Goal: Task Accomplishment & Management: Use online tool/utility

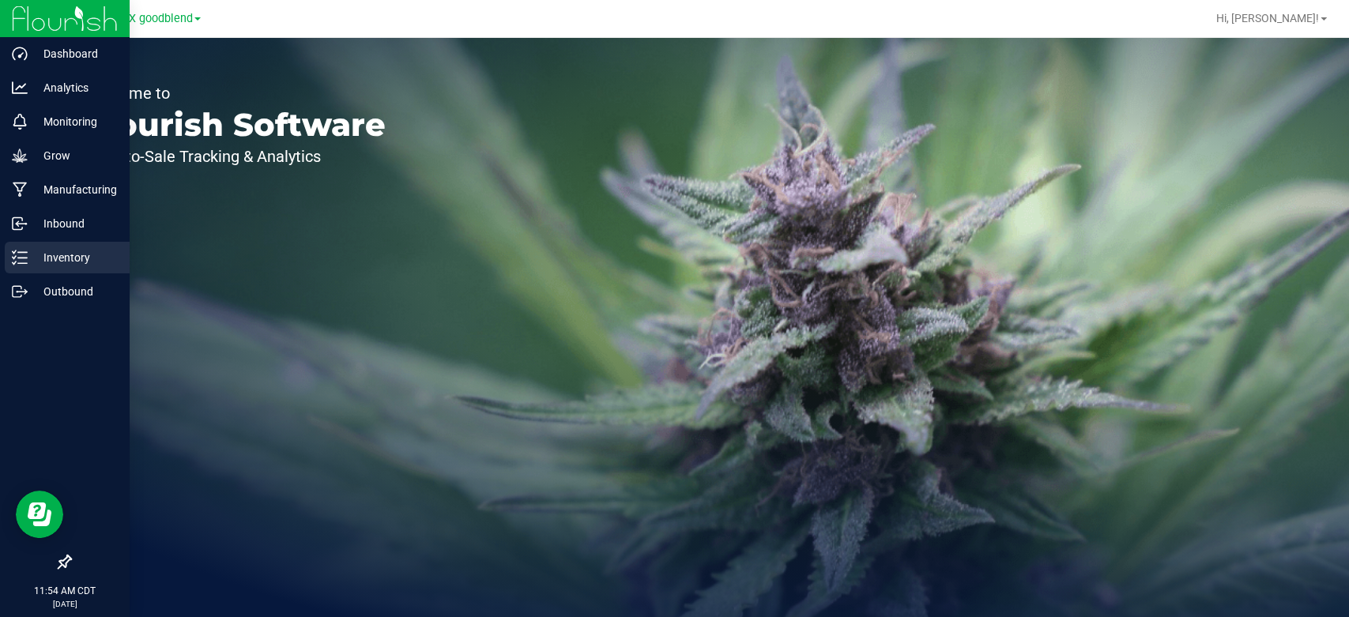
click at [62, 260] on p "Inventory" at bounding box center [75, 257] width 95 height 19
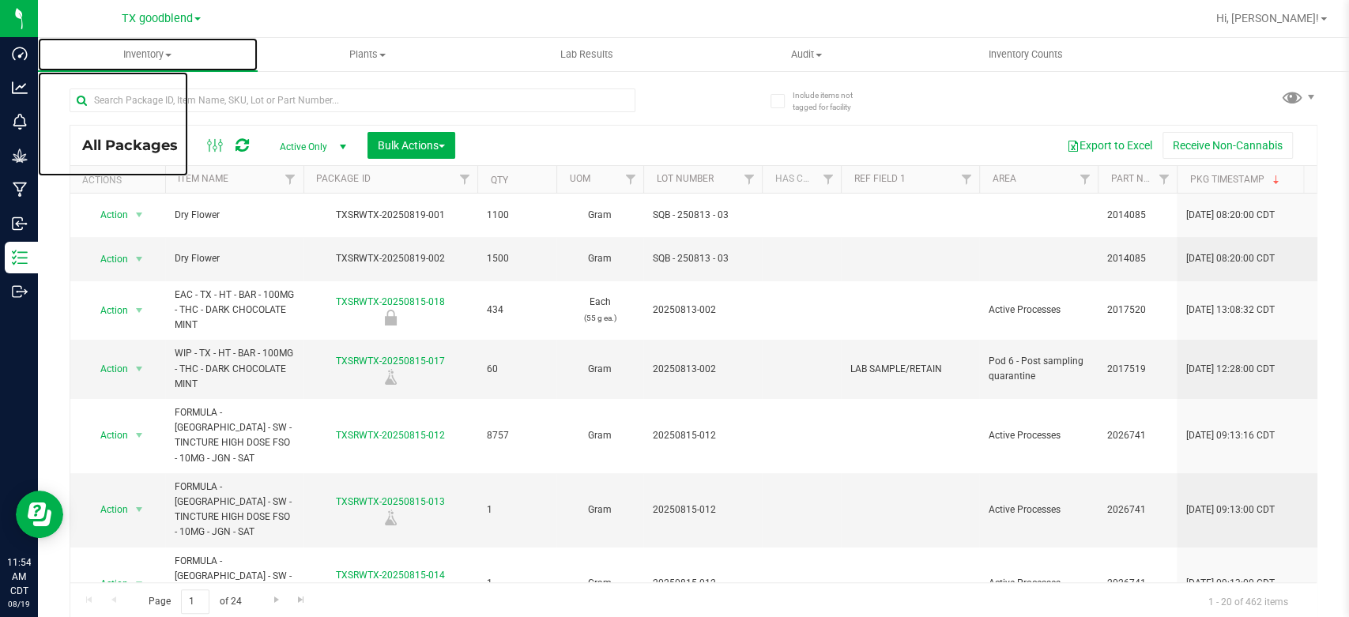
click at [155, 49] on span "Inventory" at bounding box center [148, 54] width 220 height 14
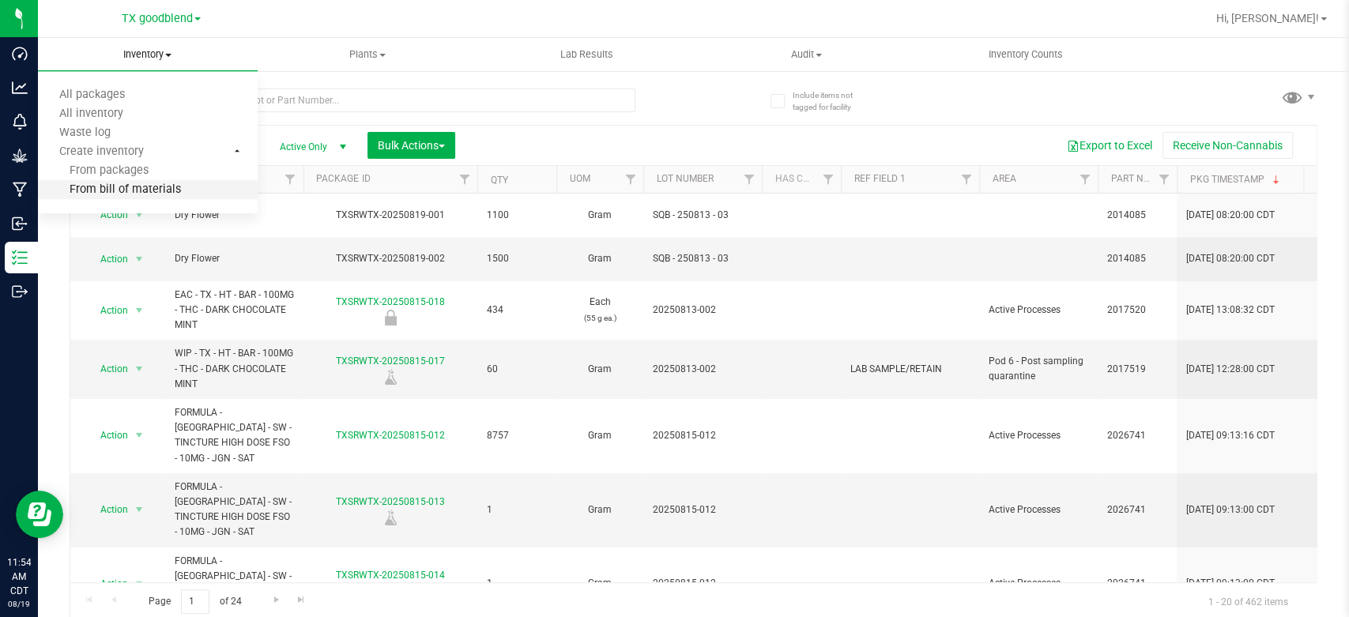
click at [128, 194] on span "From bill of materials" at bounding box center [109, 189] width 143 height 13
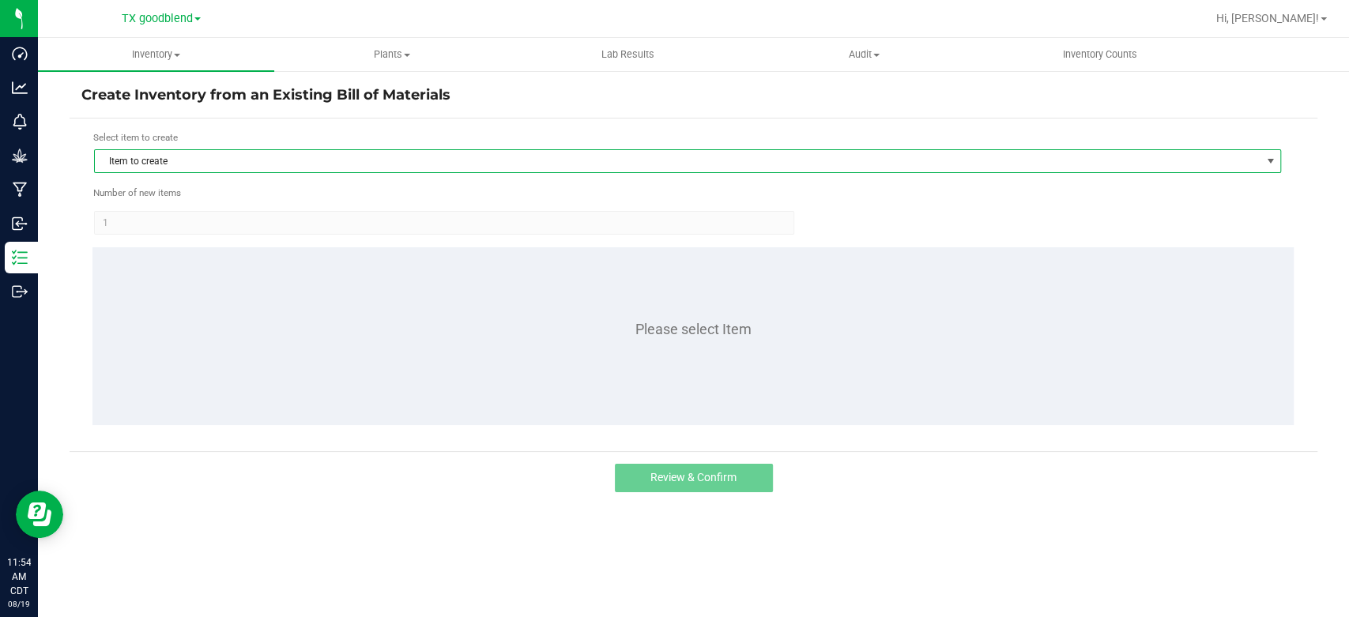
click at [168, 168] on span "Item to create" at bounding box center [678, 161] width 1166 height 22
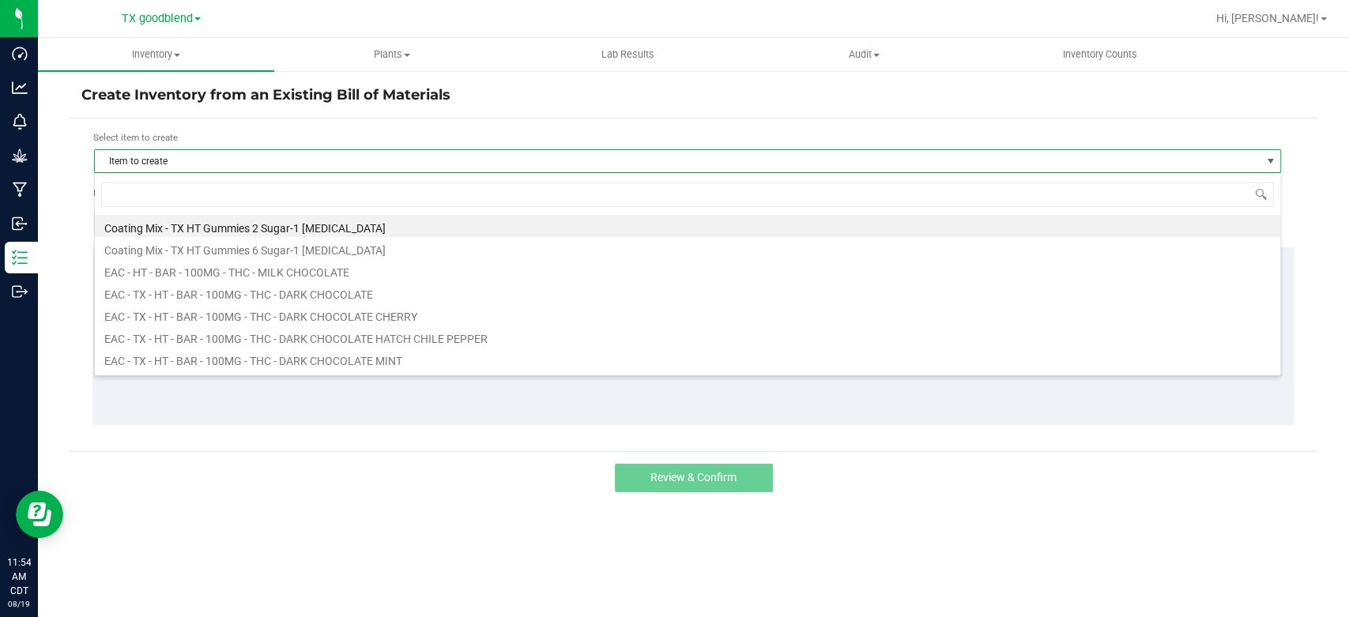
scroll to position [23, 1186]
click at [152, 55] on span "Inventory" at bounding box center [156, 54] width 236 height 14
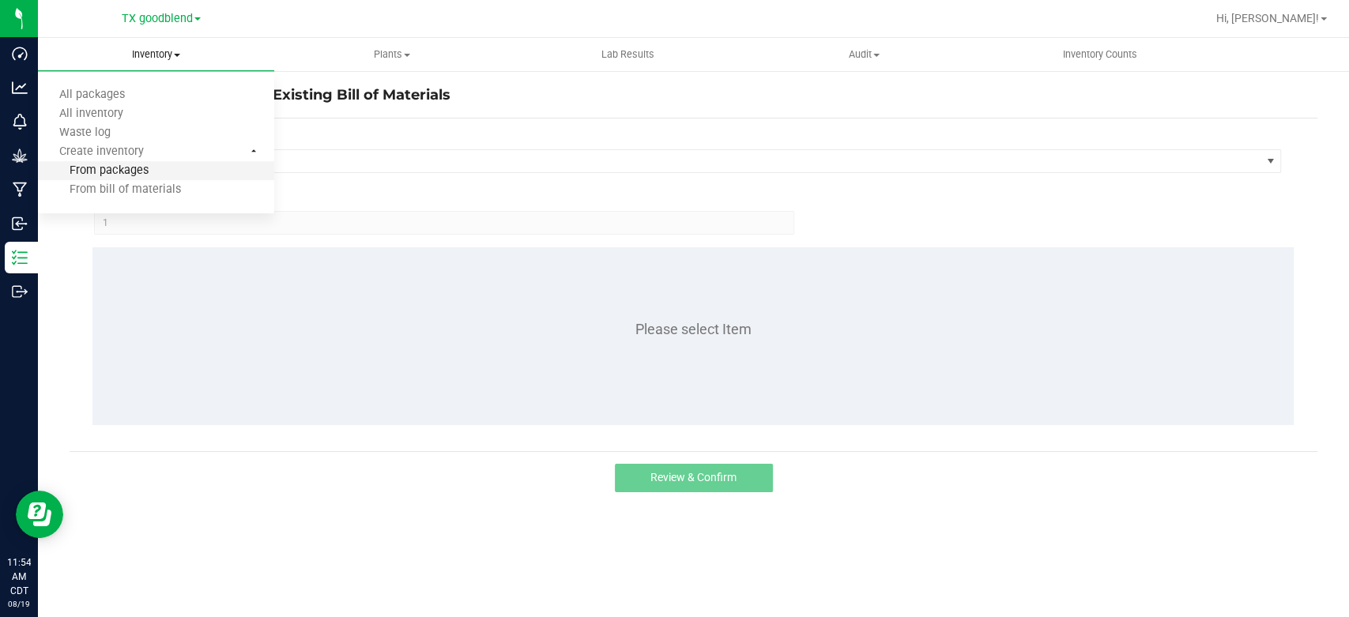
click at [115, 172] on span "From packages" at bounding box center [93, 170] width 111 height 13
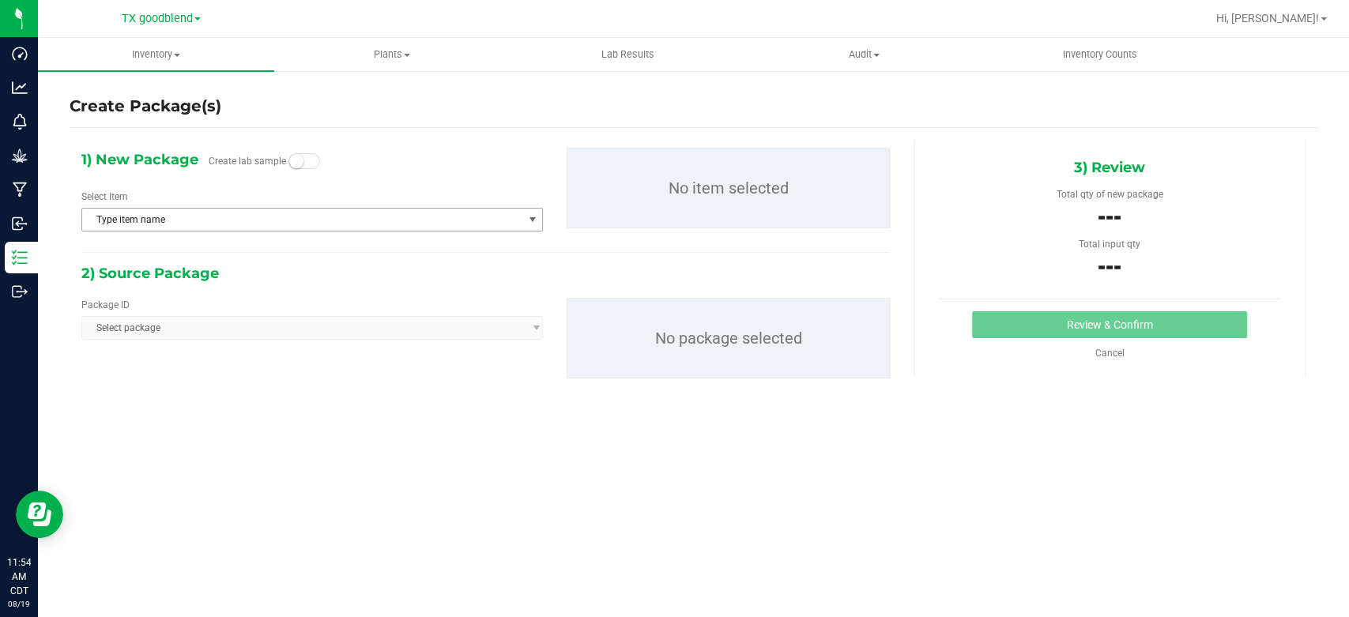
click at [153, 214] on span "Type item name" at bounding box center [302, 220] width 440 height 22
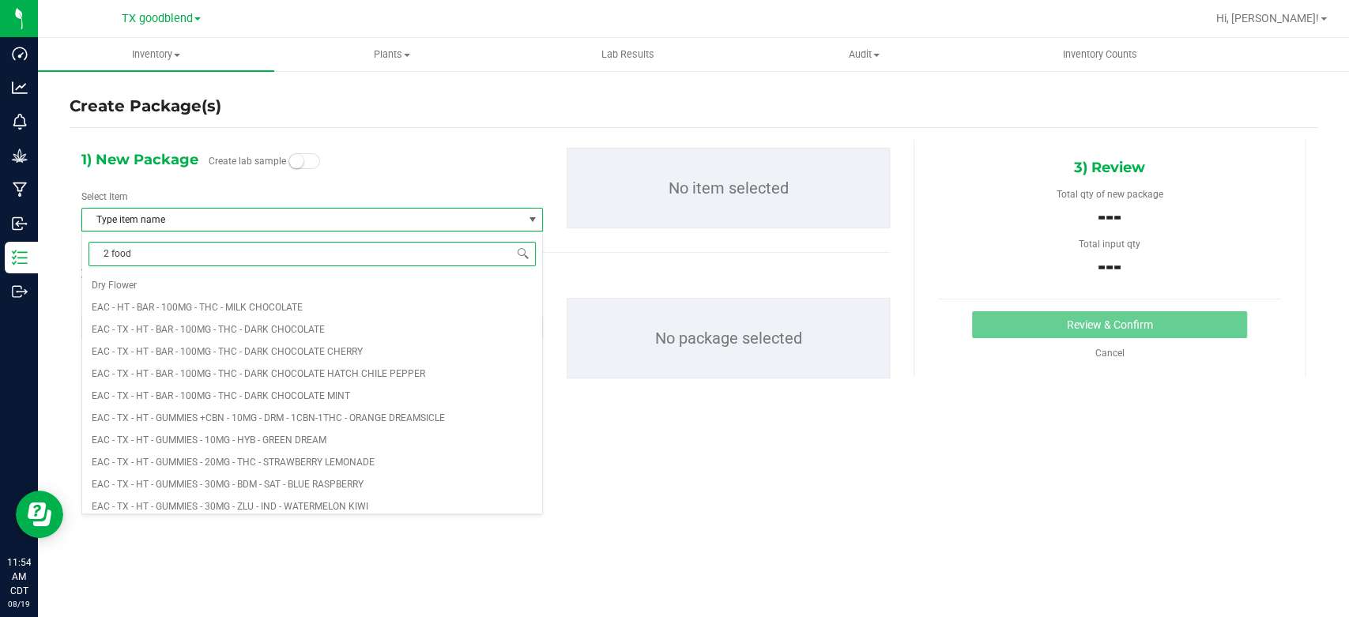
type input "2 food"
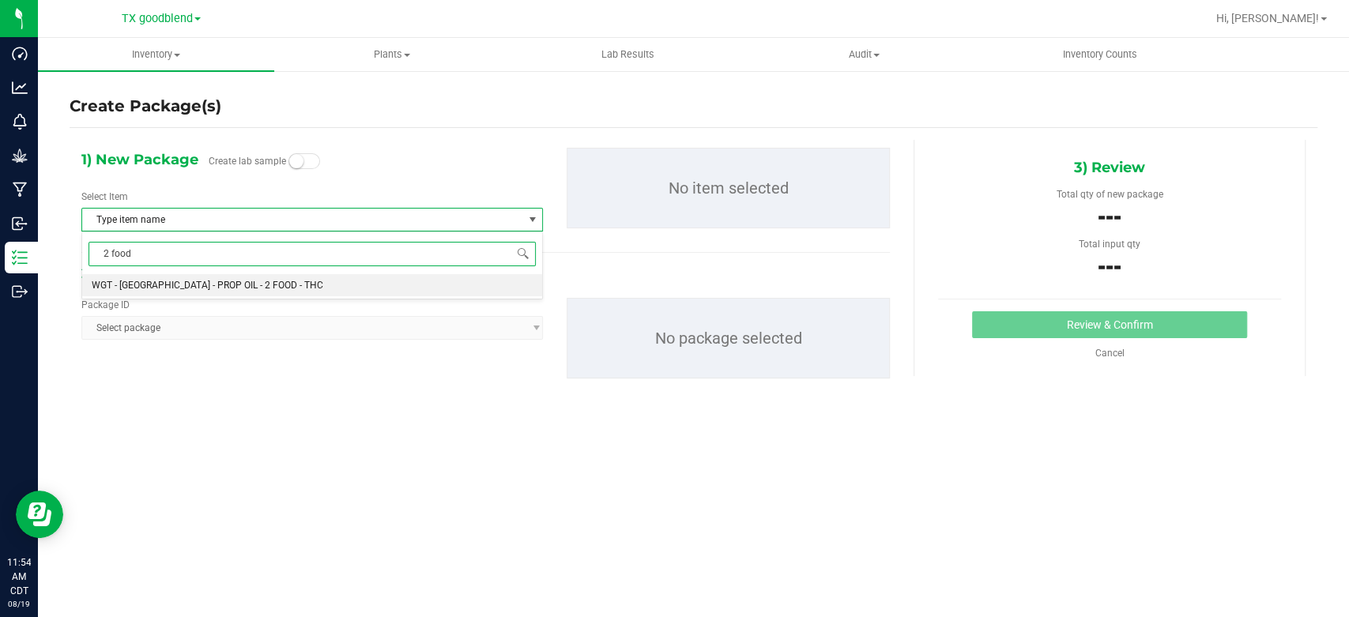
click at [145, 284] on span "WGT - [GEOGRAPHIC_DATA] - PROP OIL - 2 FOOD - THC" at bounding box center [208, 285] width 232 height 11
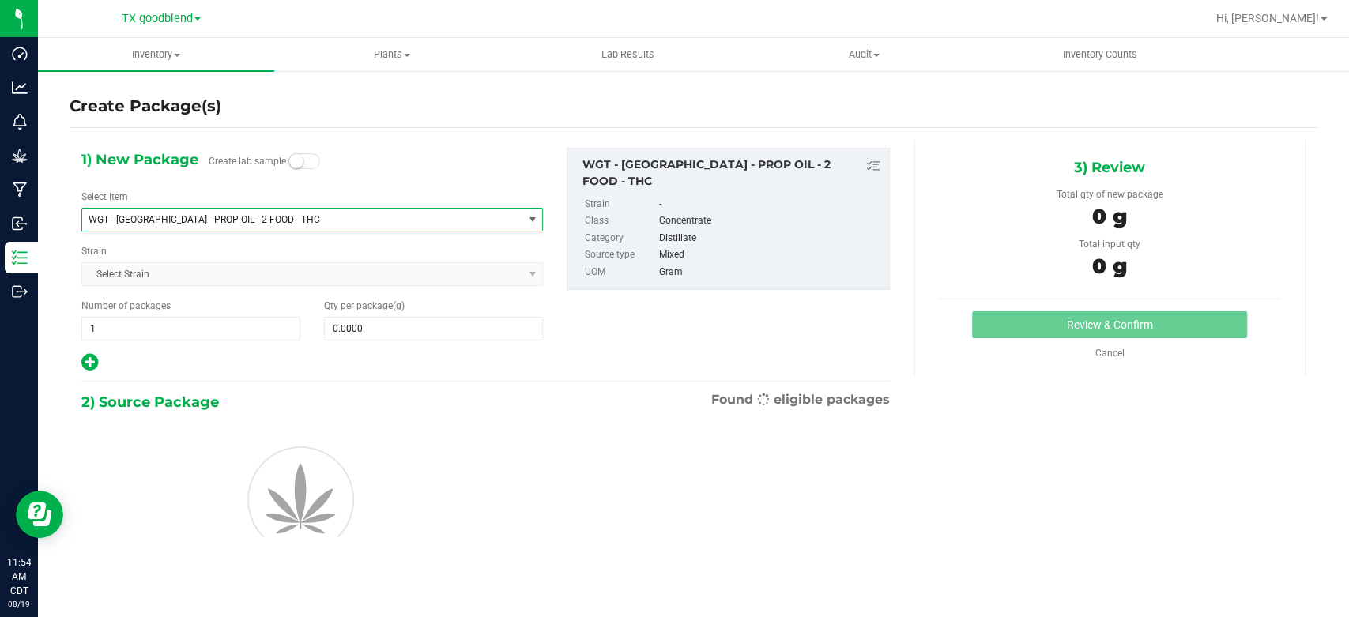
scroll to position [2788, 0]
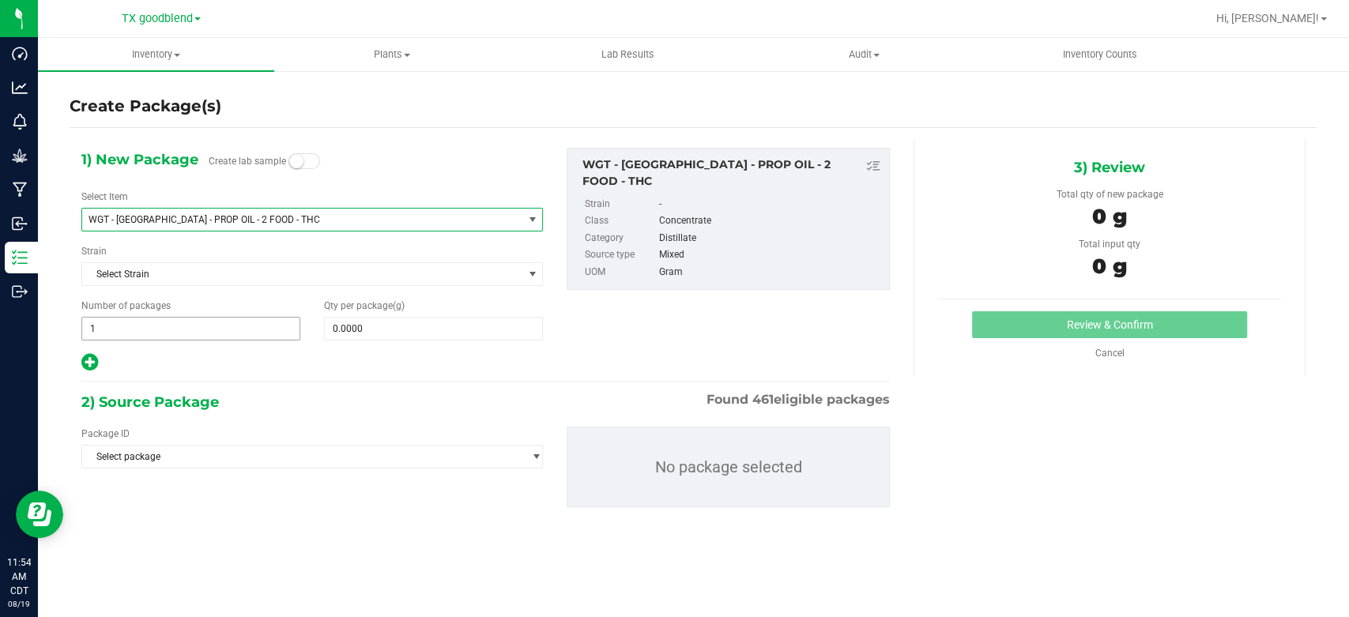
click at [156, 321] on span "1 1" at bounding box center [190, 329] width 219 height 24
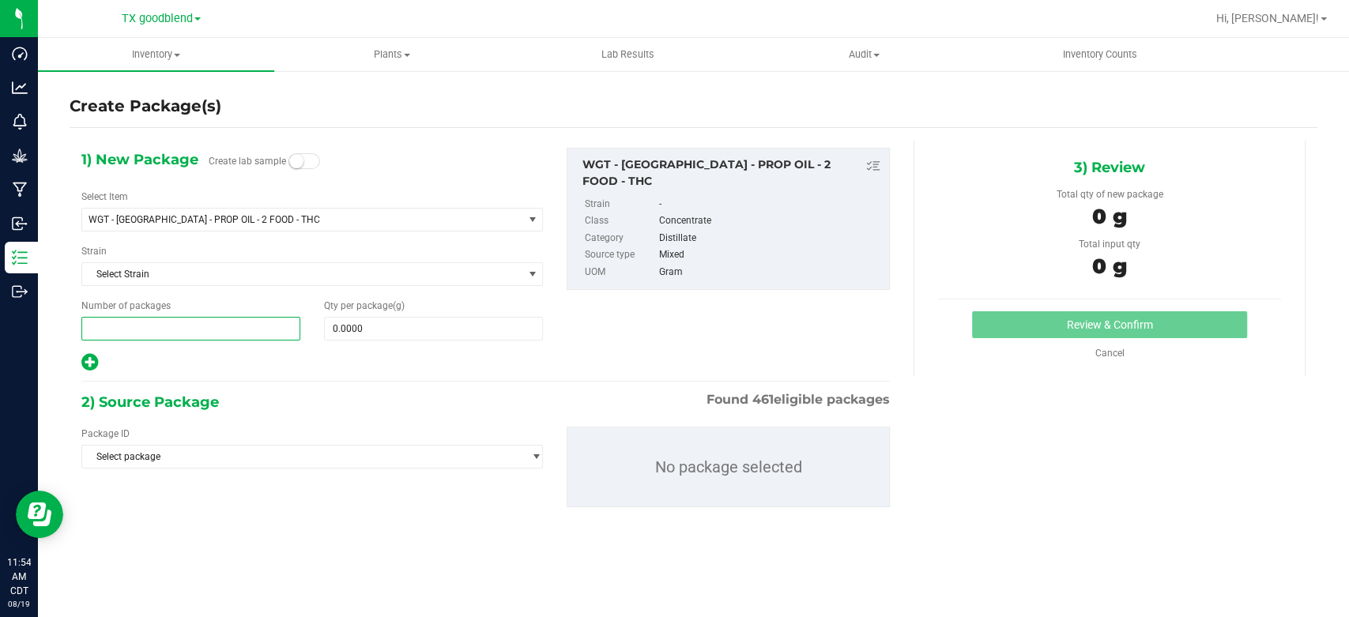
type input "2"
click at [375, 332] on span at bounding box center [433, 329] width 219 height 24
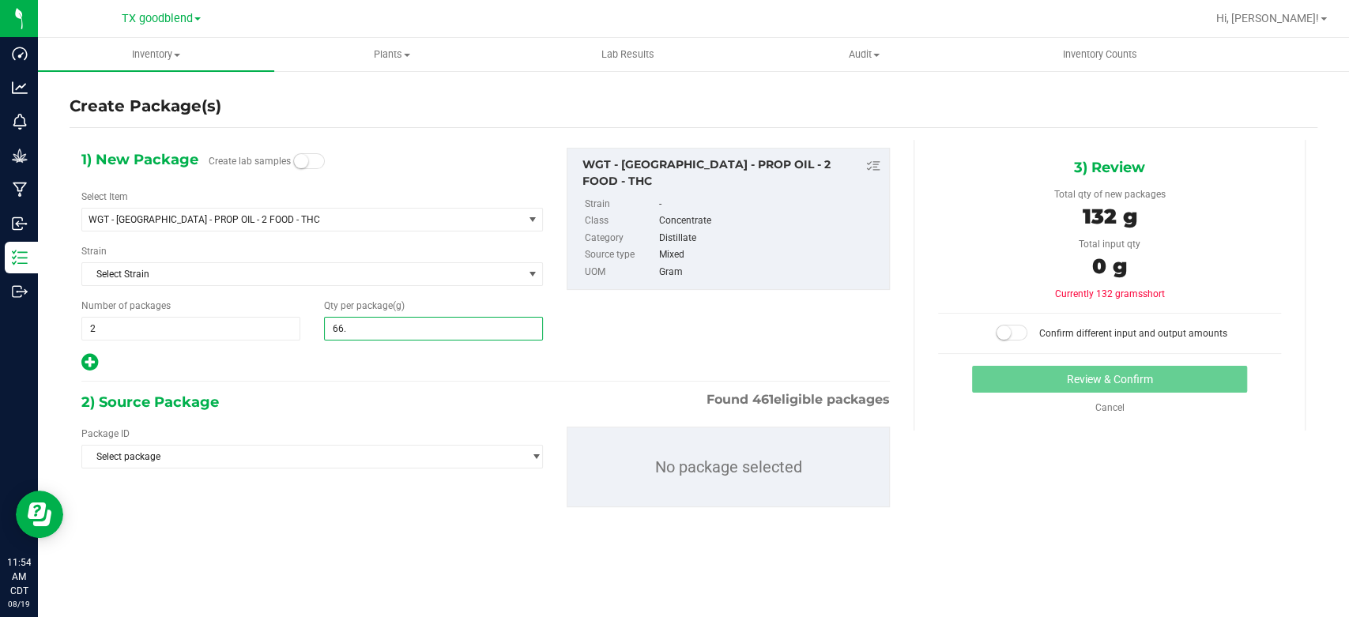
type input "66.8"
type input "66.8000"
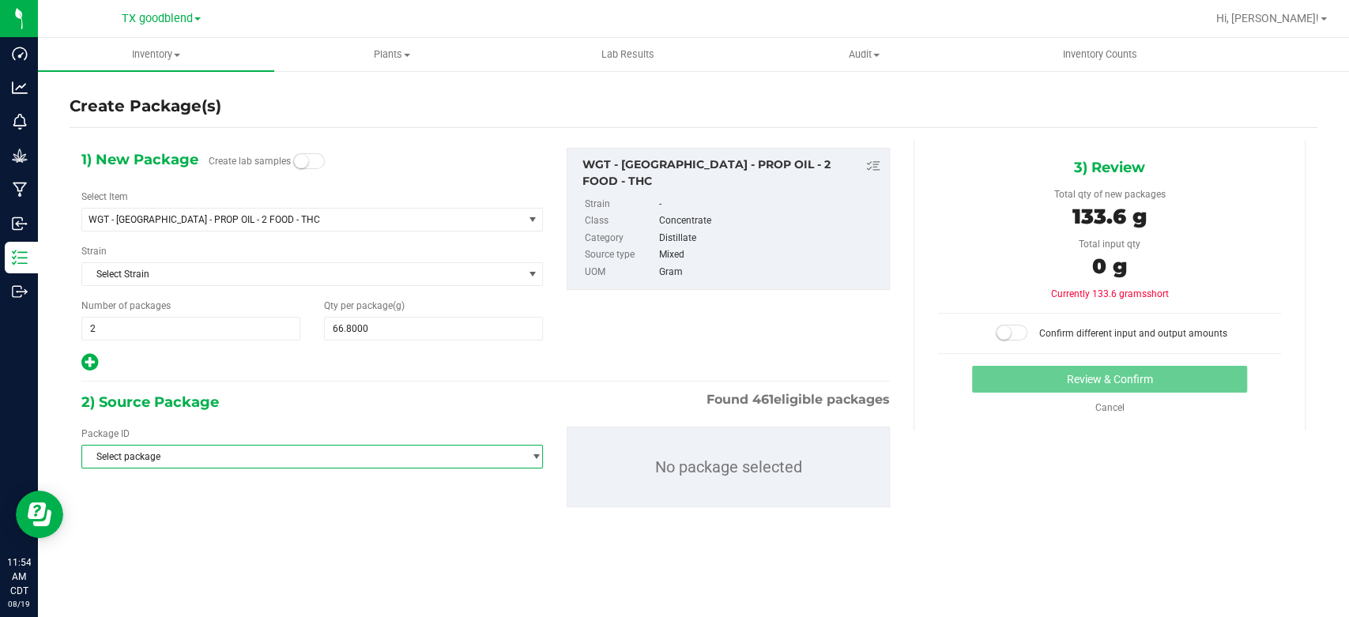
click at [366, 462] on span "Select package" at bounding box center [302, 457] width 440 height 22
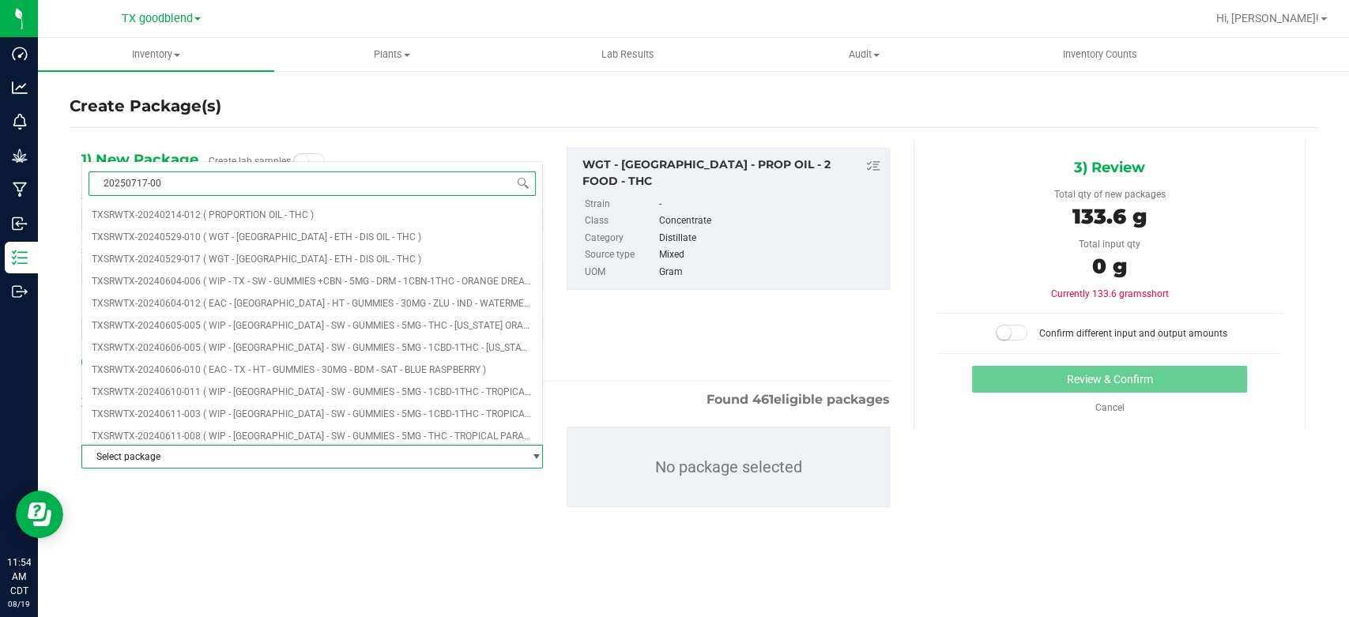
type input "20250717-002"
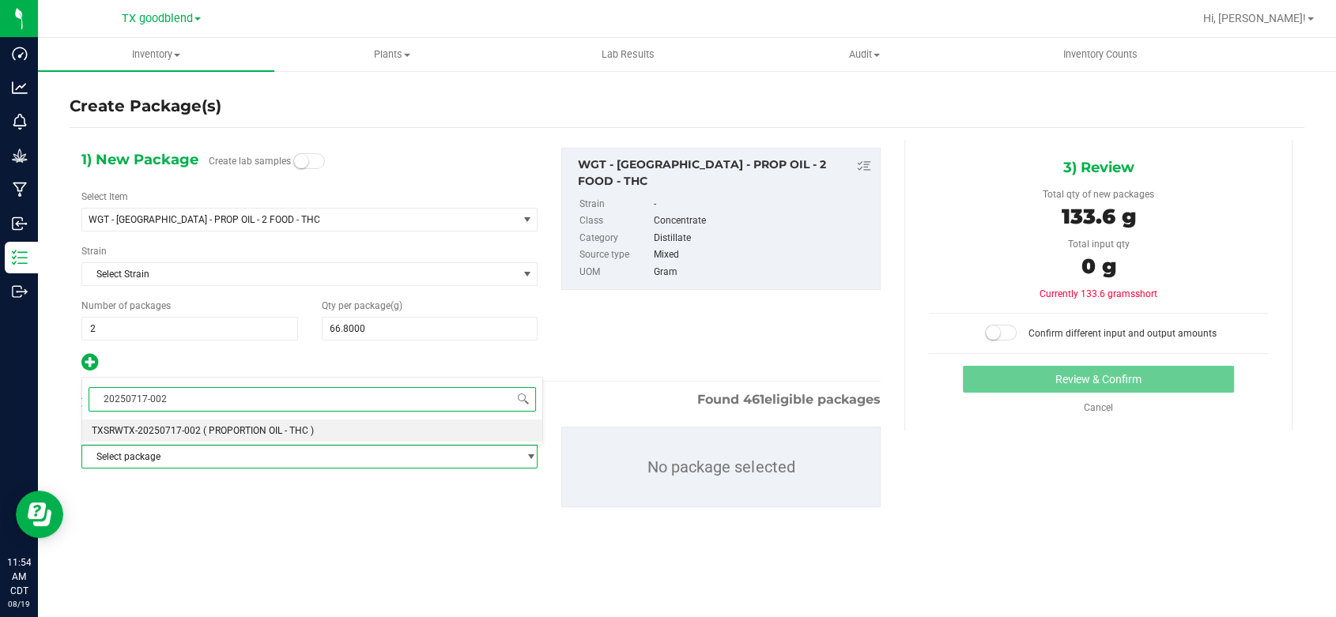
click at [302, 428] on span "( PROPORTION OIL - THC )" at bounding box center [258, 430] width 111 height 11
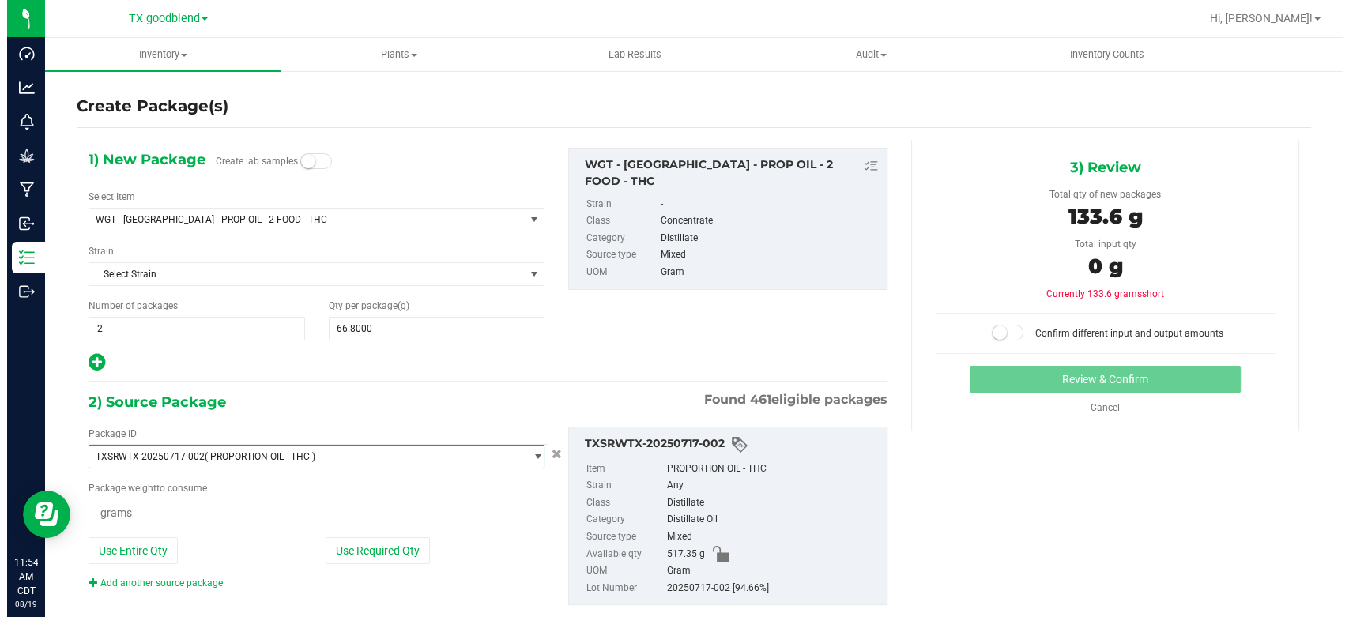
scroll to position [9250, 0]
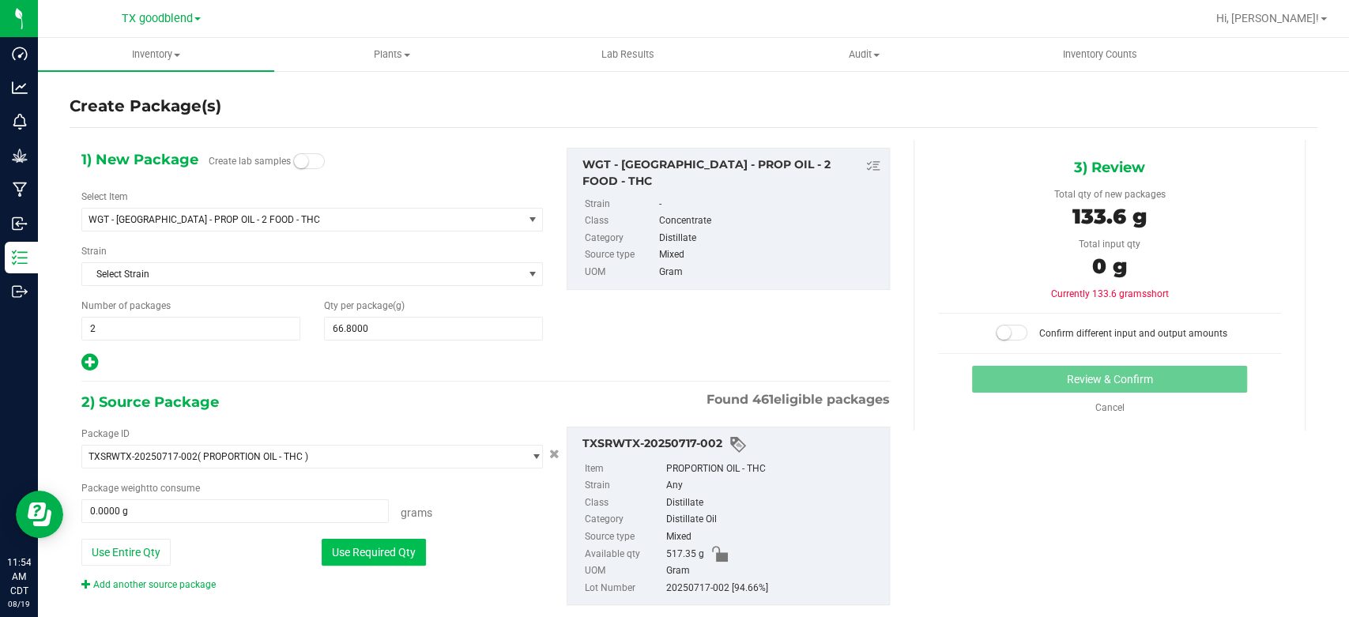
click at [353, 546] on button "Use Required Qty" at bounding box center [374, 552] width 104 height 27
type input "133.6000 g"
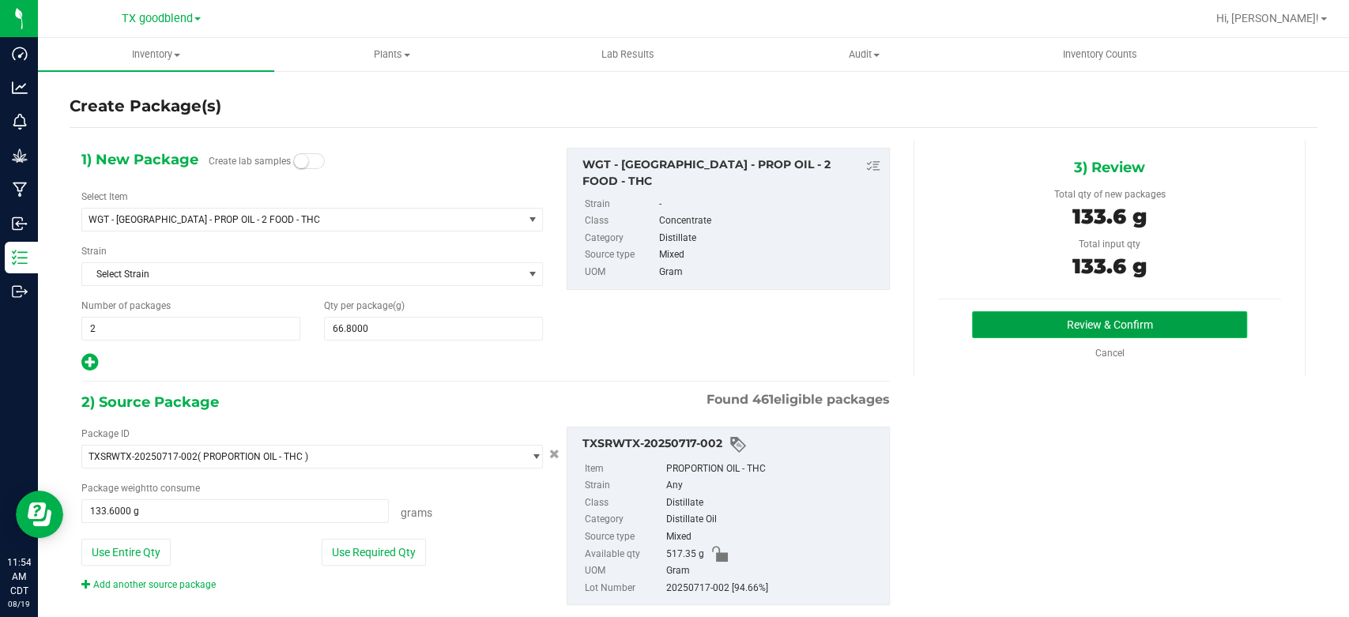
click at [990, 326] on button "Review & Confirm" at bounding box center [1109, 324] width 274 height 27
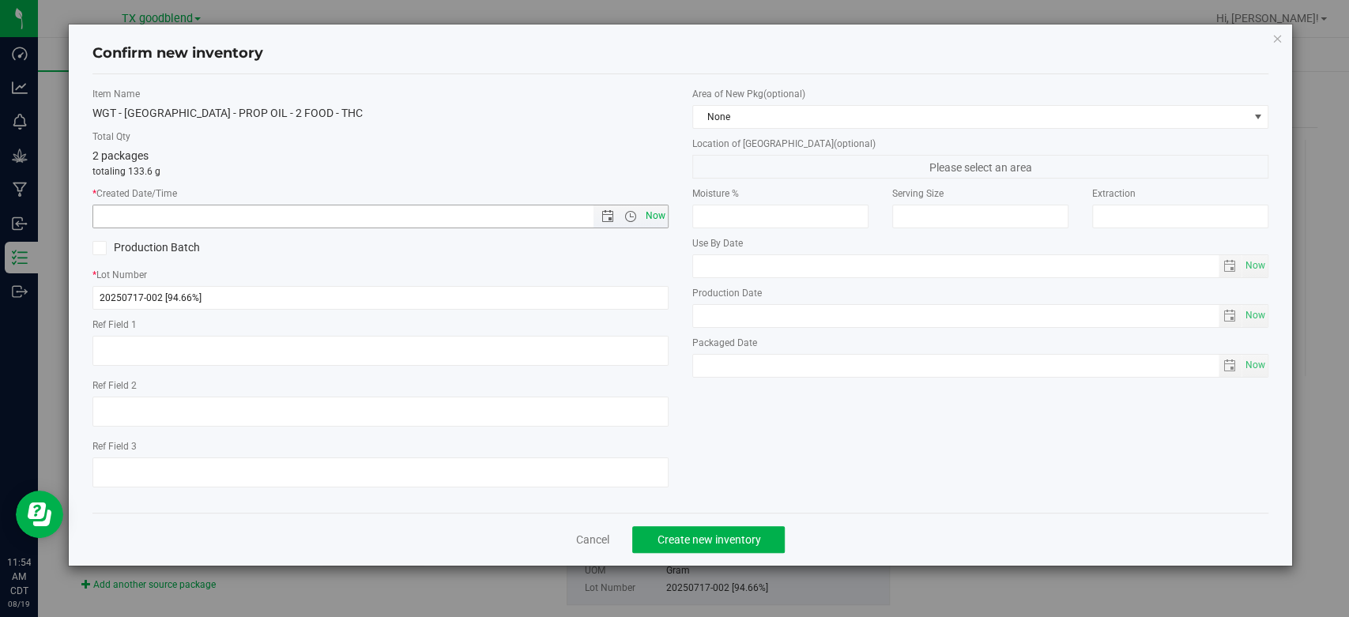
click at [645, 214] on span "Now" at bounding box center [656, 216] width 27 height 23
type input "[DATE] 11:54 AM"
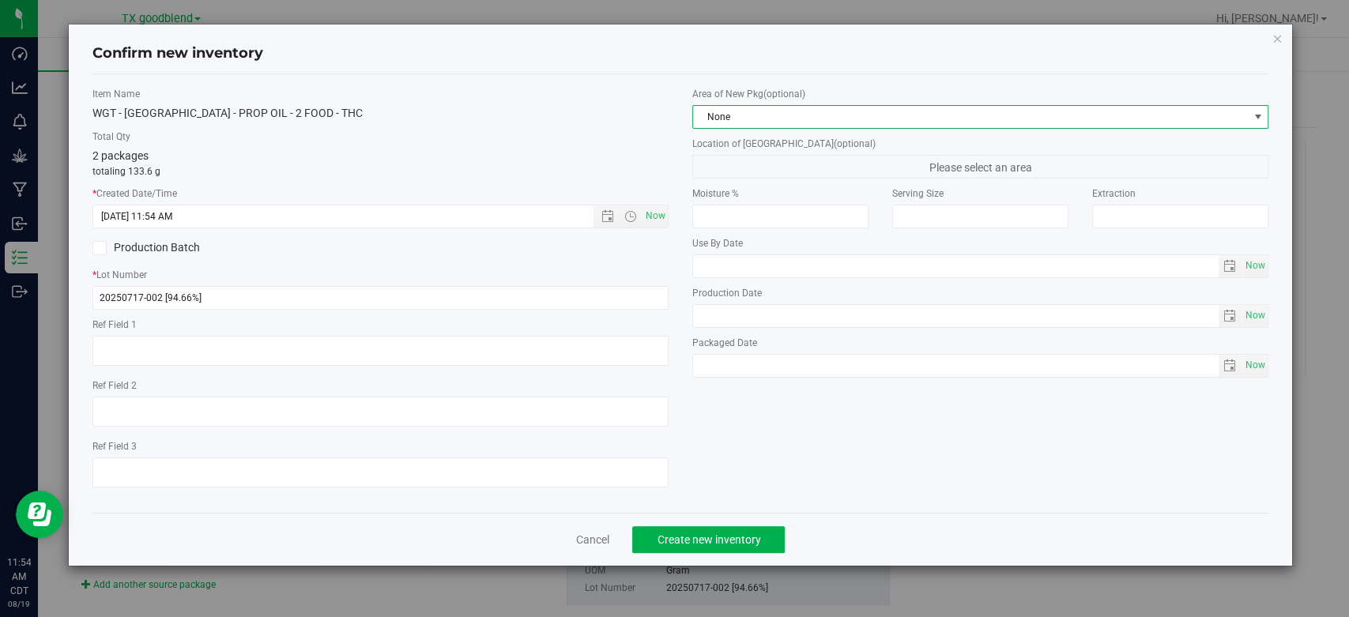
click at [804, 124] on span "None" at bounding box center [970, 117] width 555 height 22
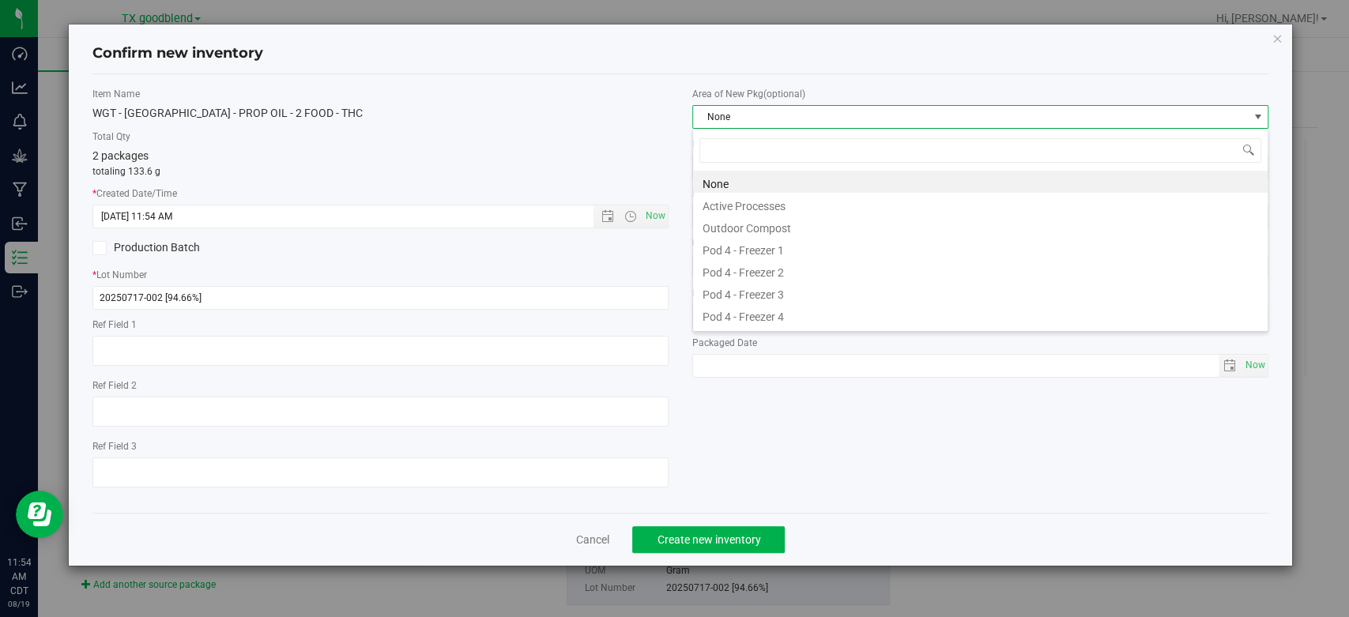
scroll to position [23, 575]
click at [801, 209] on li "Active Processes" at bounding box center [980, 204] width 575 height 22
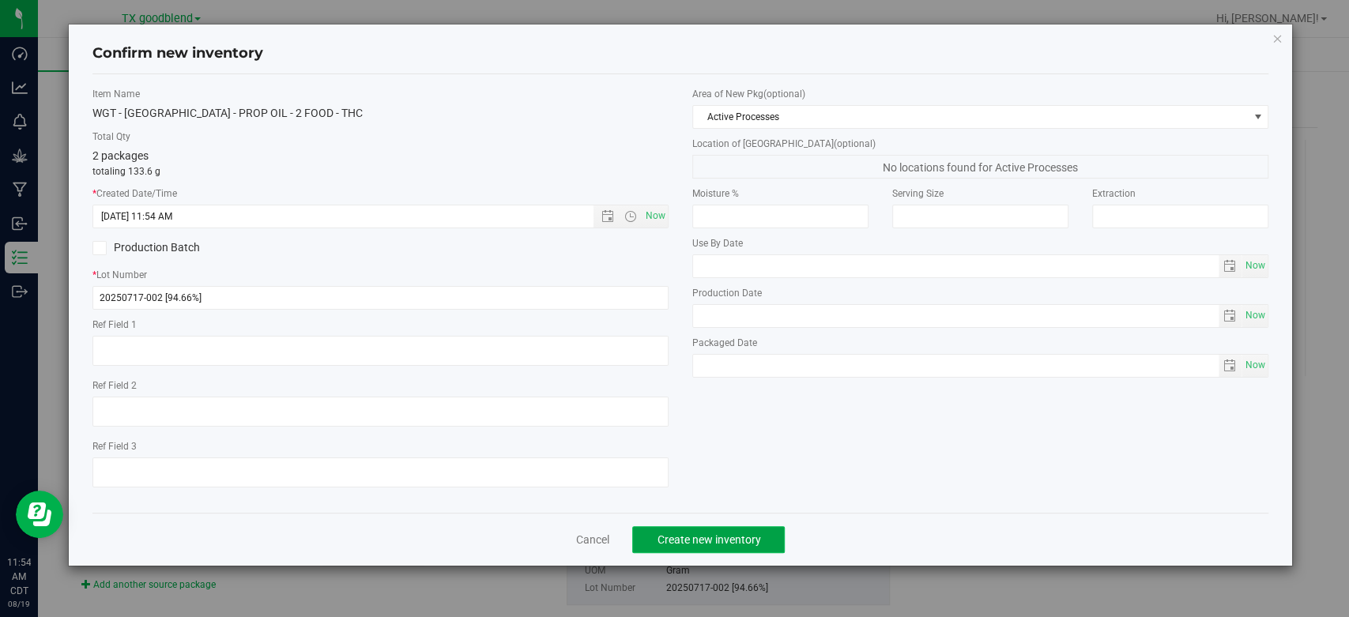
click at [688, 530] on button "Create new inventory" at bounding box center [708, 539] width 153 height 27
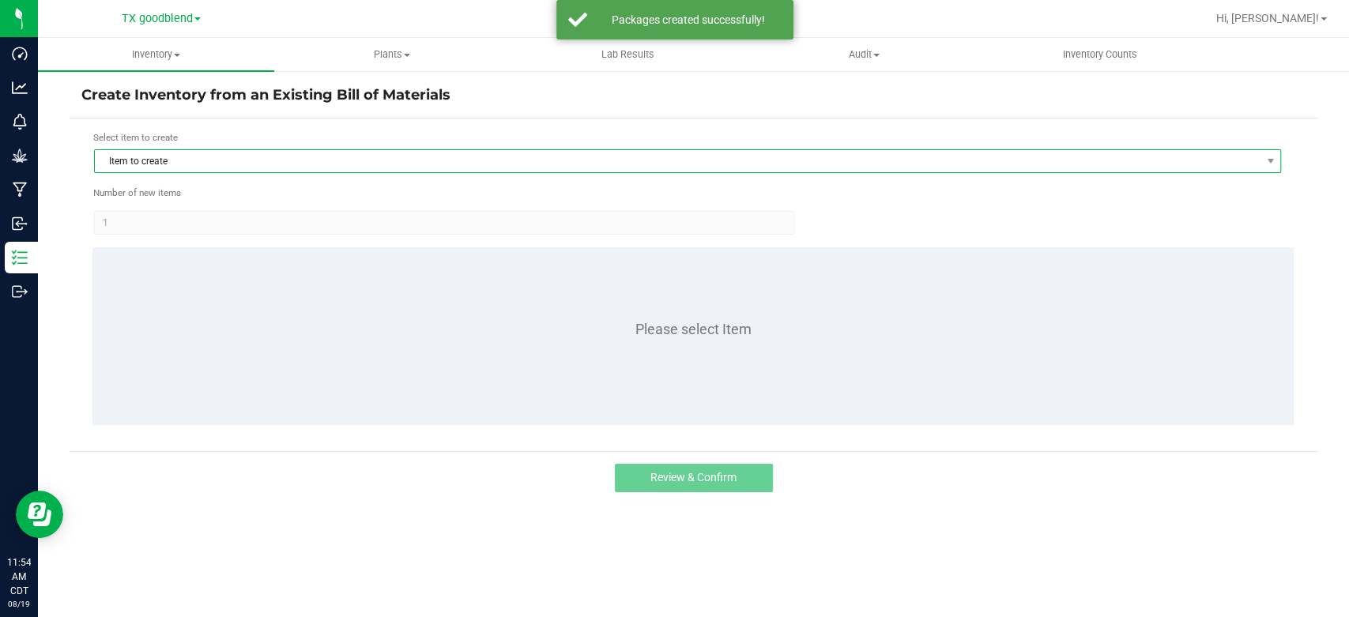
click at [166, 153] on span "Item to create" at bounding box center [678, 161] width 1166 height 22
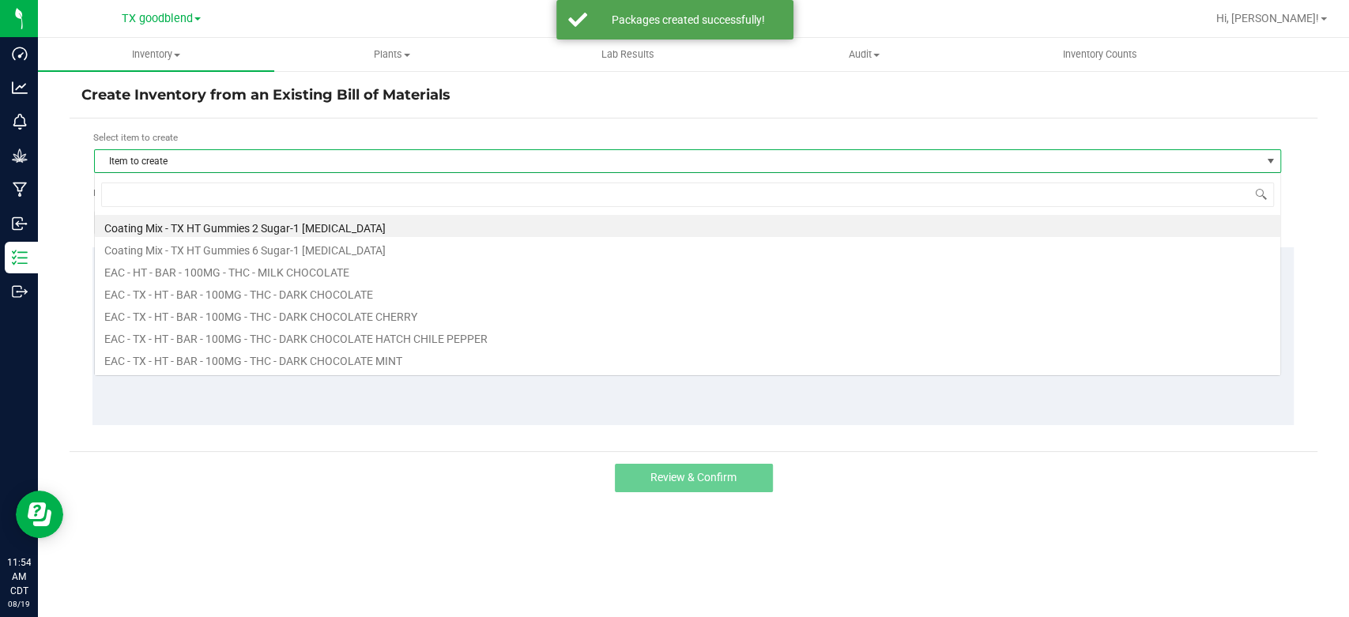
scroll to position [23, 1186]
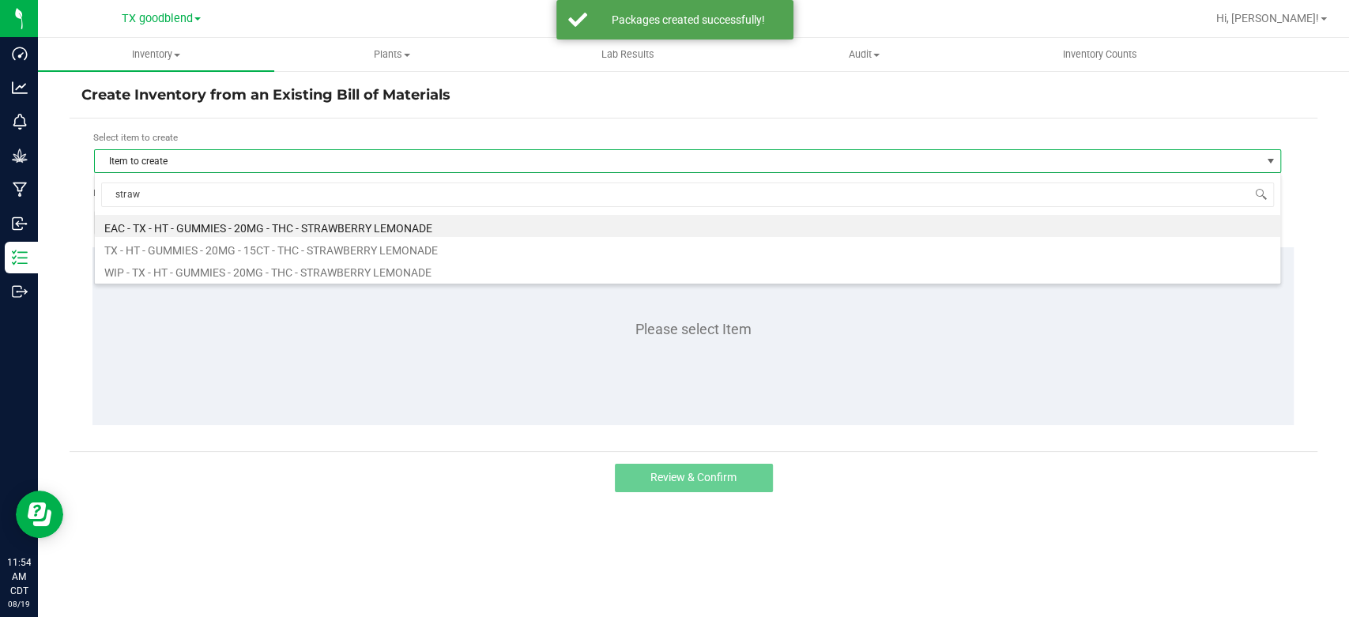
type input "strawb"
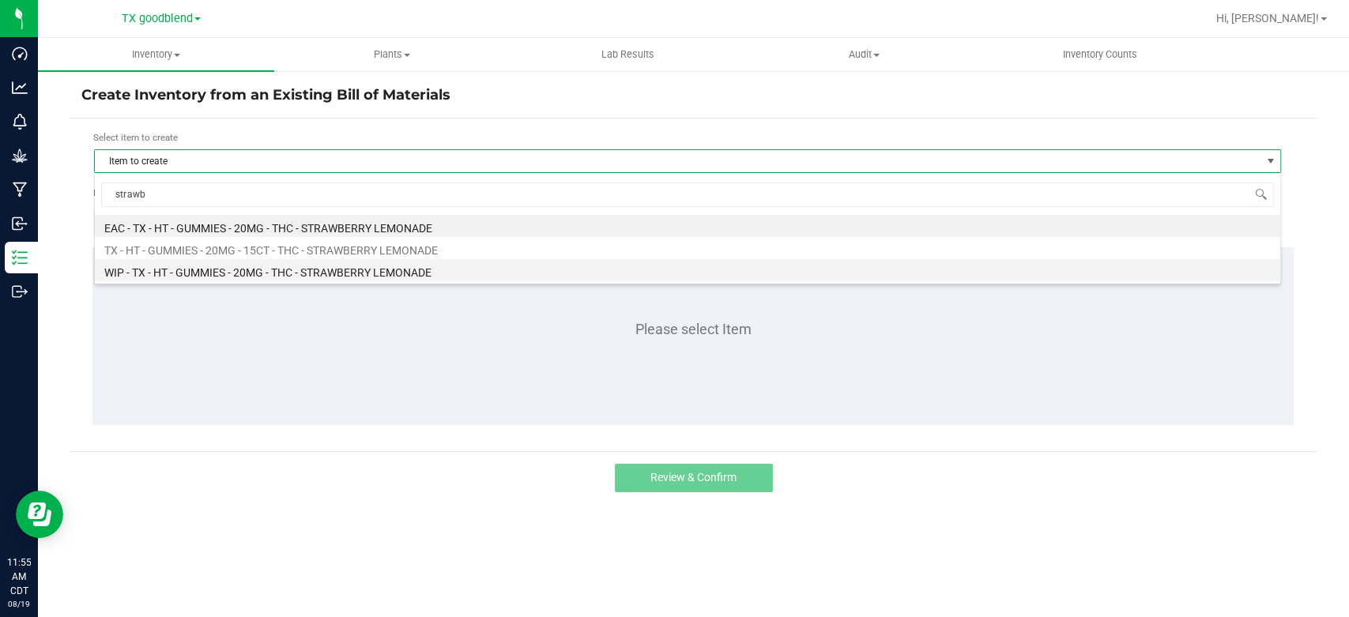
click at [341, 277] on li "WIP - TX - HT - GUMMIES - 20MG - THC - STRAWBERRY LEMONADE" at bounding box center [688, 270] width 1186 height 22
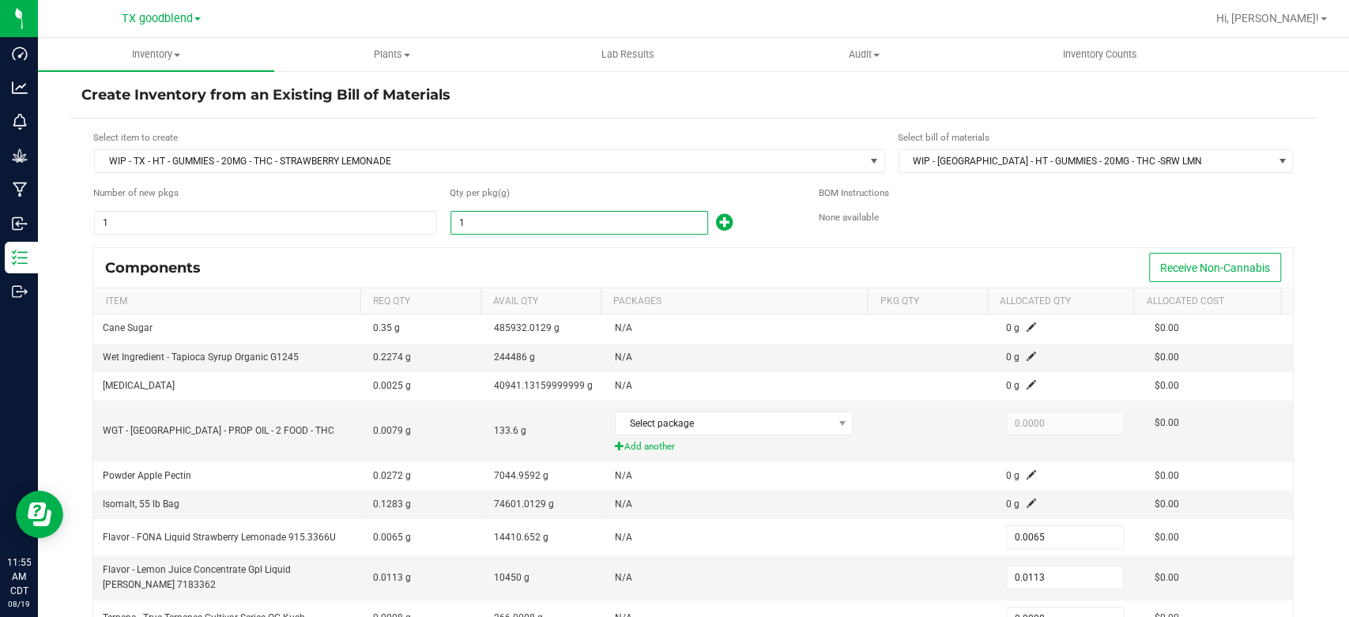
click at [524, 215] on input "1" at bounding box center [579, 223] width 256 height 22
type input "16"
type input "0.1040"
type input "0.1808"
type input "0.0128"
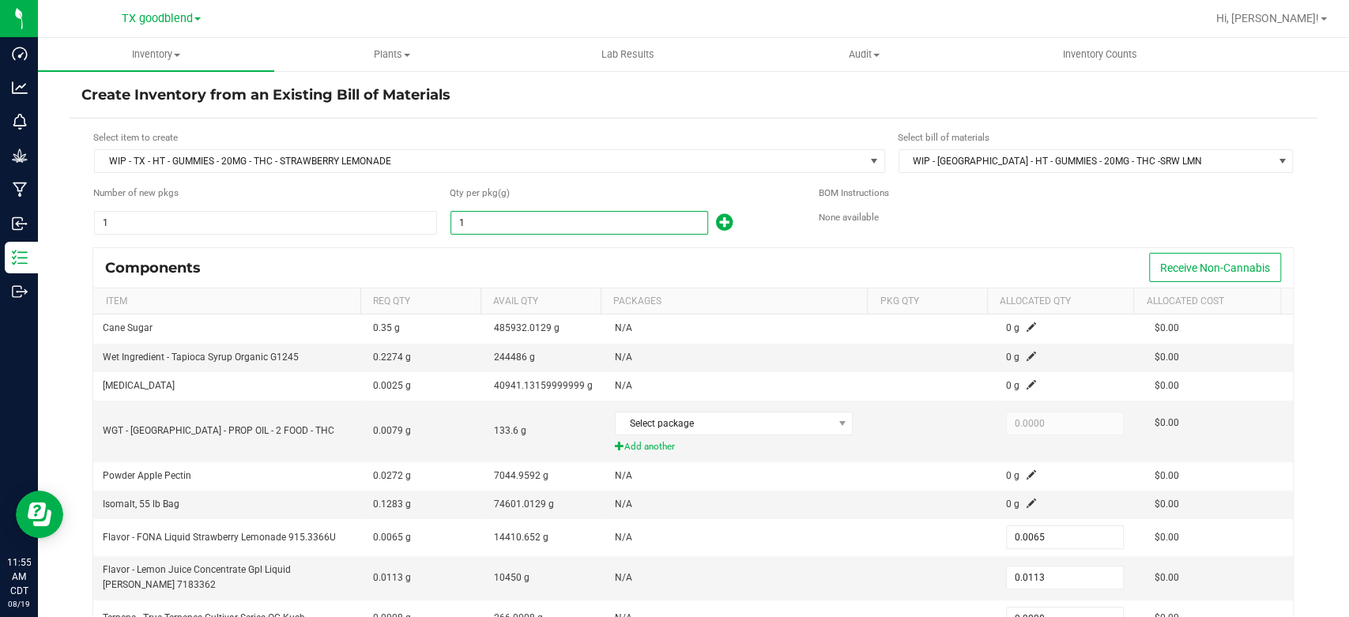
type input "0.0480"
type input "165"
type input "1.0725"
type input "1.8645"
type input "0.1320"
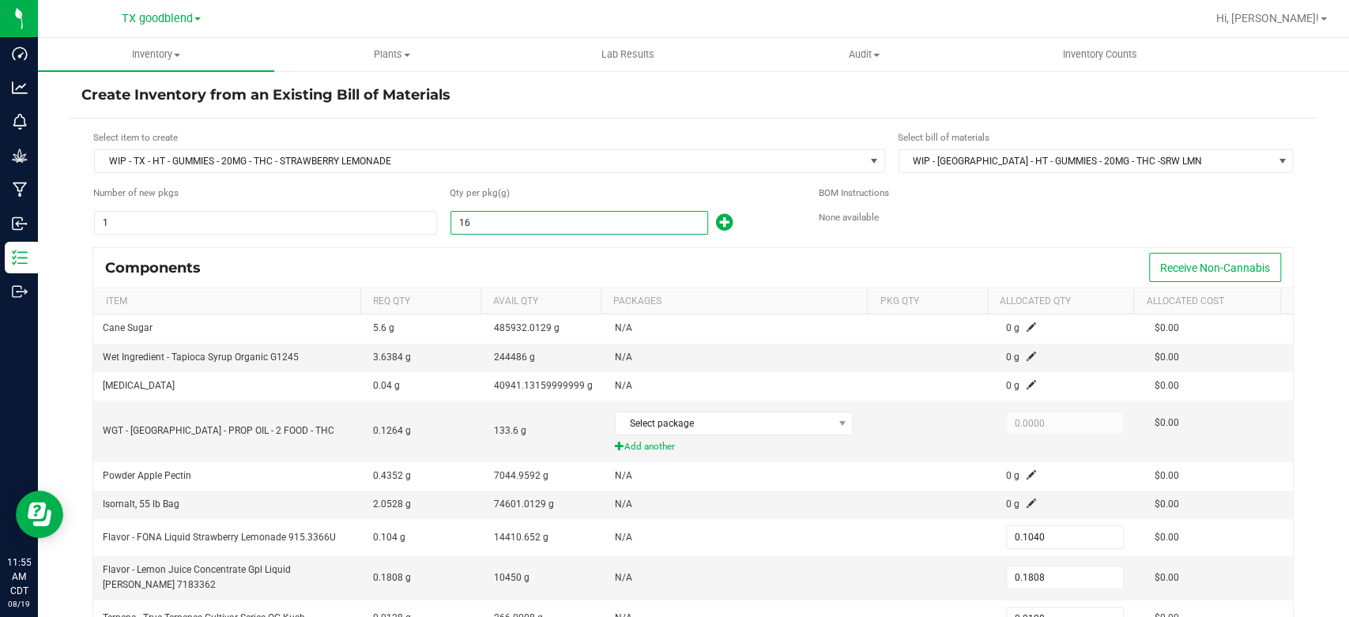
type input "0.4950"
type input "1653"
type input "10.7445"
type input "18.6789"
type input "1.3224"
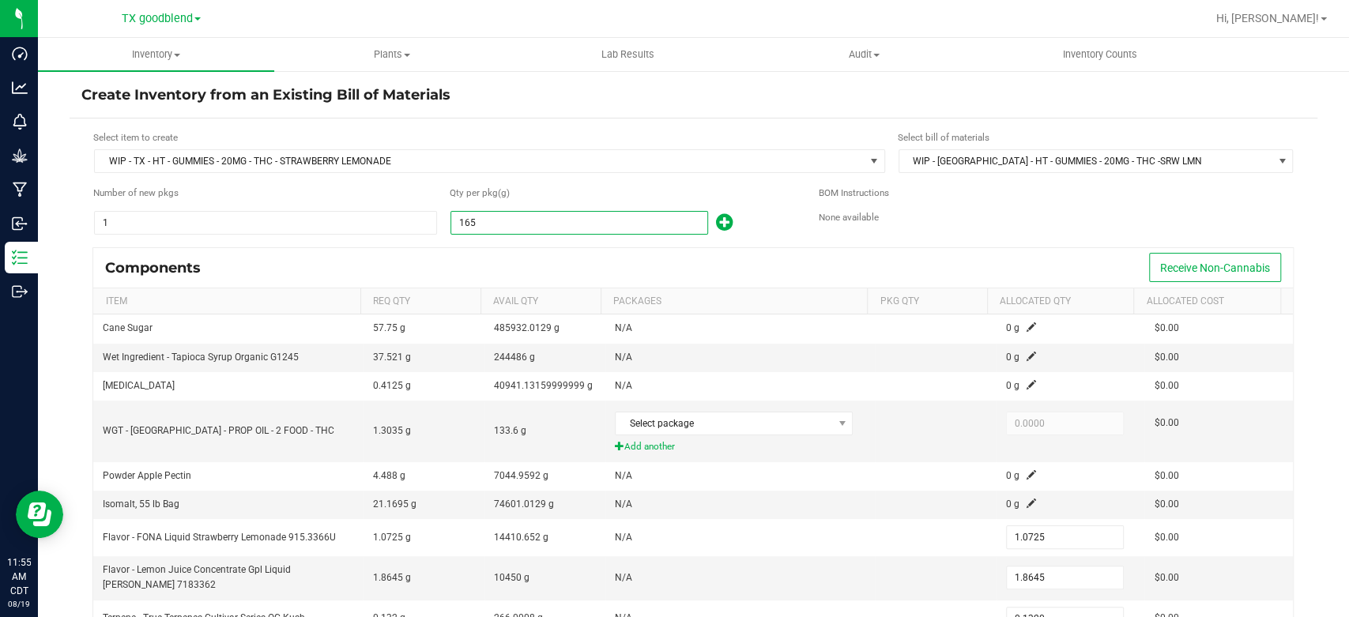
type input "4.9590"
type input "16533"
type input "107.4645"
type input "186.8229"
type input "13.2264"
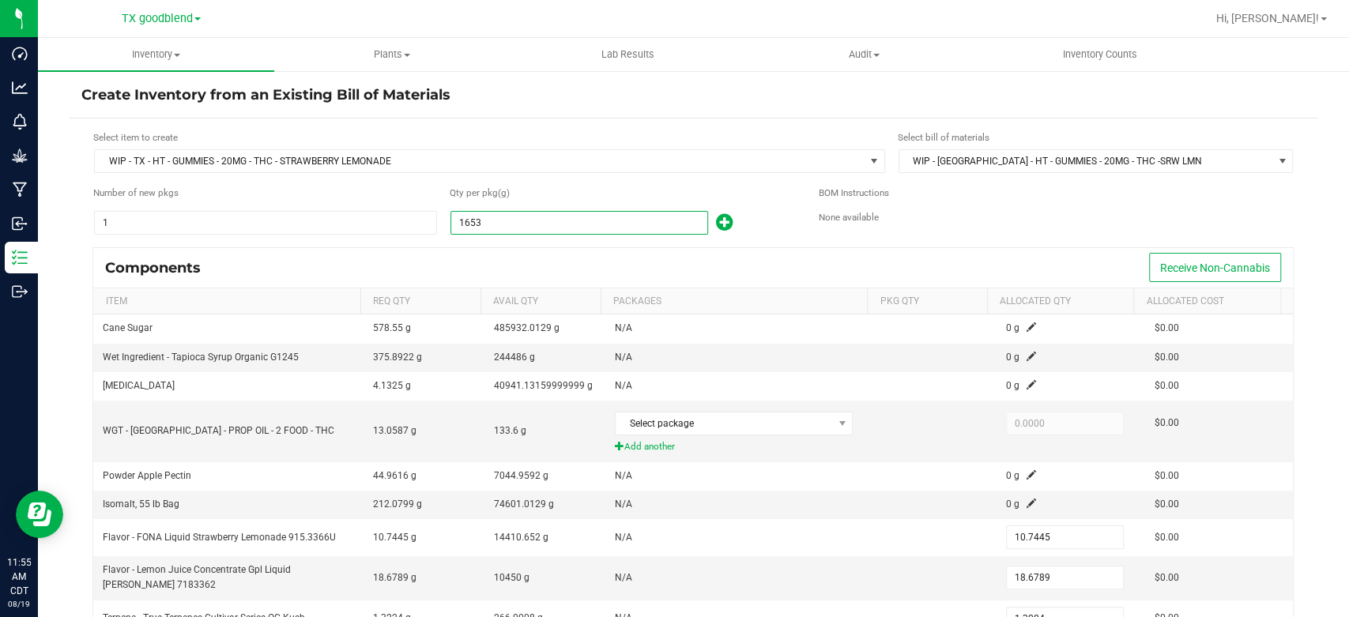
type input "49.5990"
type input "16,533.0000"
click at [524, 248] on div "Components Receive Non-Cannabis" at bounding box center [693, 268] width 1200 height 40
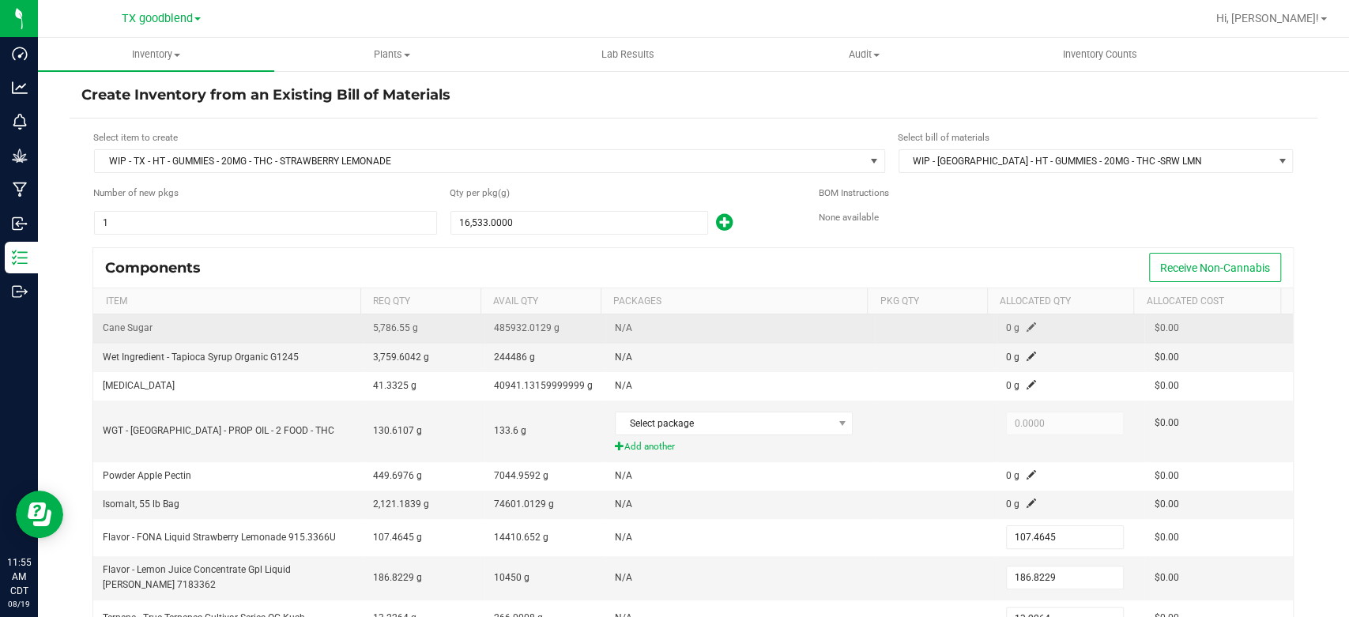
click at [1027, 322] on span at bounding box center [1031, 326] width 9 height 9
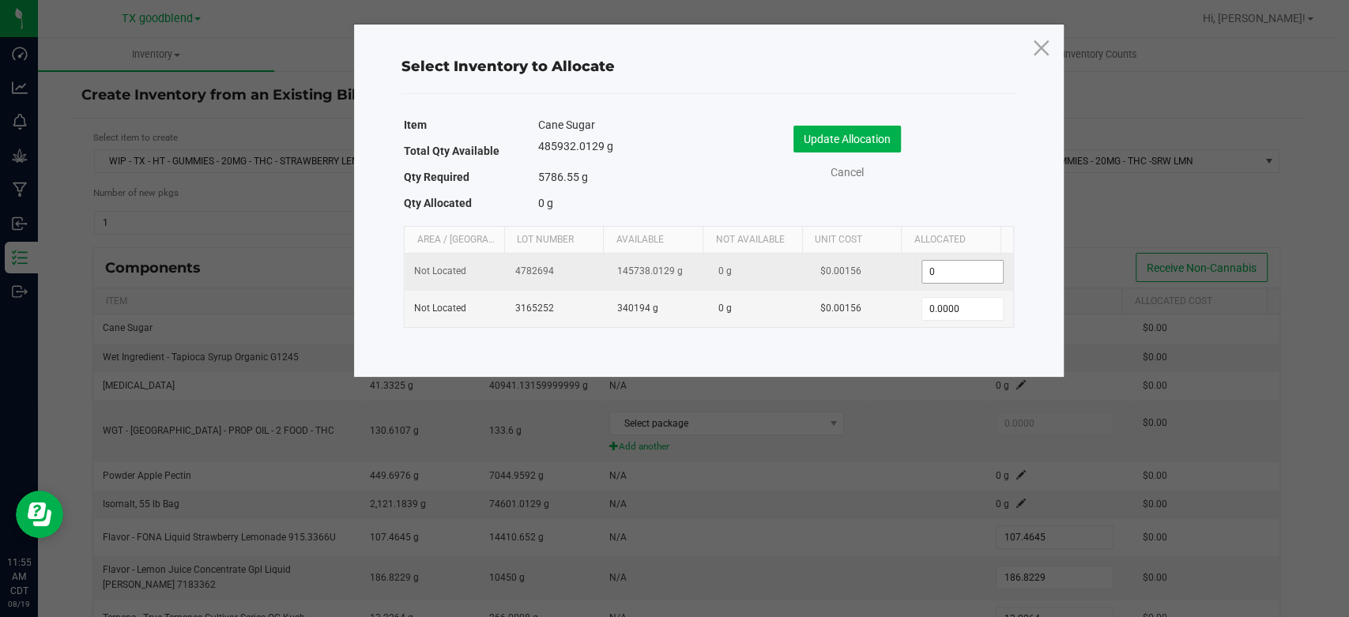
click at [948, 273] on input "0" at bounding box center [962, 272] width 81 height 22
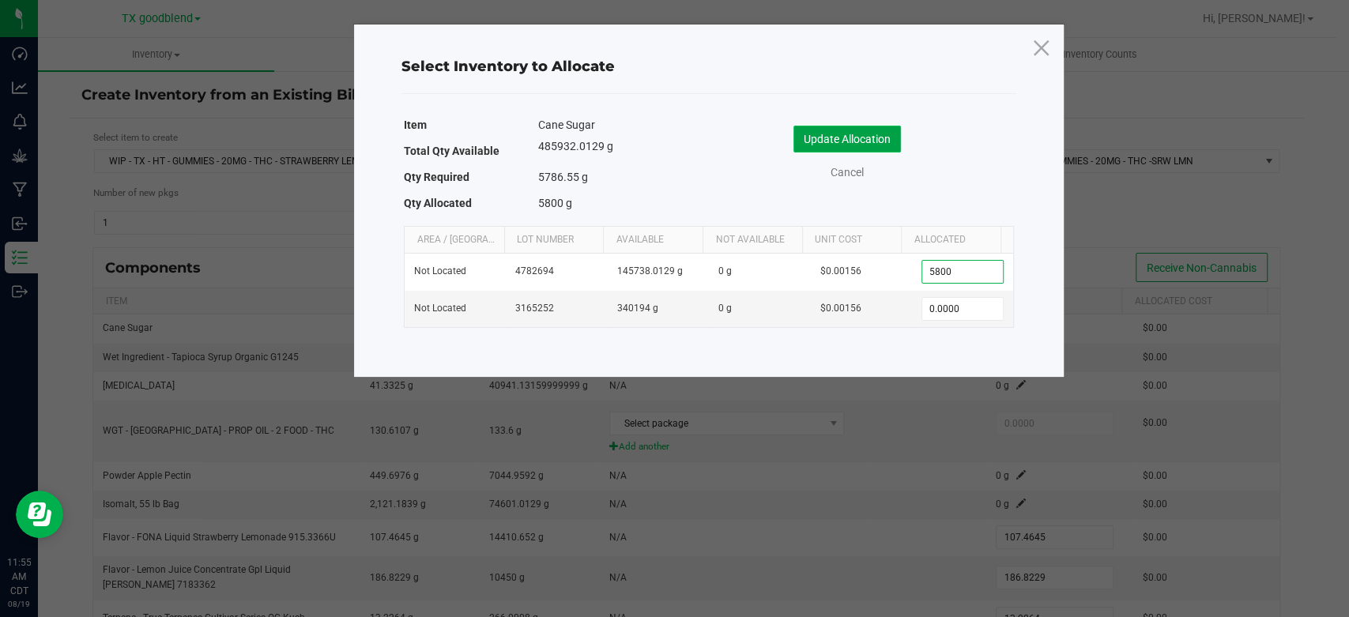
type input "5,800.0000"
click at [847, 133] on button "Update Allocation" at bounding box center [847, 139] width 107 height 27
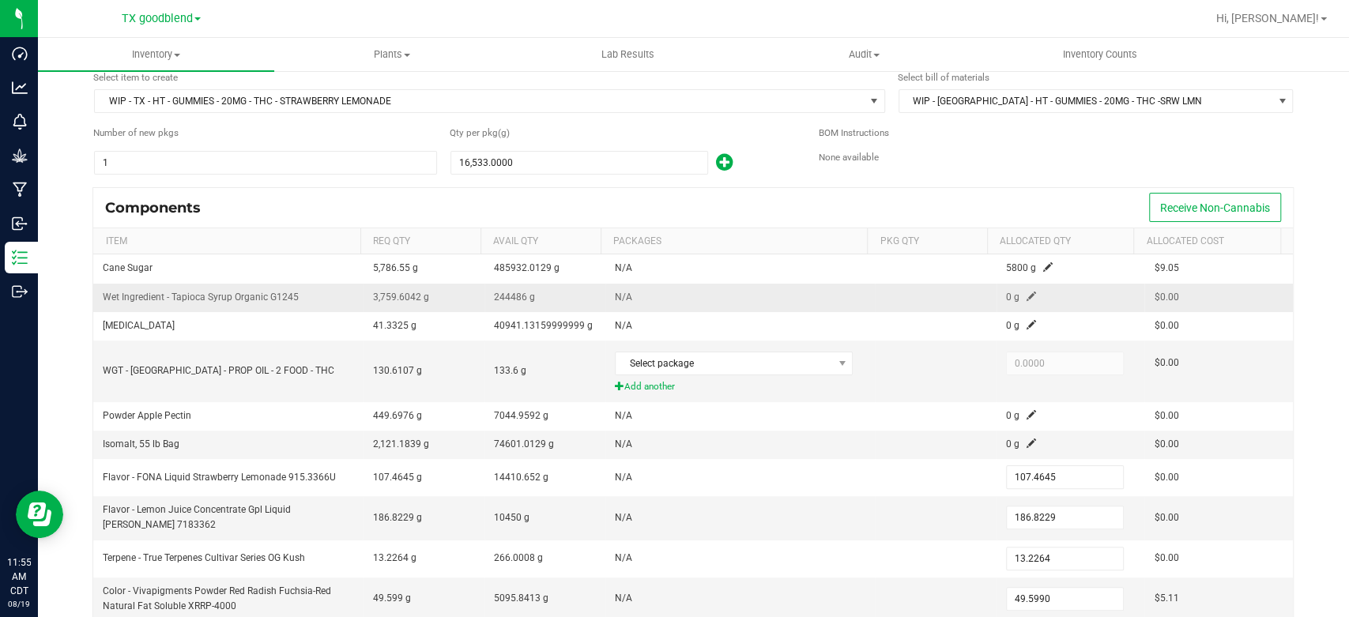
click at [1027, 297] on span at bounding box center [1031, 296] width 9 height 9
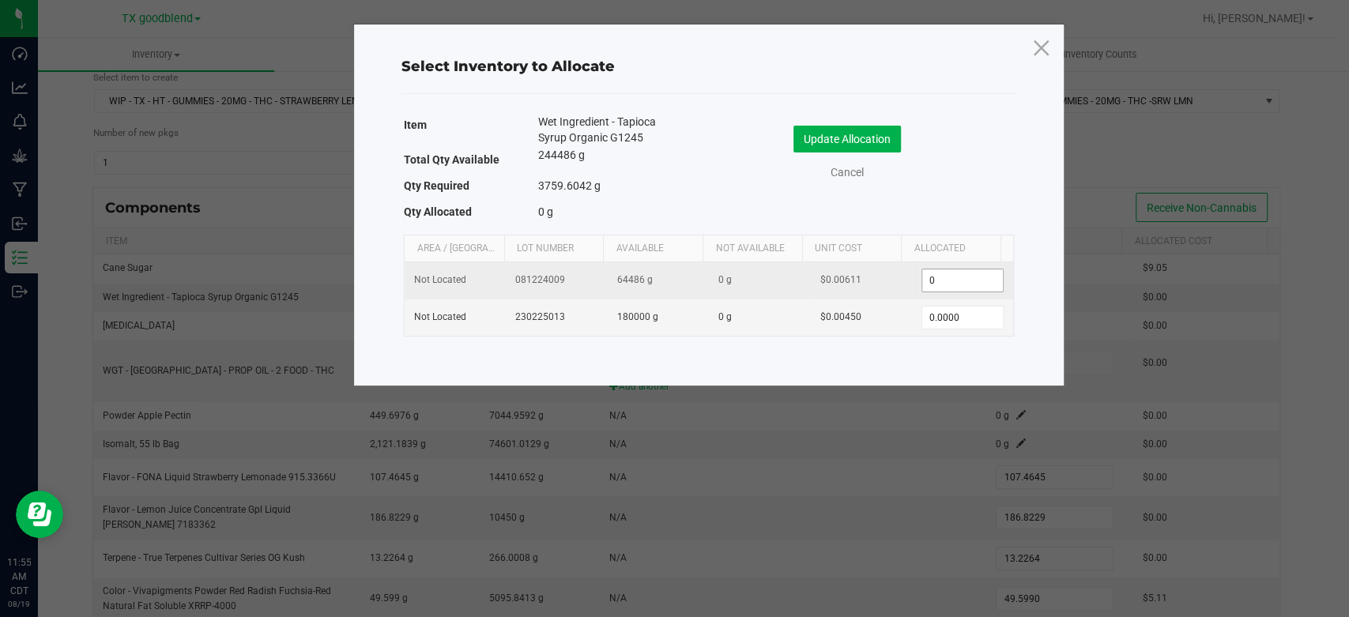
click at [955, 282] on input "0" at bounding box center [962, 281] width 81 height 22
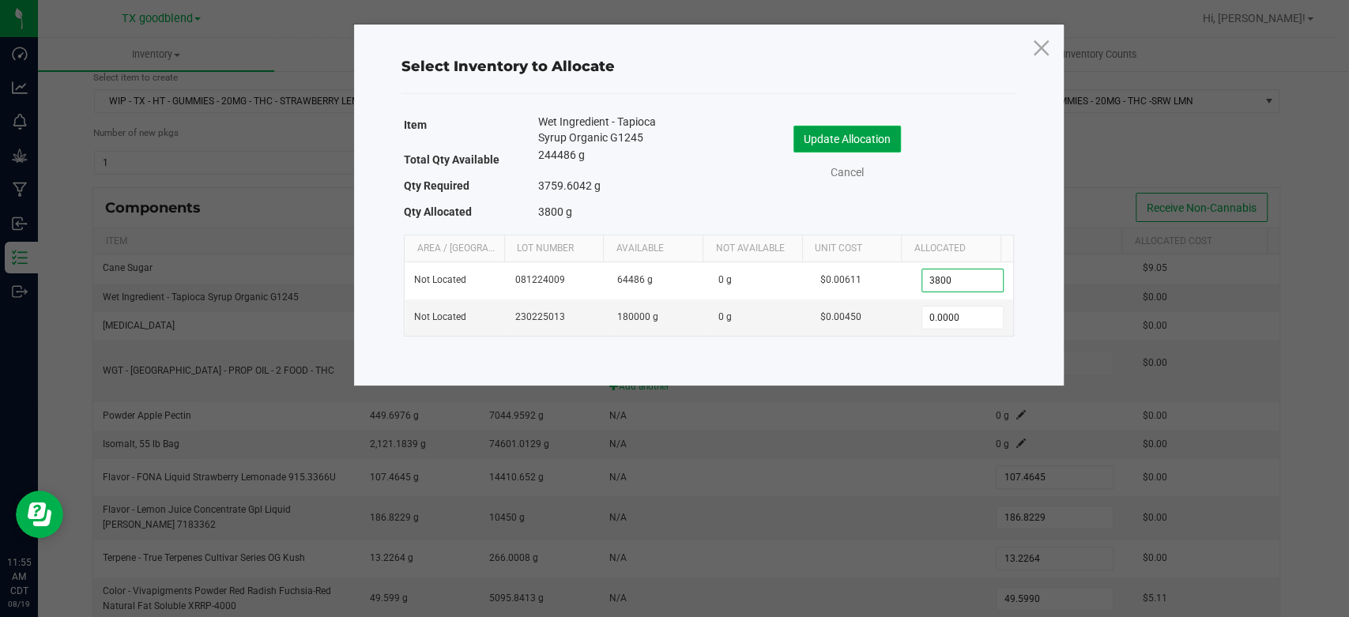
type input "3,800.0000"
click at [854, 145] on button "Update Allocation" at bounding box center [847, 139] width 107 height 27
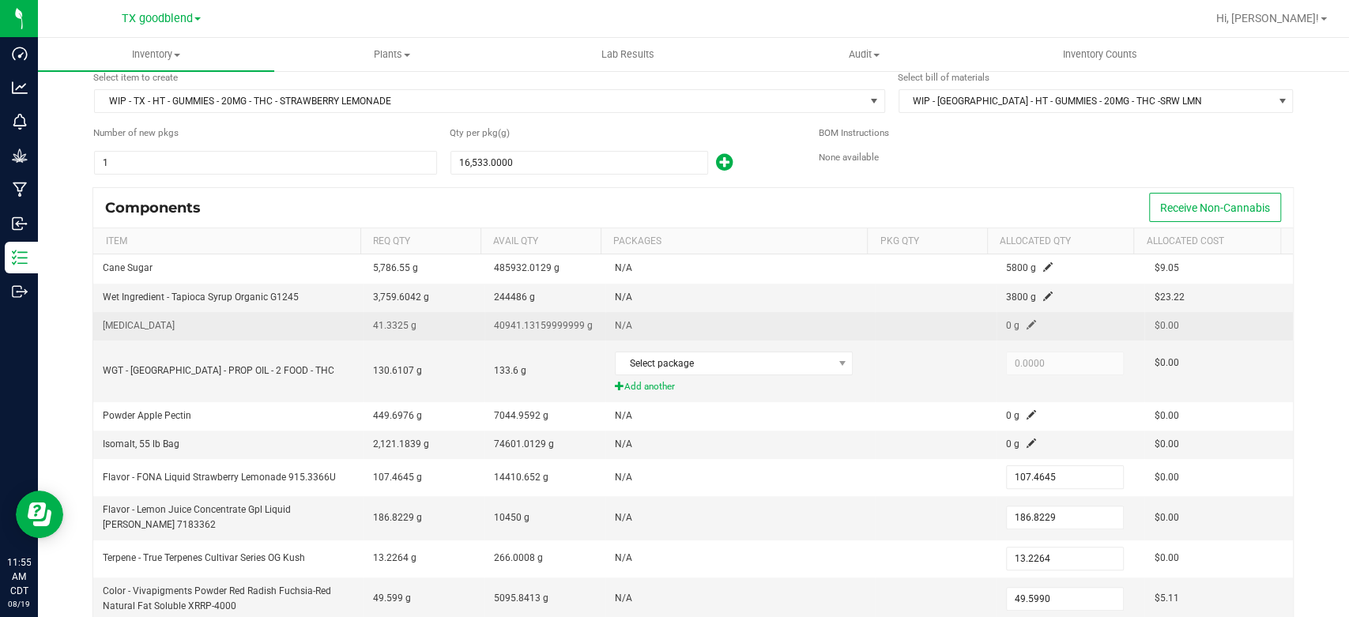
click at [1027, 322] on span at bounding box center [1031, 324] width 9 height 9
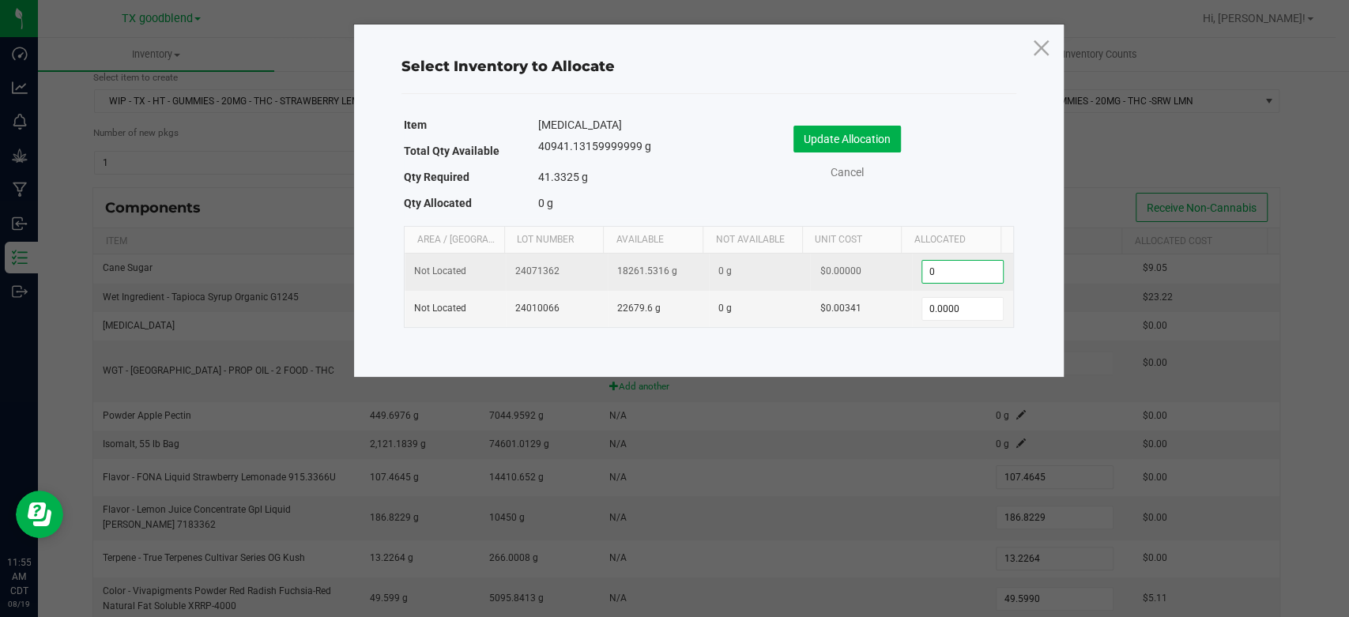
click at [948, 278] on input "0" at bounding box center [962, 272] width 81 height 22
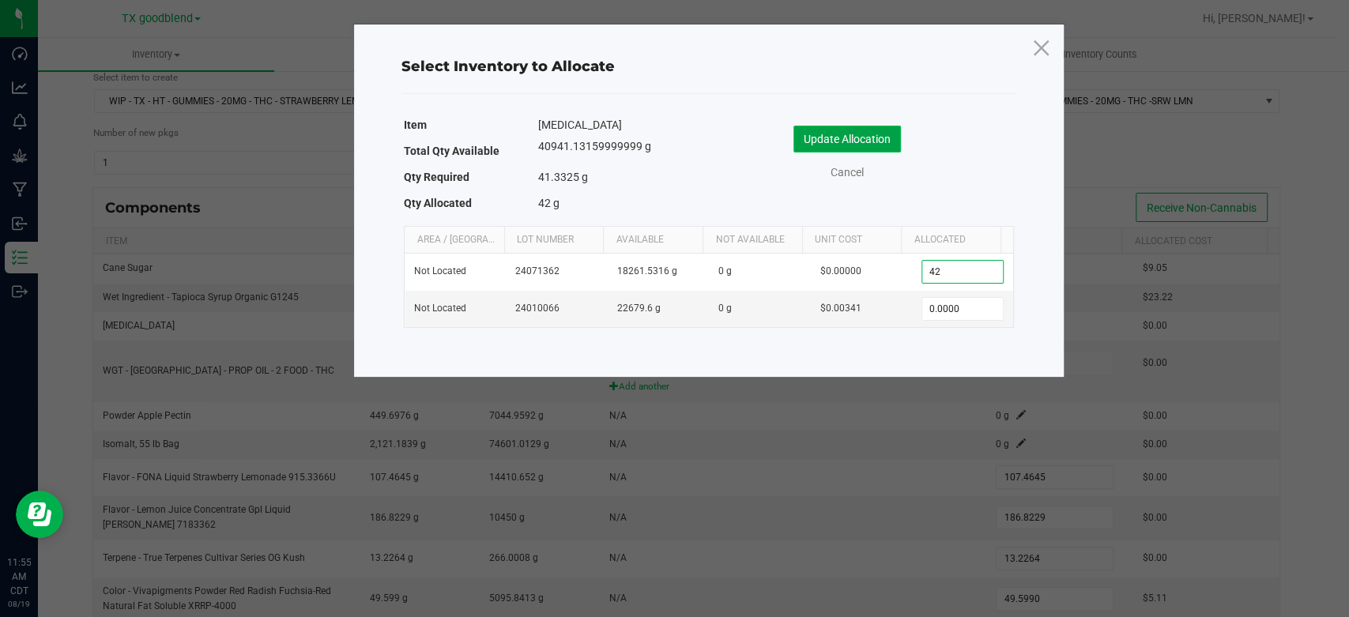
type input "42.0000"
click at [803, 138] on button "Update Allocation" at bounding box center [847, 139] width 107 height 27
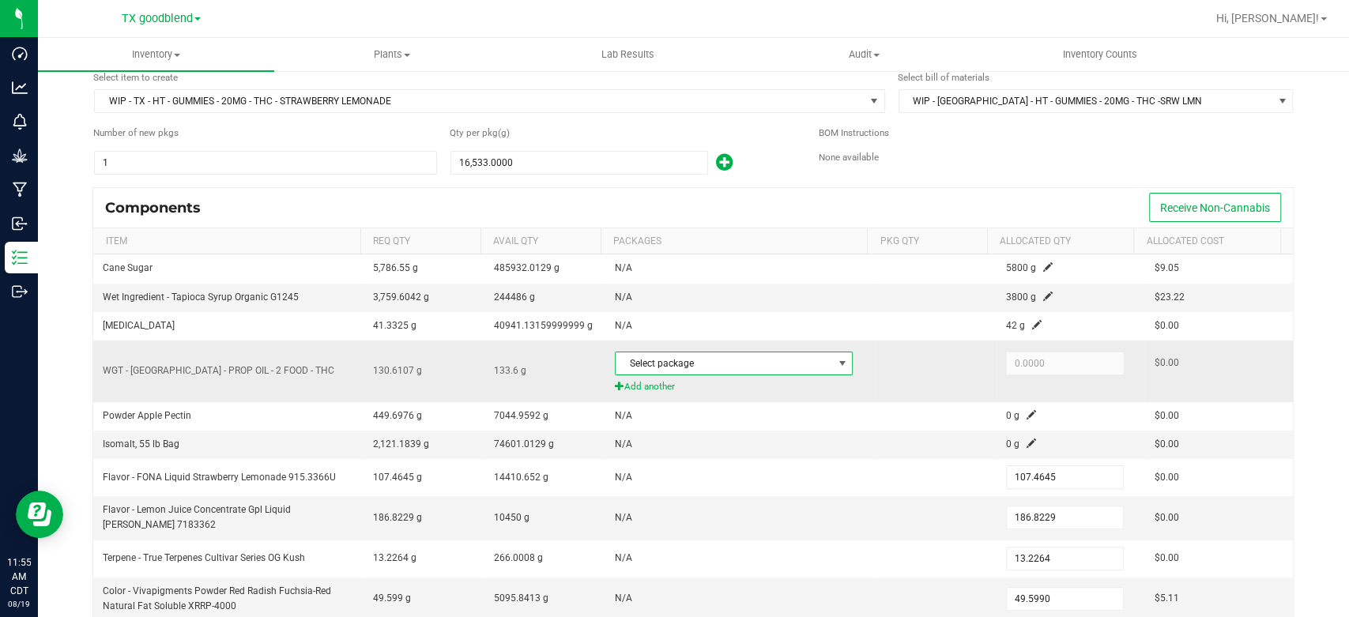
click at [731, 364] on span "Select package" at bounding box center [724, 364] width 217 height 22
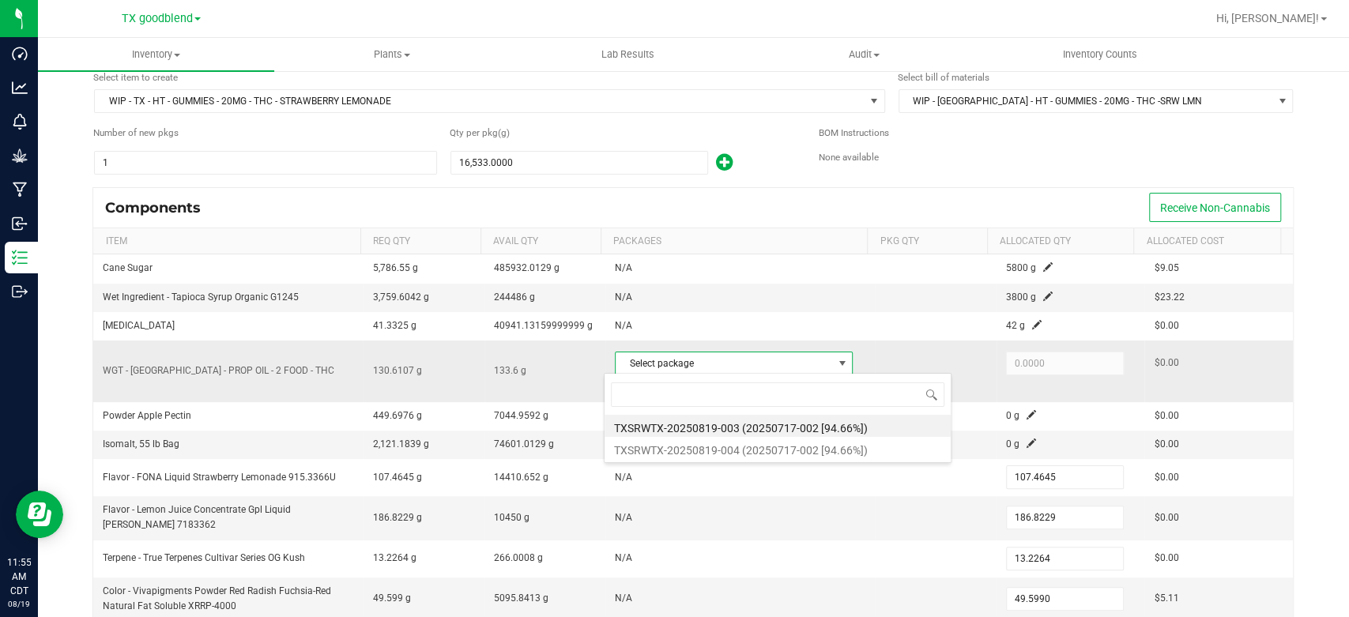
scroll to position [23, 232]
click at [729, 428] on li "TXSRWTX-20250819-003 (20250717-002 [94.66%])" at bounding box center [778, 426] width 346 height 22
type input "66.8000"
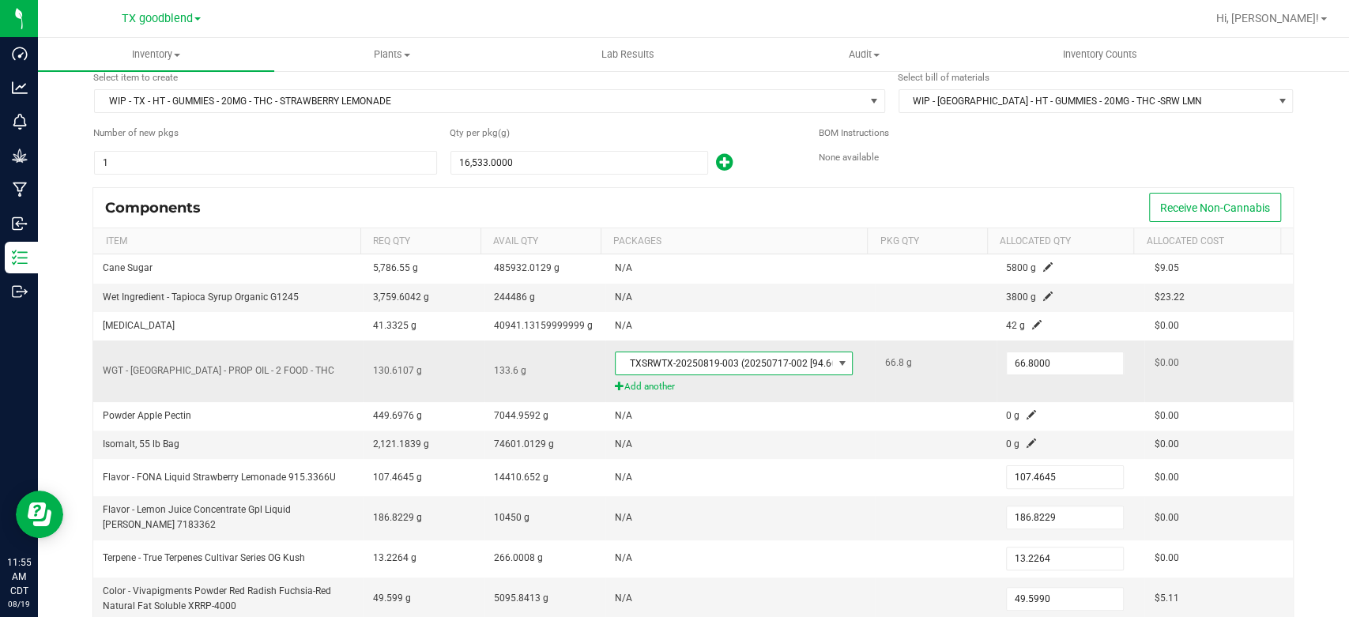
click at [639, 390] on span "Add another" at bounding box center [740, 386] width 251 height 15
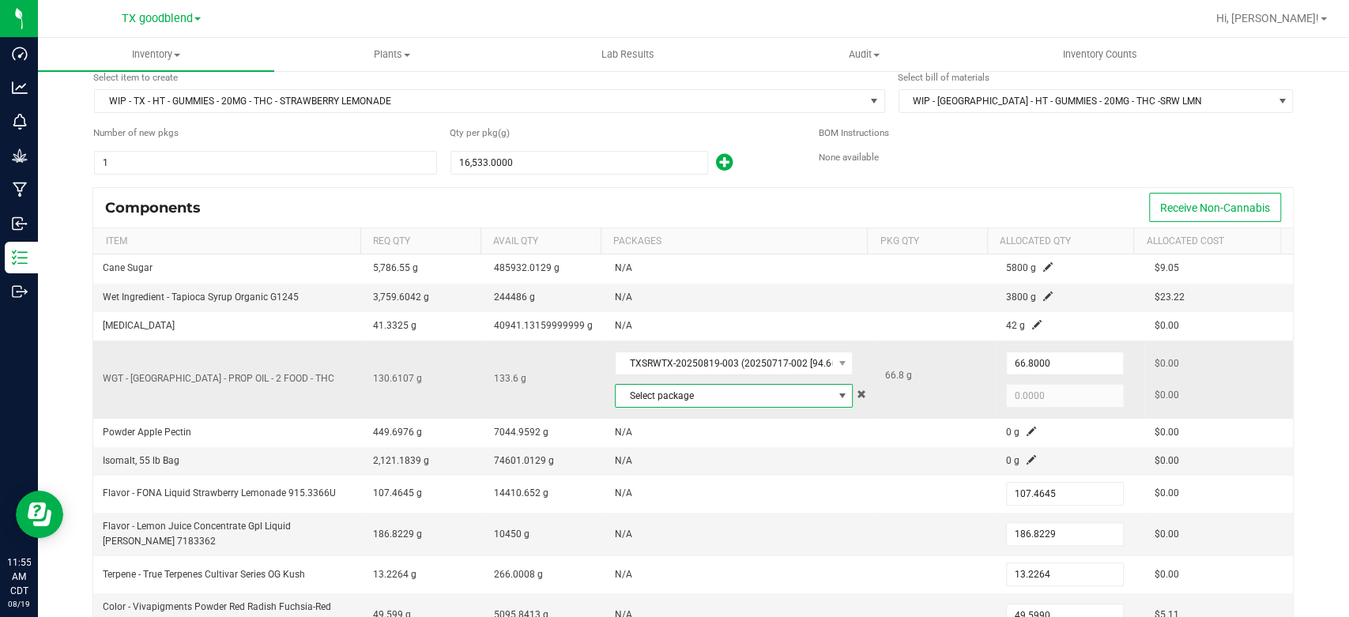
click at [662, 390] on span "Select package" at bounding box center [724, 396] width 217 height 22
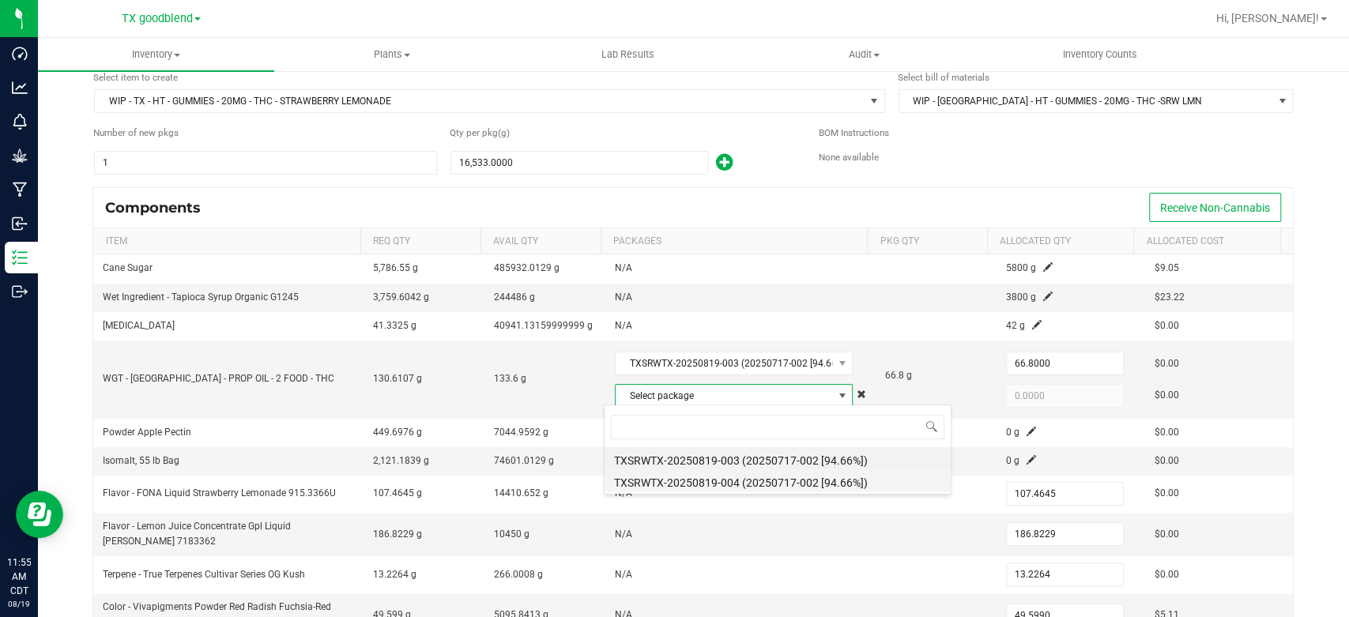
click at [665, 483] on li "TXSRWTX-20250819-004 (20250717-002 [94.66%])" at bounding box center [778, 480] width 346 height 22
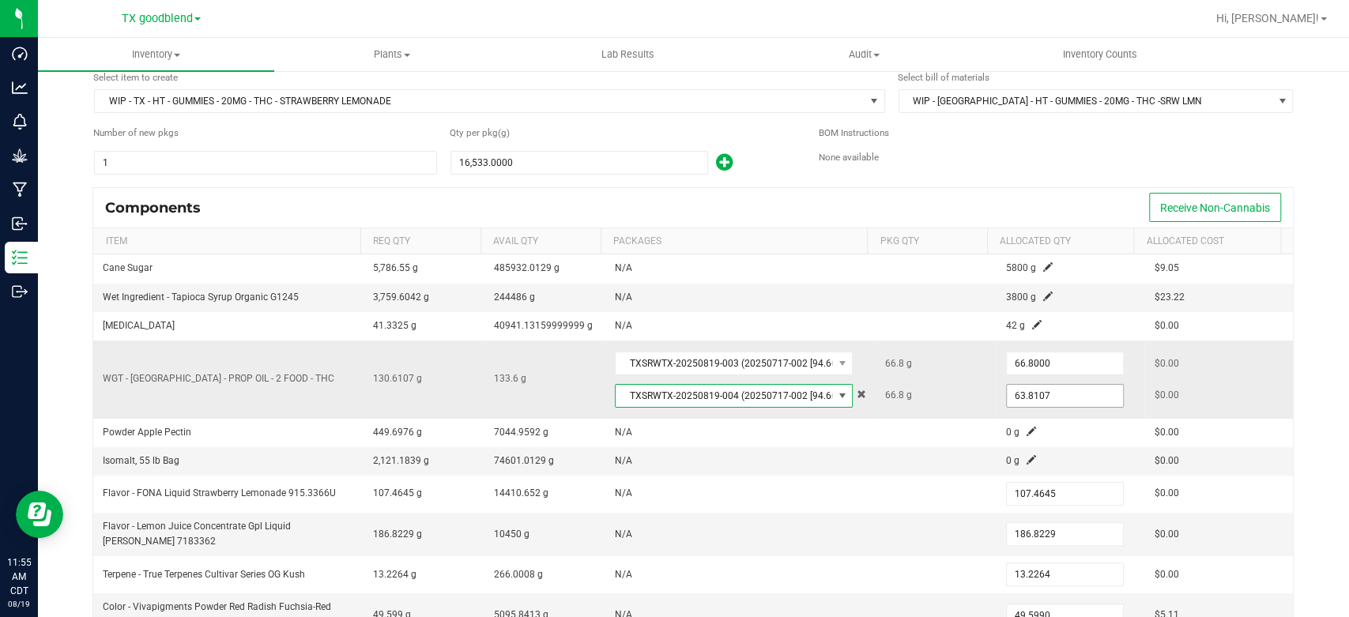
click at [1047, 391] on input "63.8107" at bounding box center [1065, 396] width 116 height 22
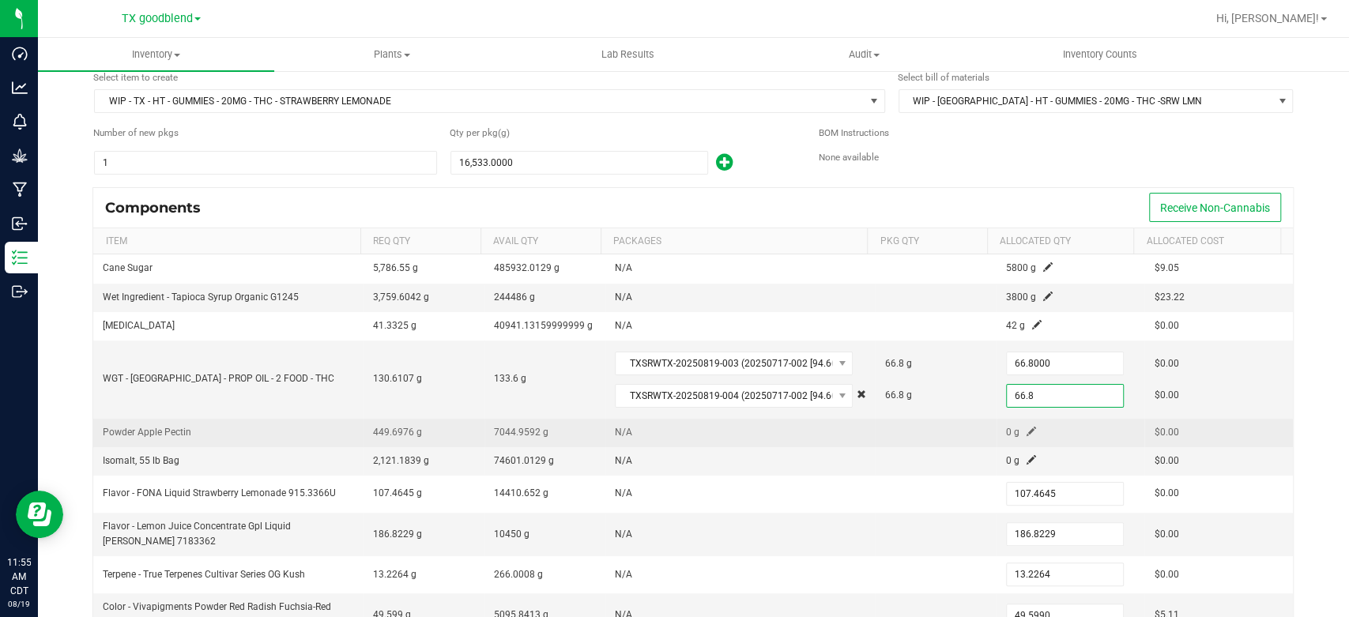
type input "66.8000"
click at [808, 426] on td "N/A" at bounding box center [740, 433] width 270 height 28
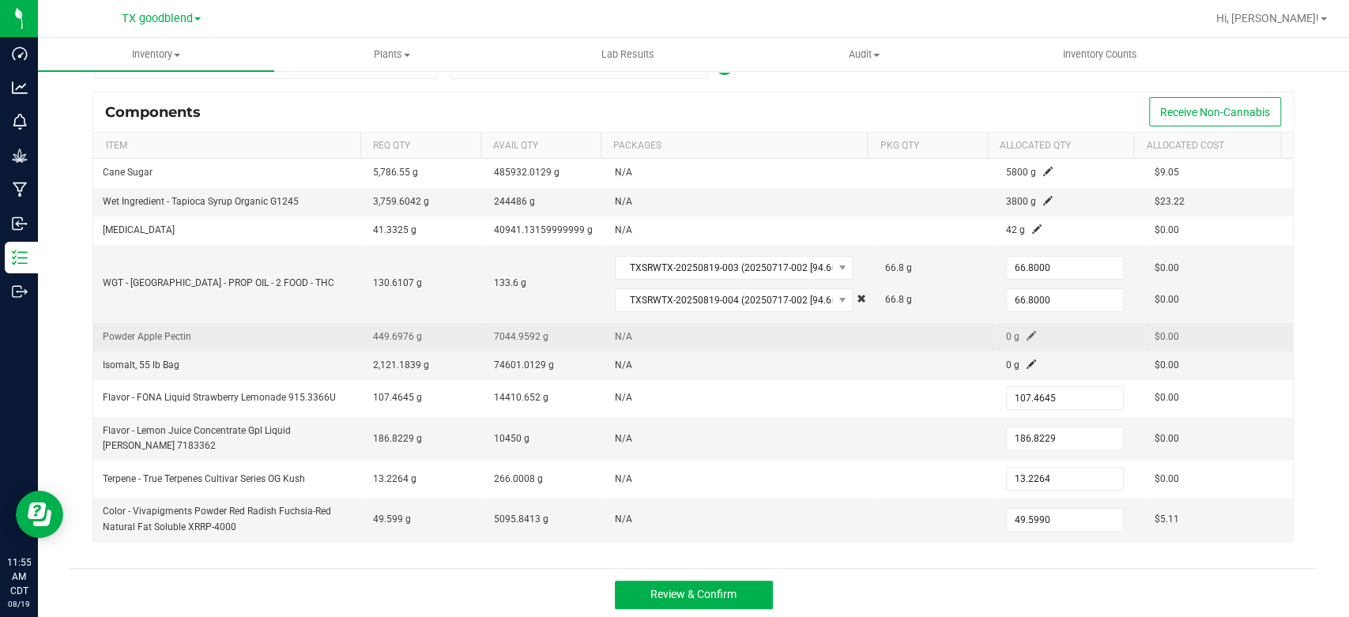
click at [1027, 338] on span at bounding box center [1031, 335] width 9 height 9
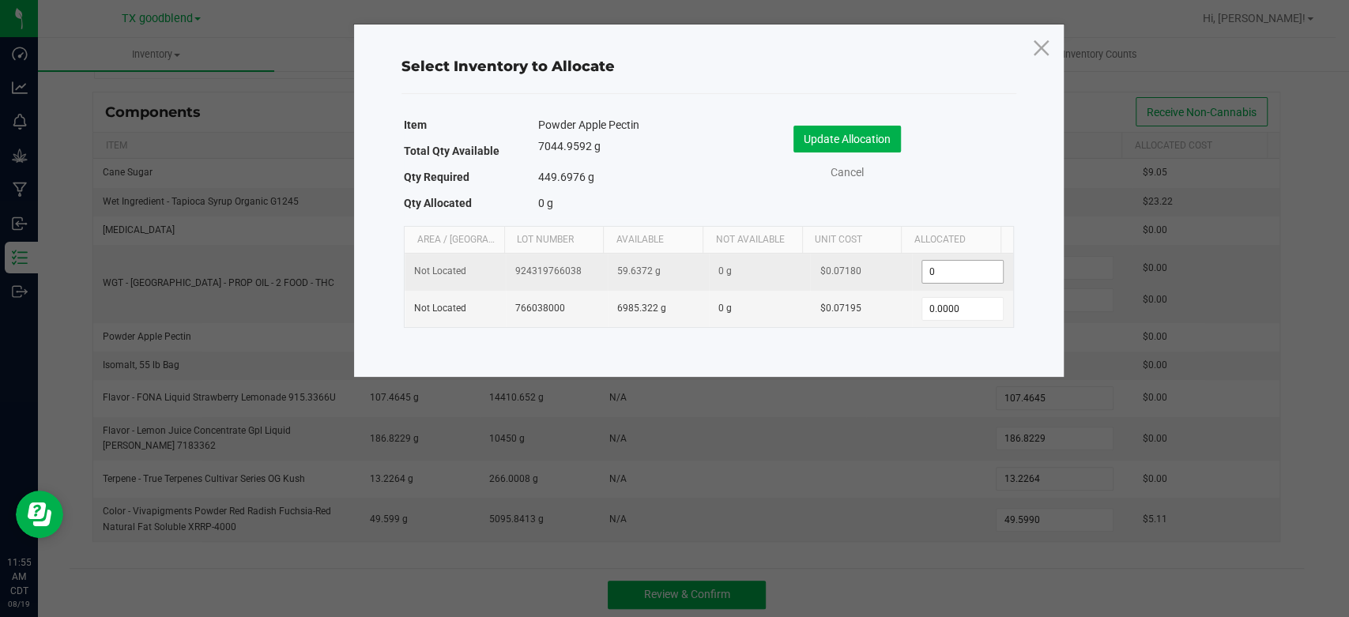
click at [960, 268] on input "0" at bounding box center [962, 272] width 81 height 22
type input "4"
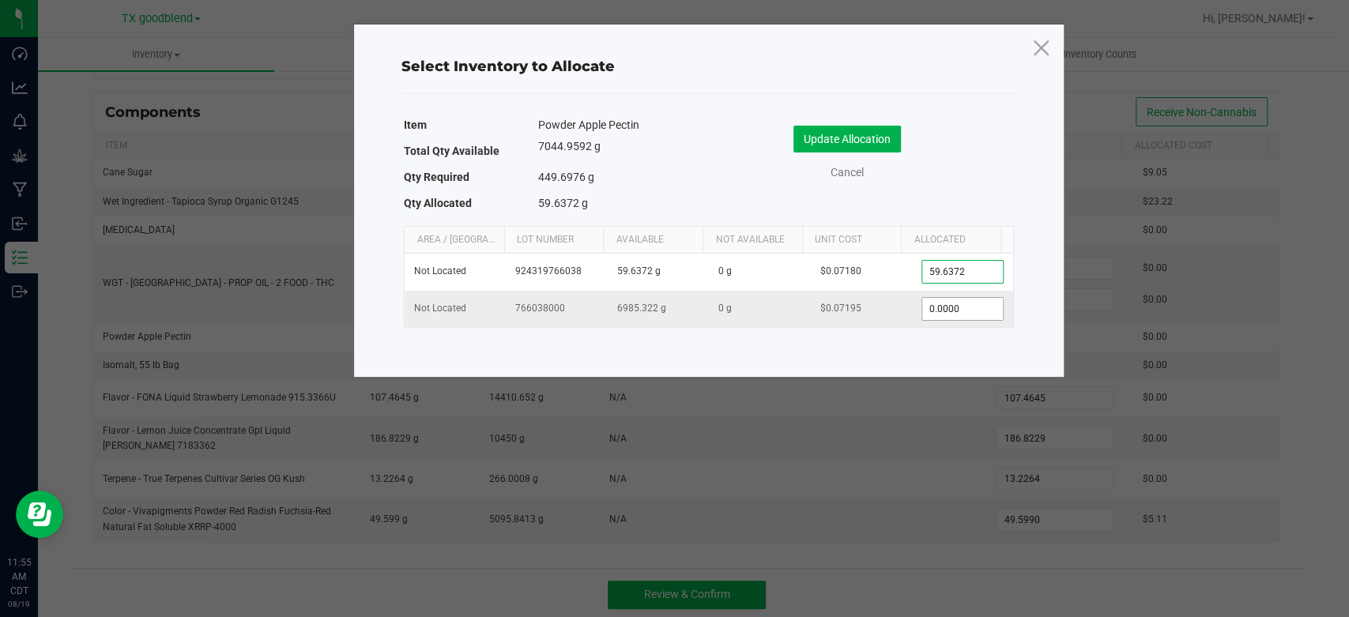
type input "59.6372"
click at [956, 309] on input "0" at bounding box center [962, 309] width 81 height 22
type input "389.0000"
click at [816, 141] on button "Update Allocation" at bounding box center [847, 139] width 107 height 27
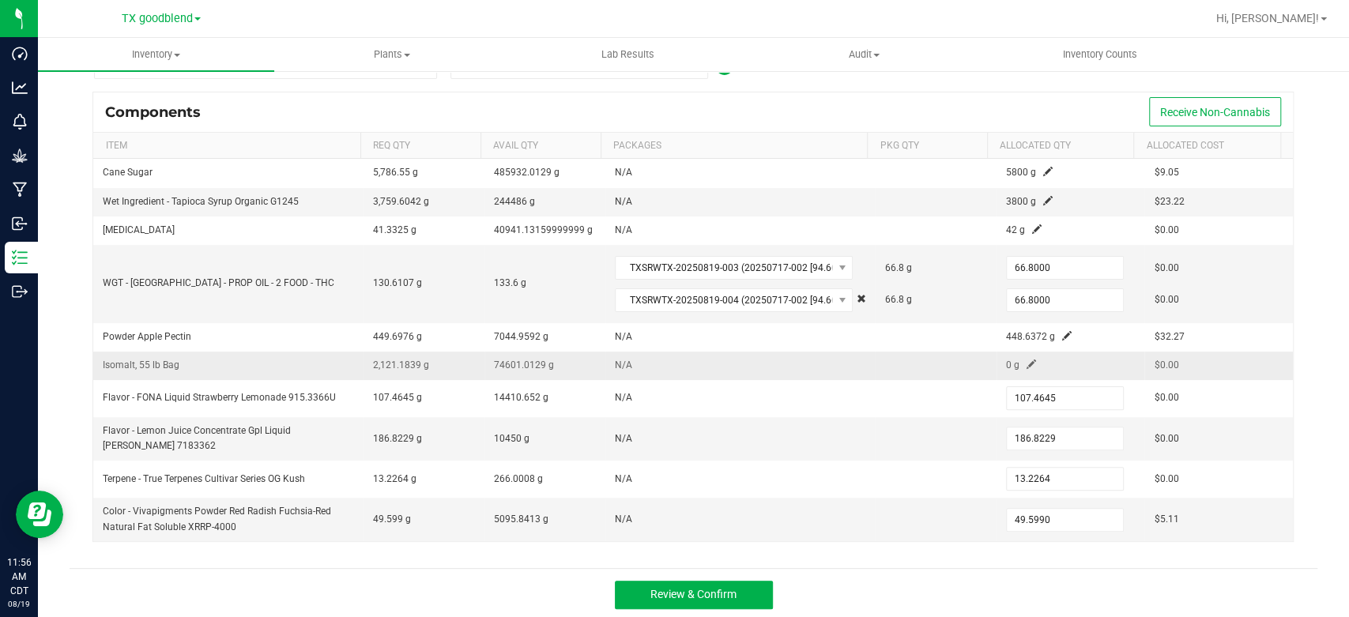
click at [1027, 364] on span at bounding box center [1031, 364] width 9 height 9
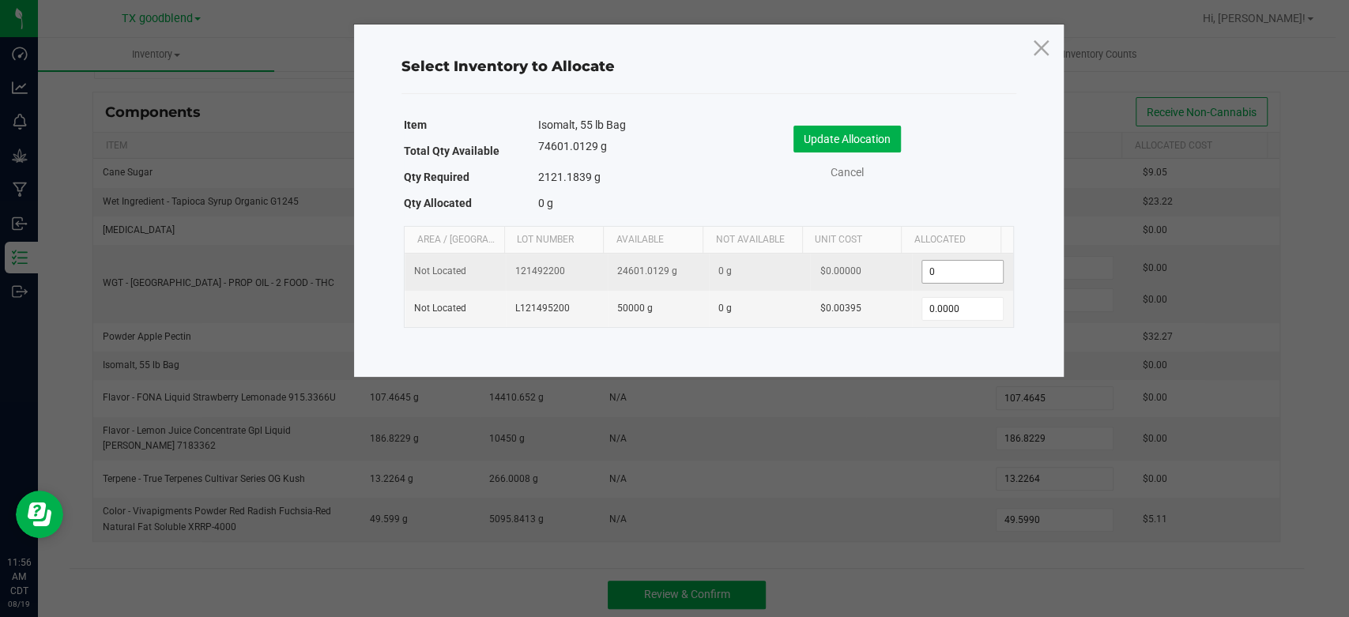
click at [963, 279] on input "0" at bounding box center [962, 272] width 81 height 22
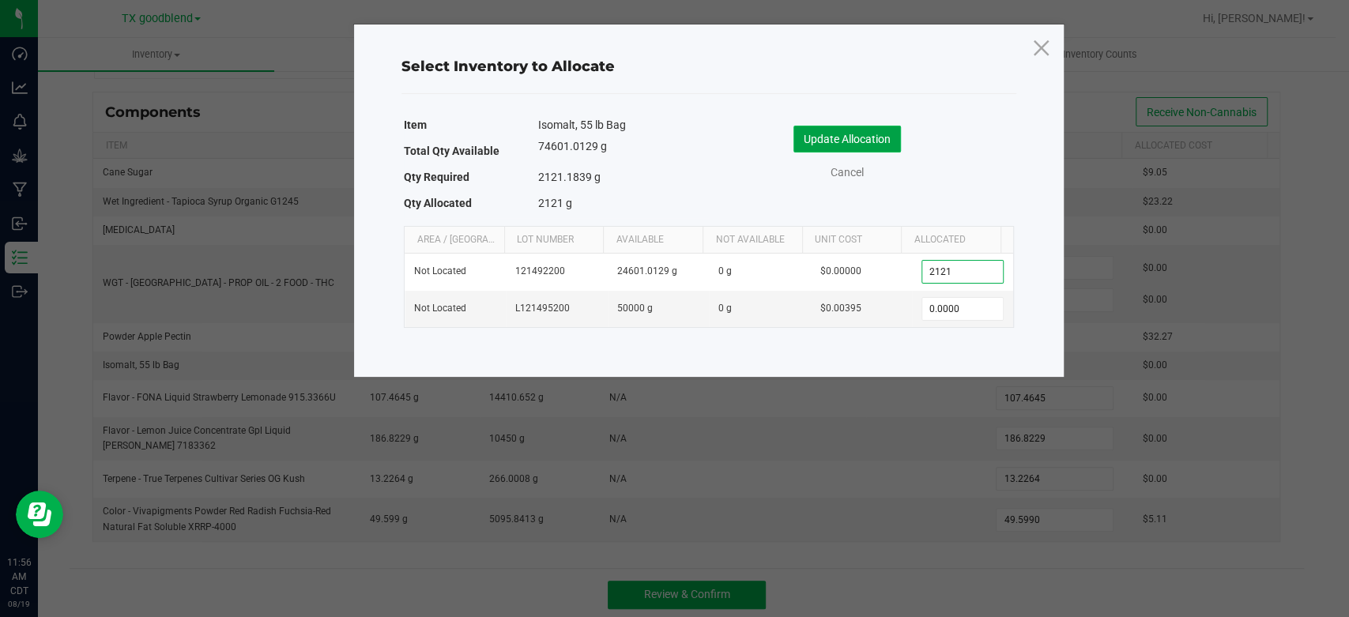
type input "2,121.0000"
click at [850, 145] on button "Update Allocation" at bounding box center [847, 139] width 107 height 27
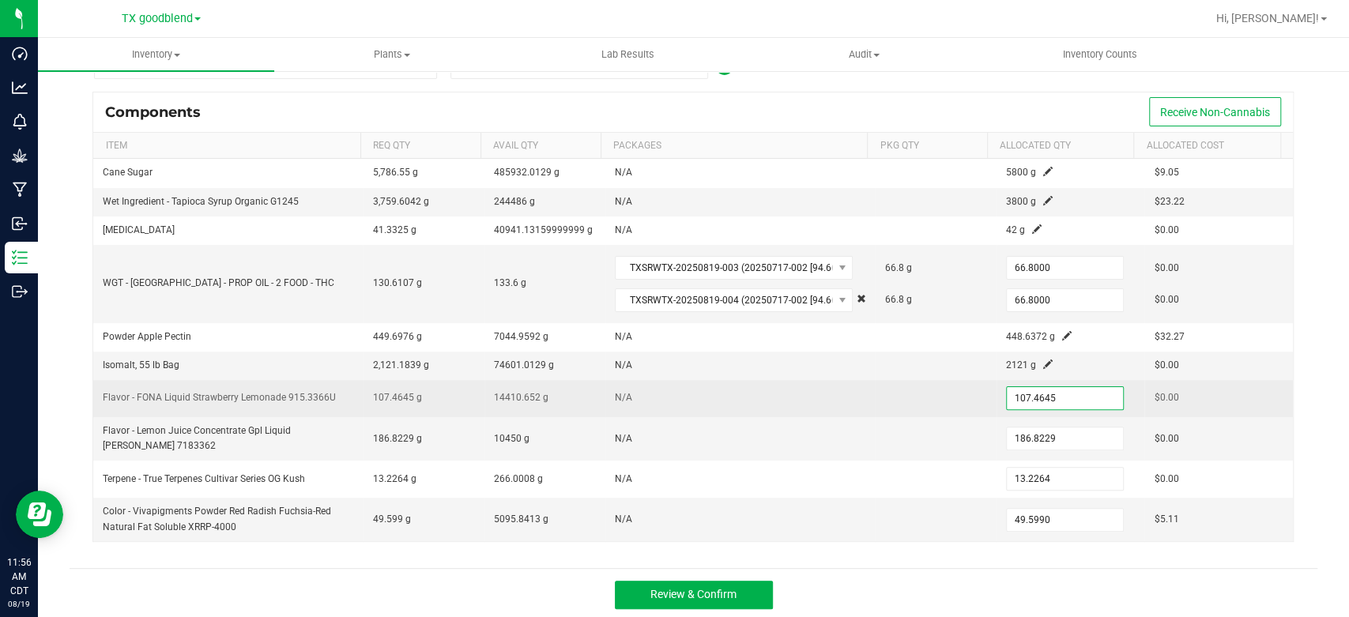
click at [1043, 399] on input "107.4645" at bounding box center [1065, 398] width 116 height 22
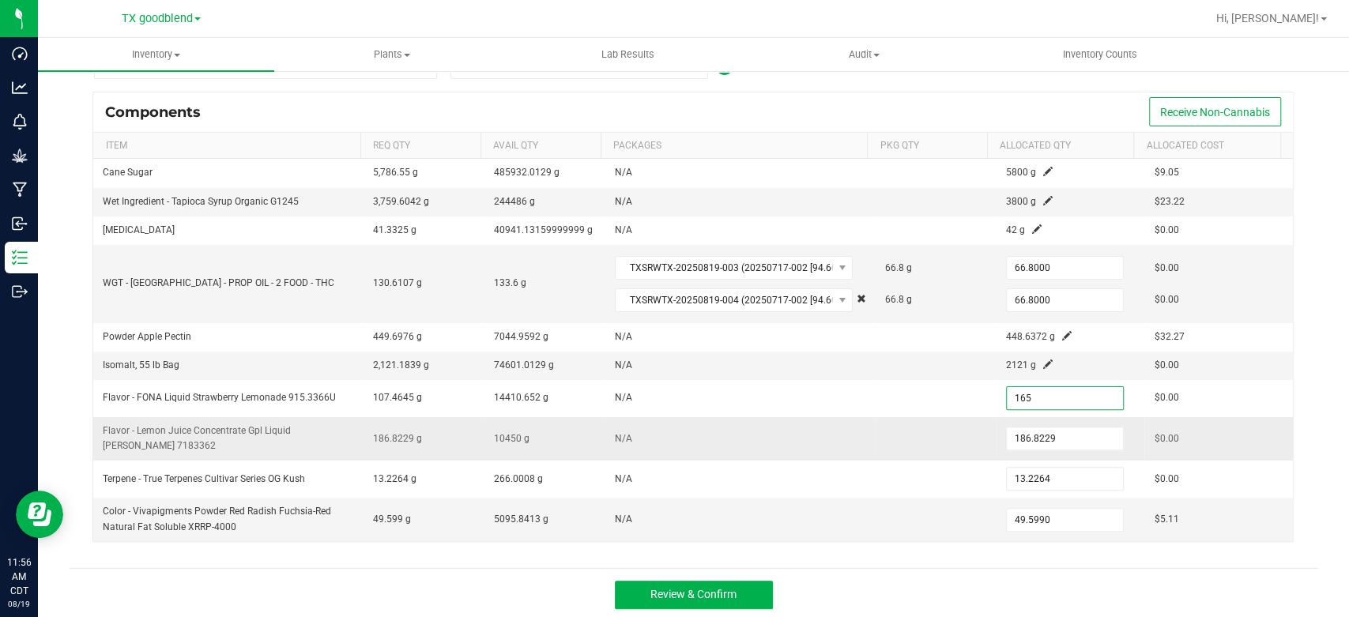
type input "165.0000"
click at [854, 432] on td "N/A" at bounding box center [740, 438] width 270 height 43
click at [1051, 432] on input "186.8229" at bounding box center [1065, 439] width 116 height 22
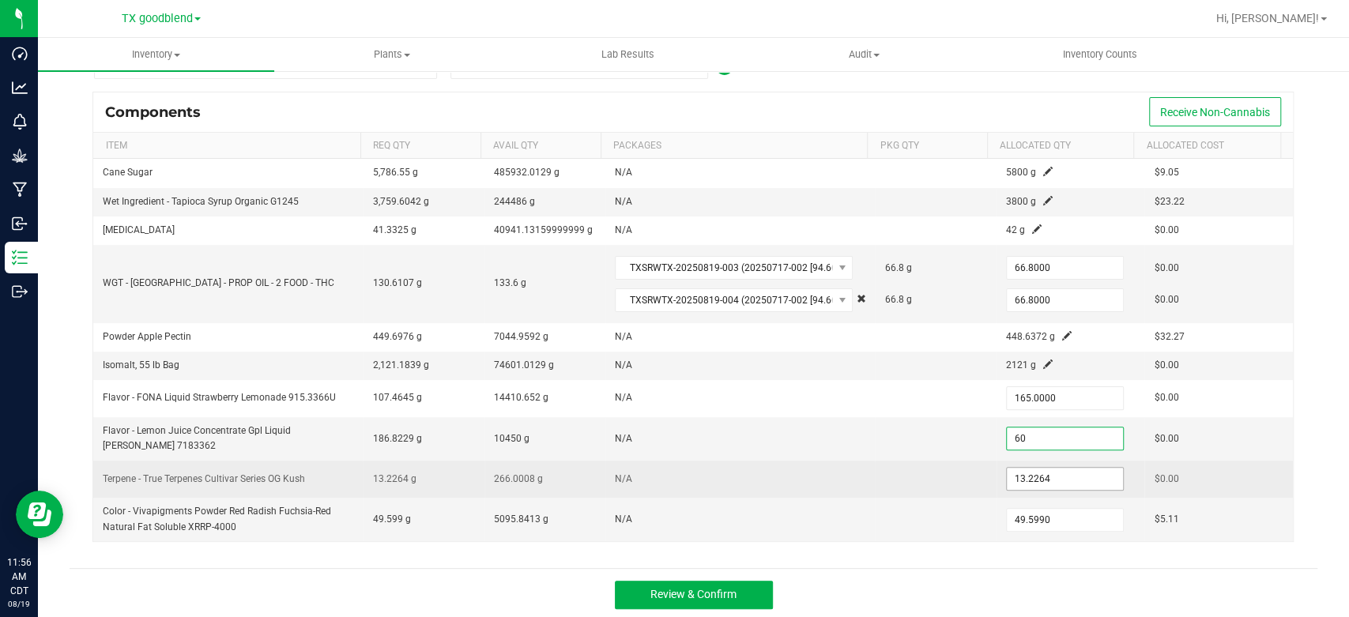
type input "60.0000"
click at [1050, 469] on input "13.2264" at bounding box center [1065, 479] width 116 height 22
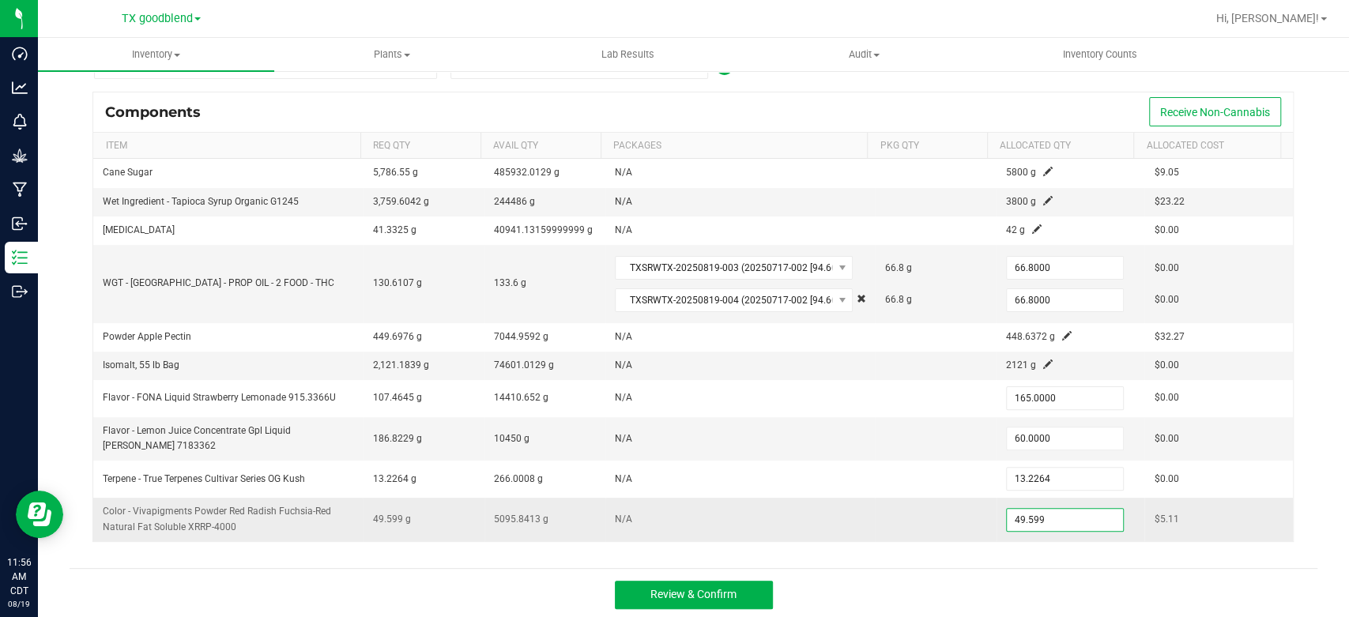
click at [1036, 515] on input "49.599" at bounding box center [1065, 520] width 116 height 22
type input "100.0000"
click at [948, 572] on div "Review & Confirm" at bounding box center [694, 594] width 1248 height 53
click at [676, 588] on span "Review & Confirm" at bounding box center [693, 594] width 86 height 13
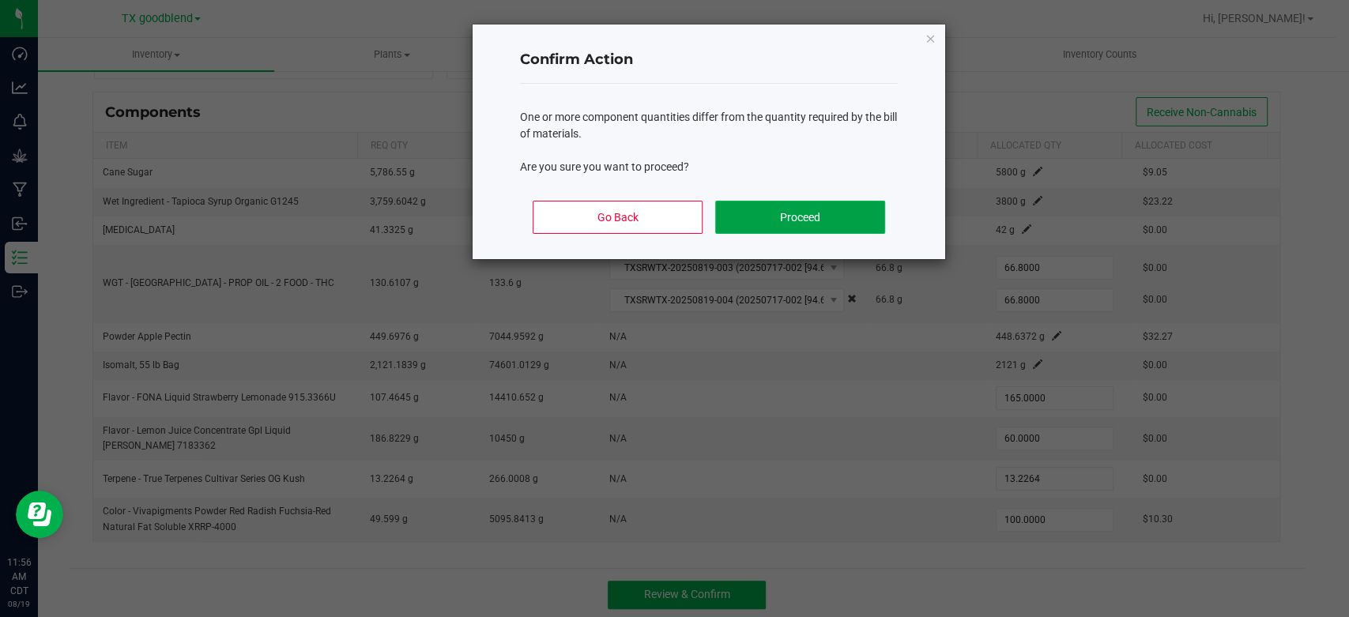
click at [796, 215] on button "Proceed" at bounding box center [800, 217] width 170 height 33
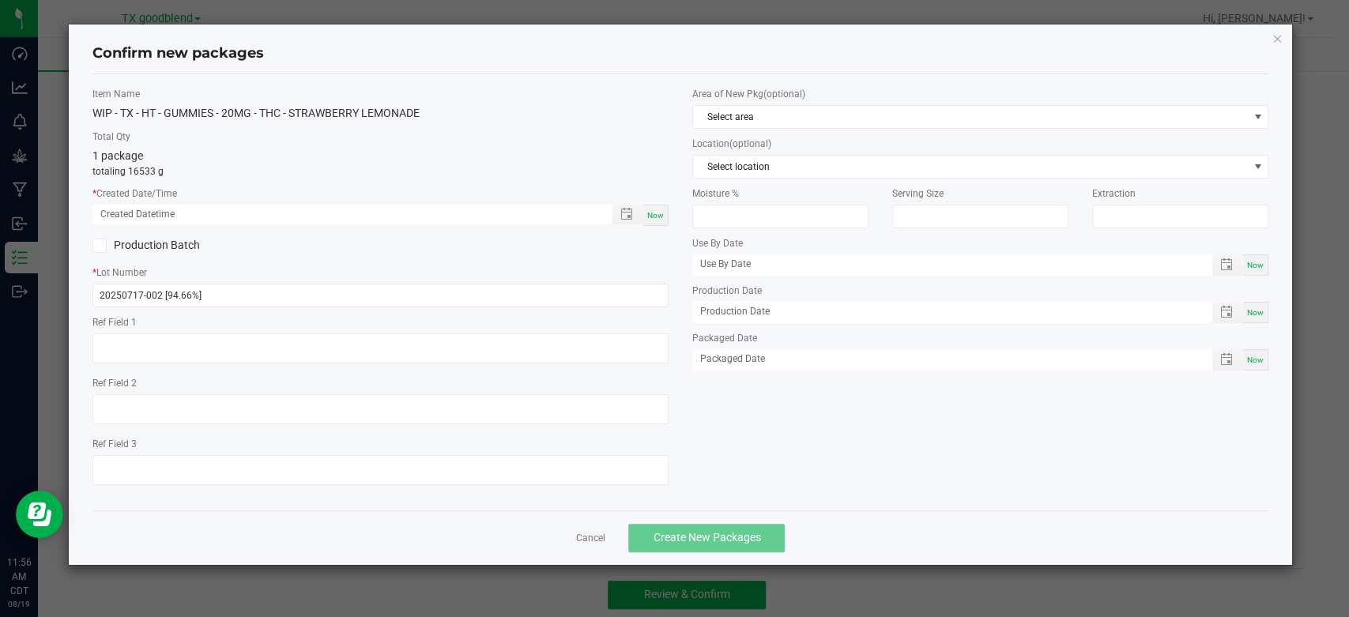
click at [658, 207] on div "Now" at bounding box center [655, 215] width 25 height 21
type input "[DATE] 11:56 AM"
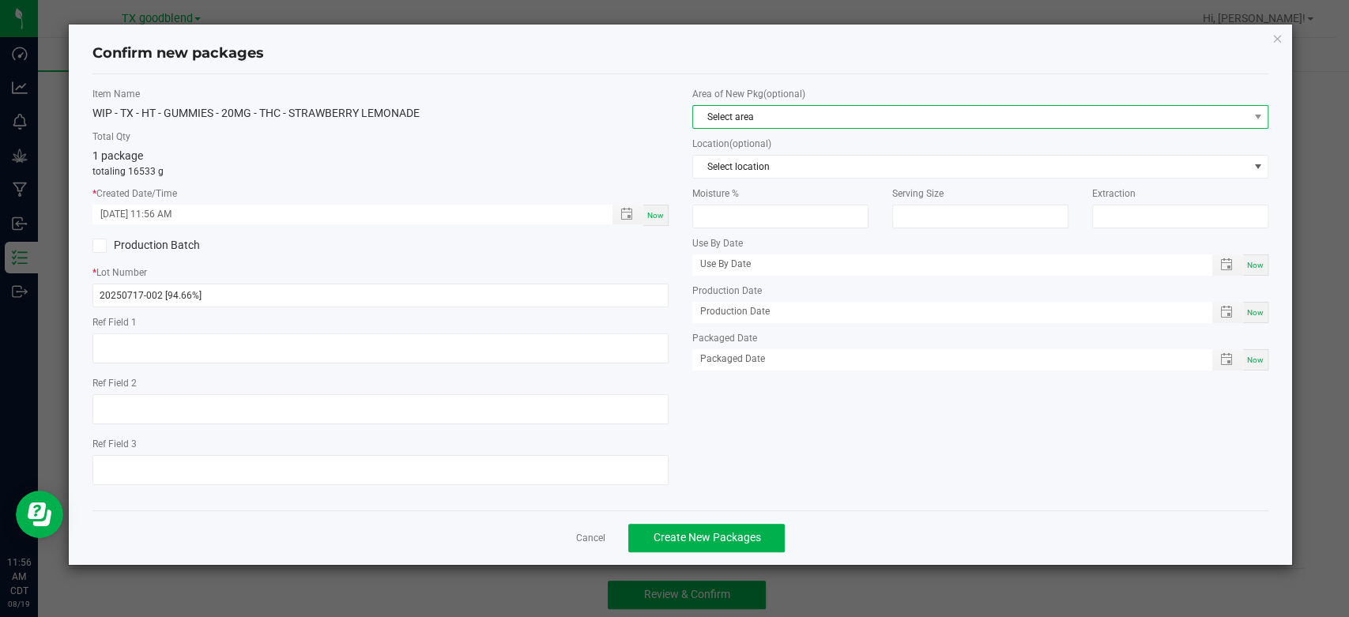
click at [768, 119] on span "Select area" at bounding box center [970, 117] width 555 height 22
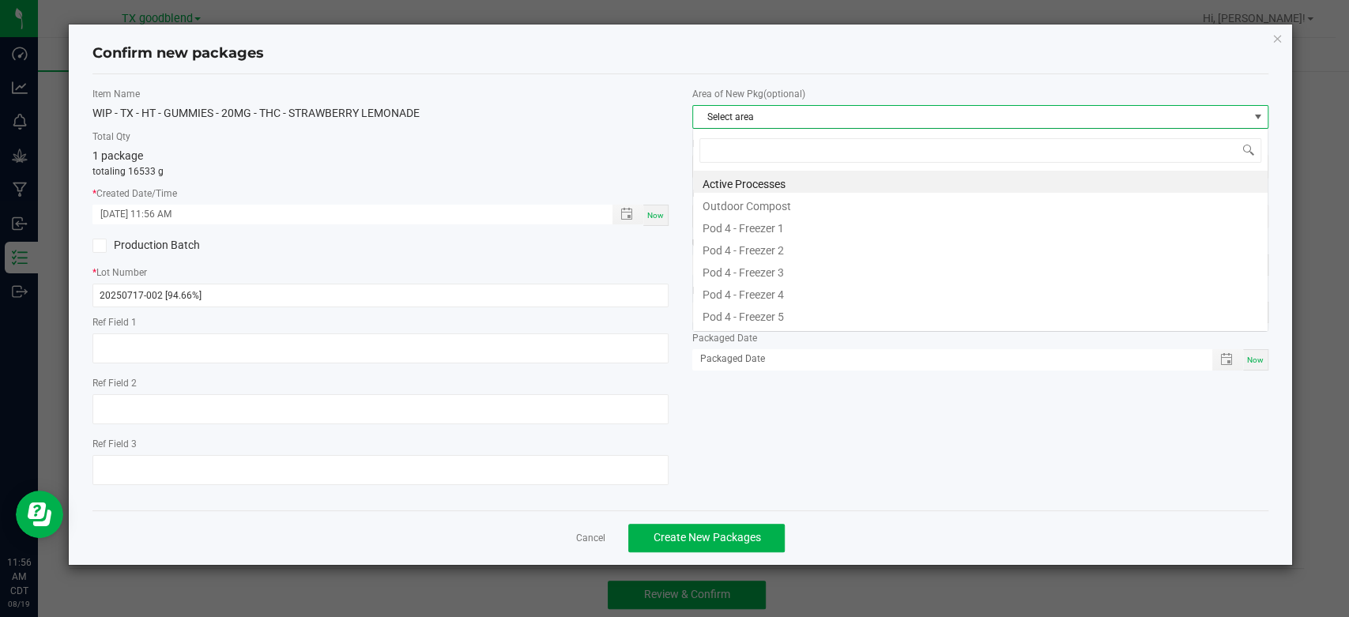
scroll to position [23, 575]
click at [765, 176] on li "Active Processes" at bounding box center [980, 182] width 575 height 22
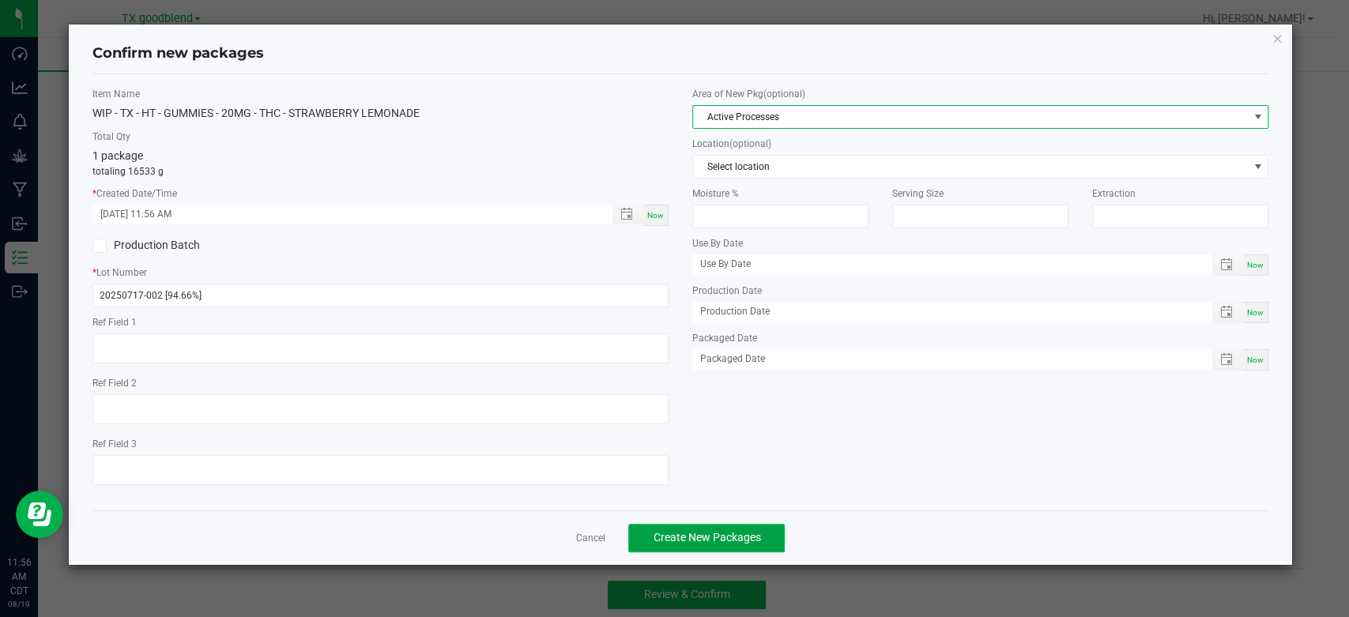
click at [696, 537] on span "Create New Packages" at bounding box center [706, 537] width 107 height 13
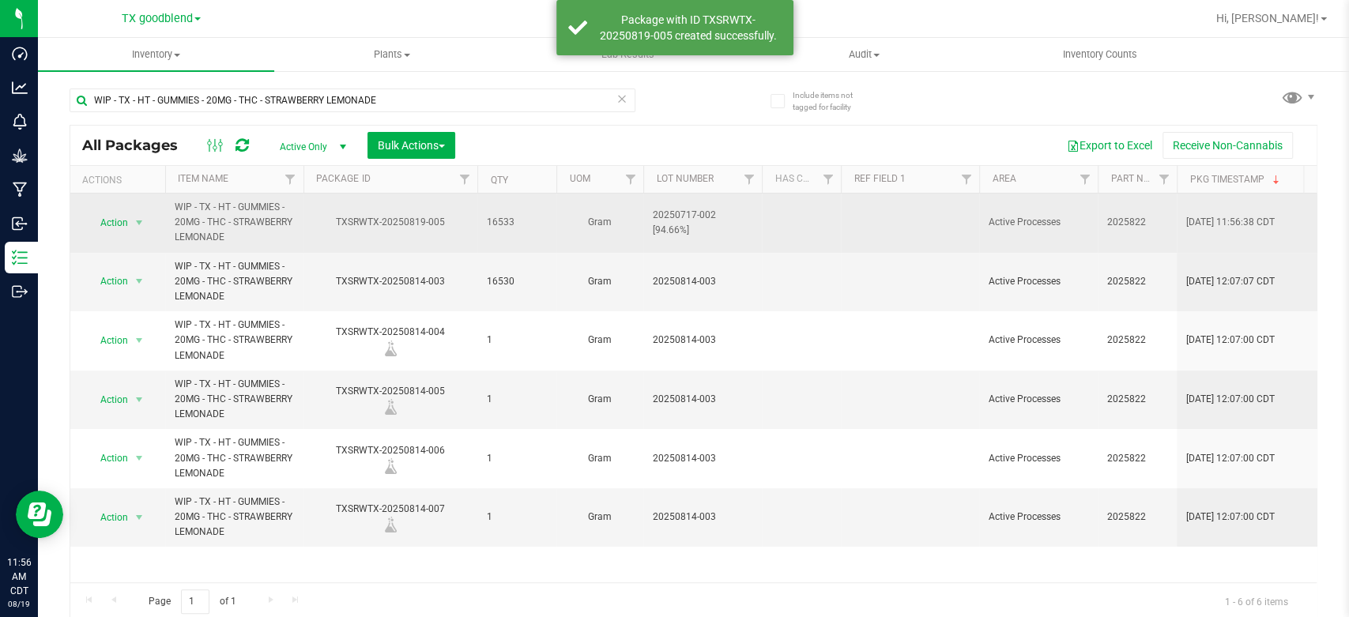
click at [705, 217] on span "20250717-002 [94.66%]" at bounding box center [703, 223] width 100 height 30
click at [705, 217] on input "20250717-002 [94.66%]" at bounding box center [699, 222] width 113 height 25
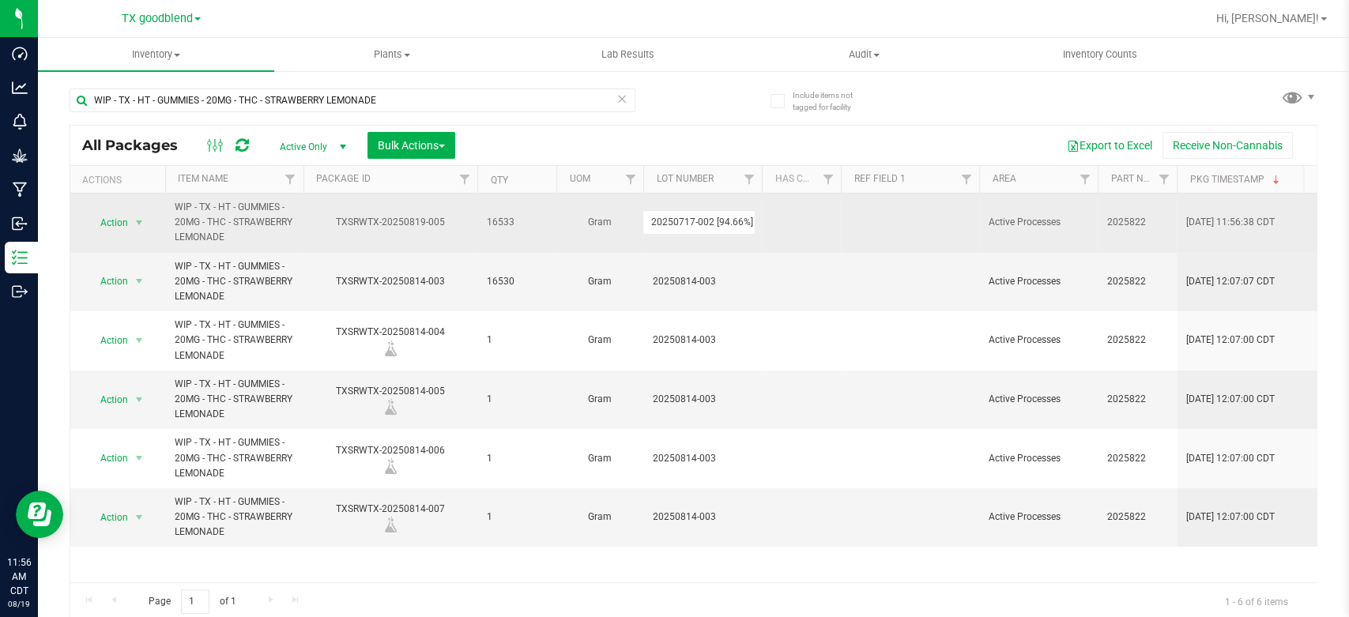
click at [705, 217] on input "20250717-002 [94.66%]" at bounding box center [699, 222] width 113 height 25
type input "20250819-005"
click at [101, 223] on span "Action" at bounding box center [107, 223] width 43 height 22
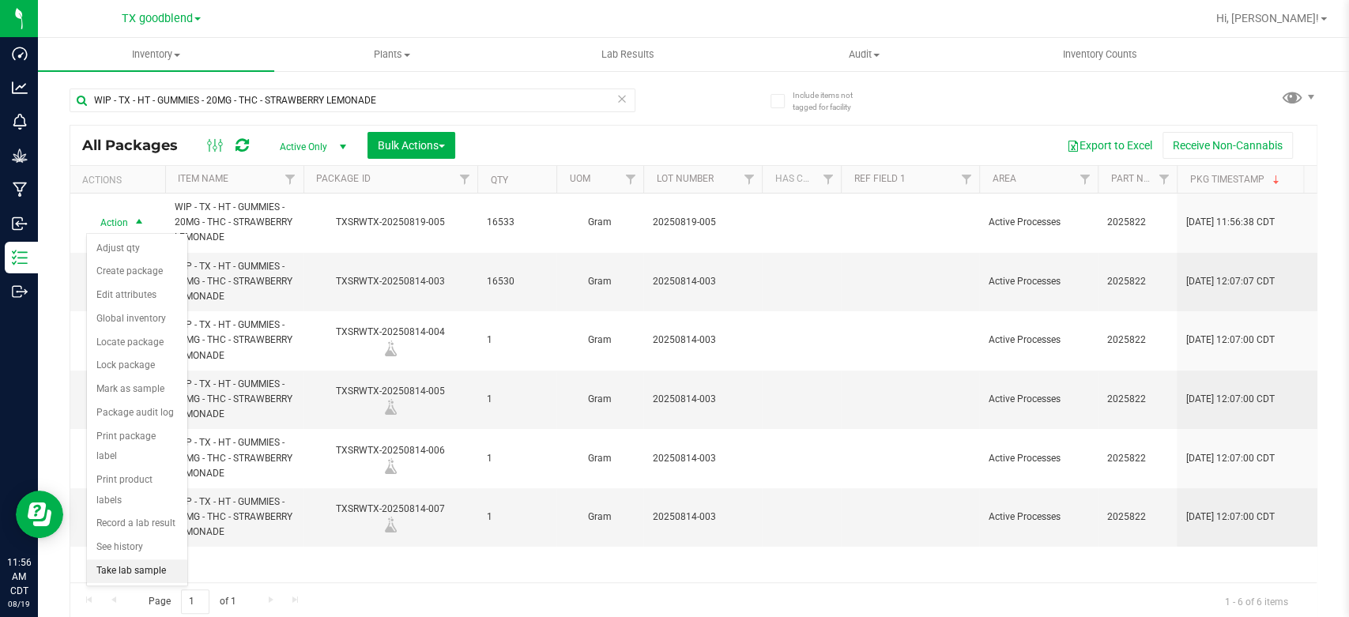
click at [138, 560] on li "Take lab sample" at bounding box center [137, 572] width 100 height 24
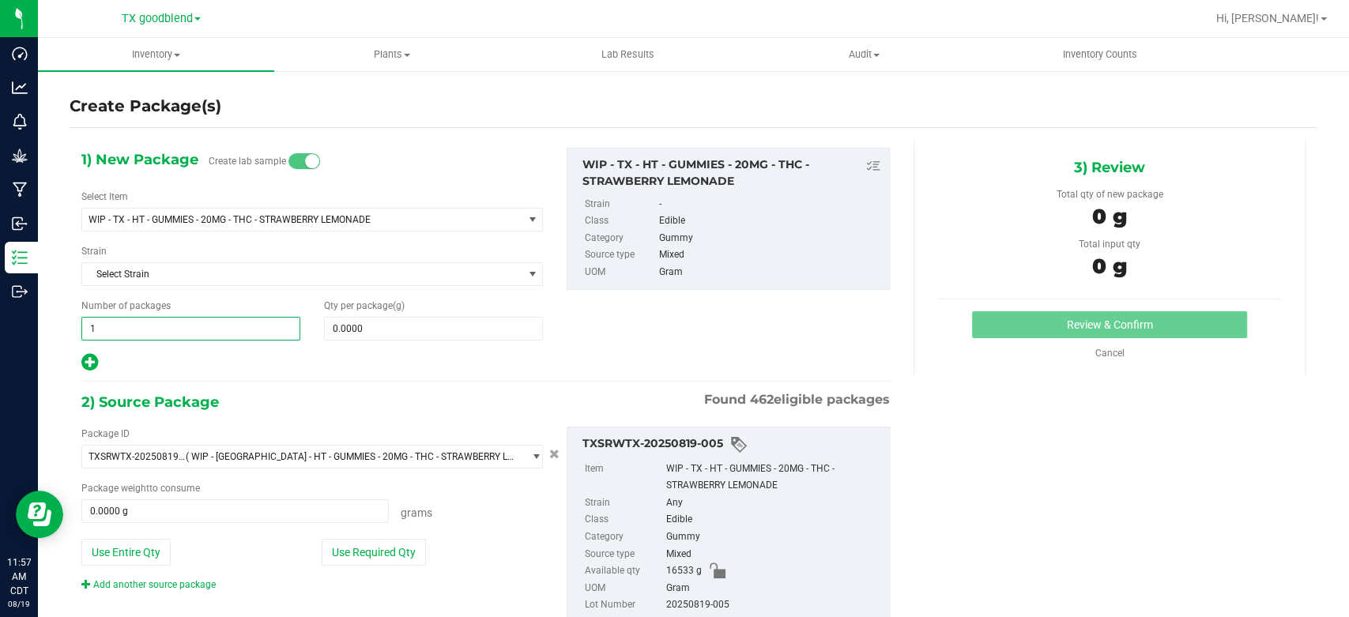
click at [232, 327] on span "1 1" at bounding box center [190, 329] width 219 height 24
type input "4"
click at [417, 324] on span at bounding box center [433, 329] width 219 height 24
type input "1"
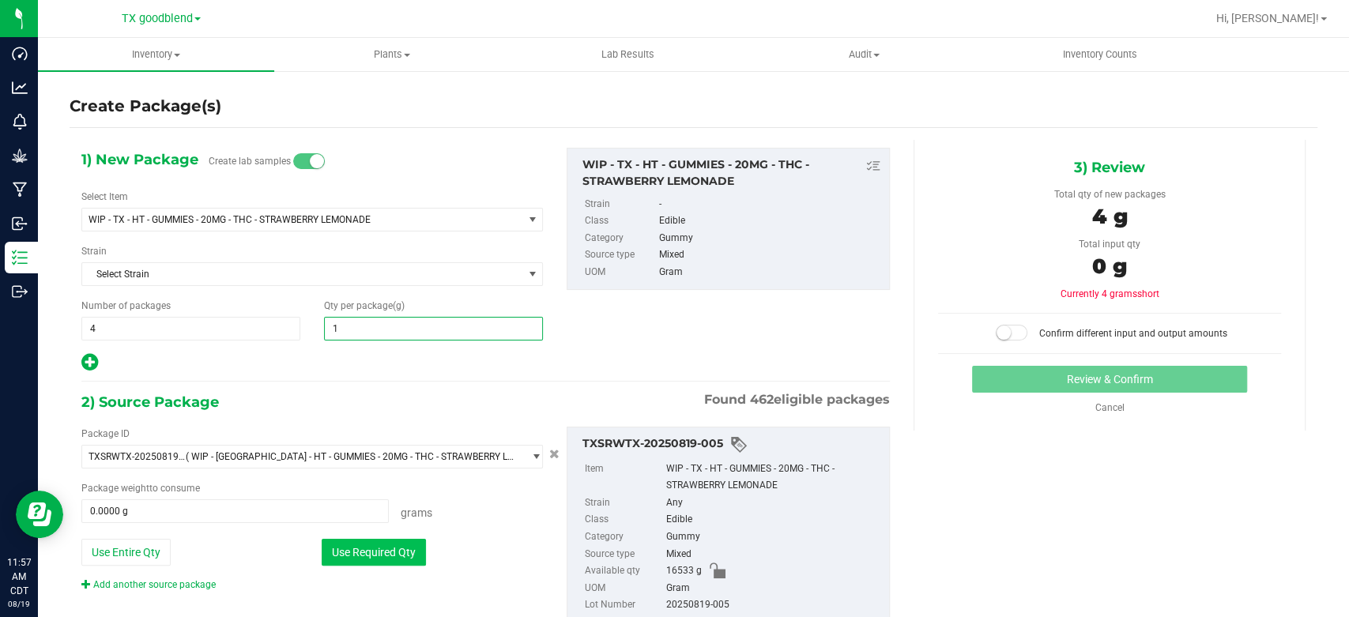
type input "1.0000"
click at [383, 549] on button "Use Required Qty" at bounding box center [374, 552] width 104 height 27
type input "4.0000 g"
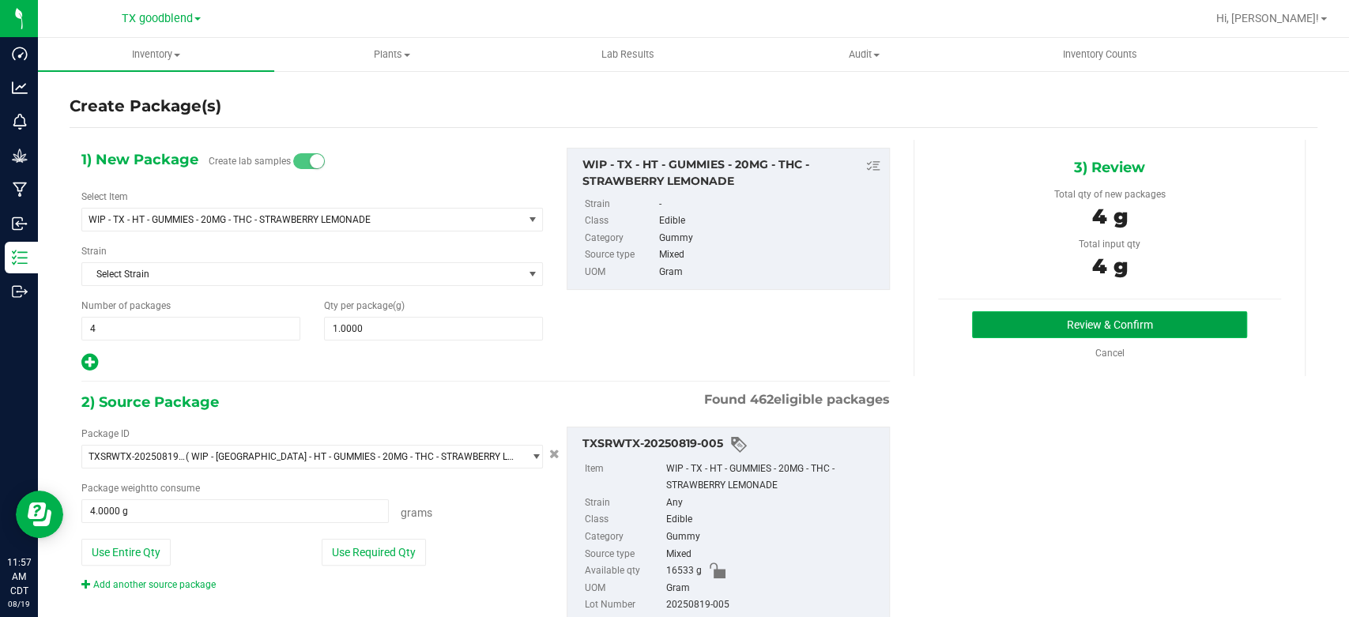
click at [1052, 335] on button "Review & Confirm" at bounding box center [1109, 324] width 274 height 27
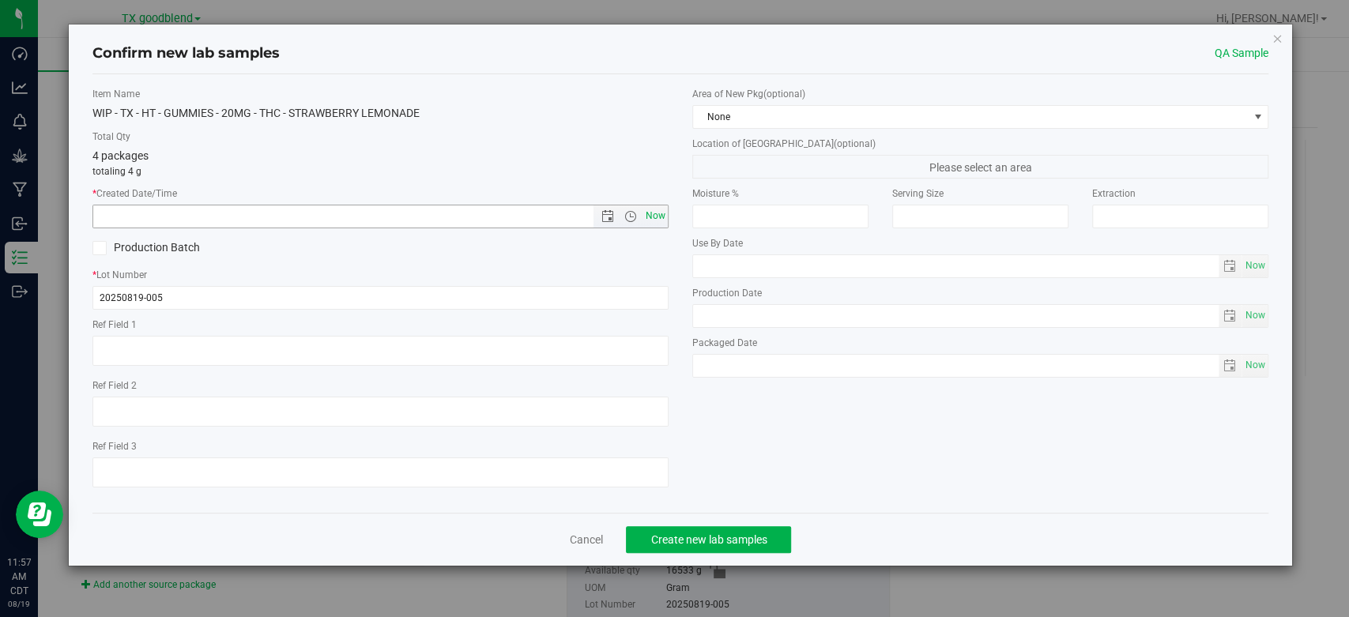
click at [662, 220] on span "Now" at bounding box center [656, 216] width 27 height 23
type input "[DATE] 11:57 AM"
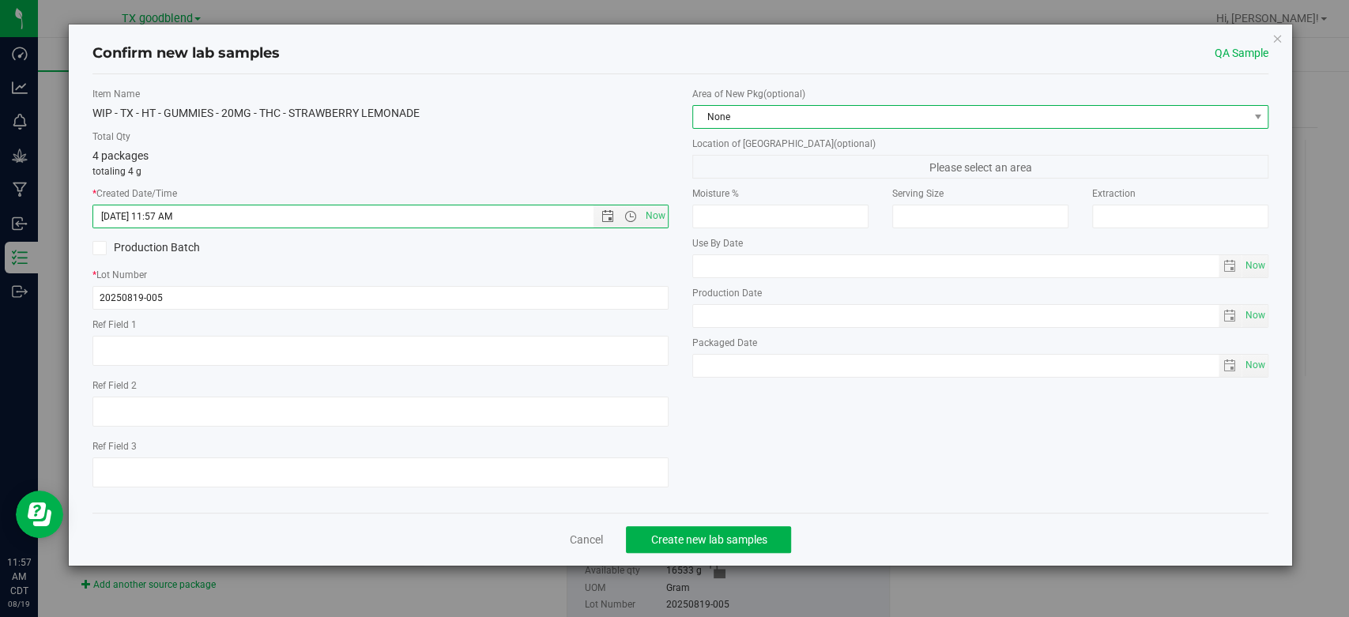
click at [765, 119] on span "None" at bounding box center [970, 117] width 555 height 22
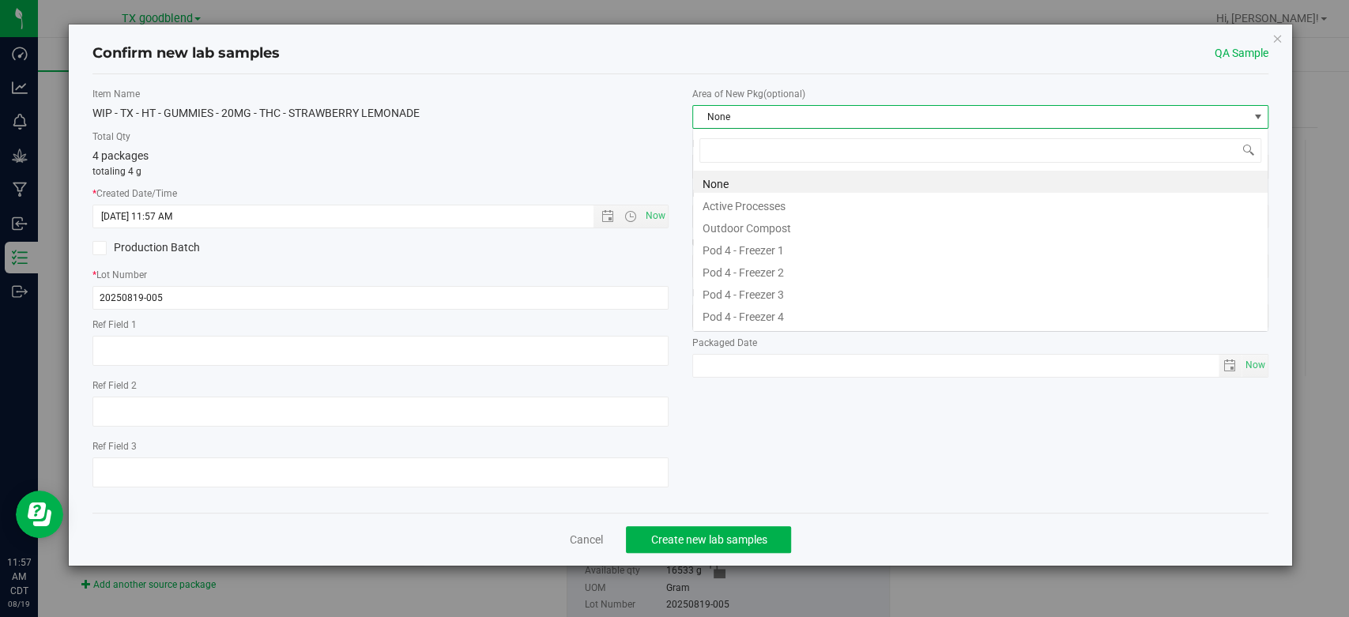
scroll to position [23, 575]
click at [759, 205] on li "Active Processes" at bounding box center [980, 204] width 575 height 22
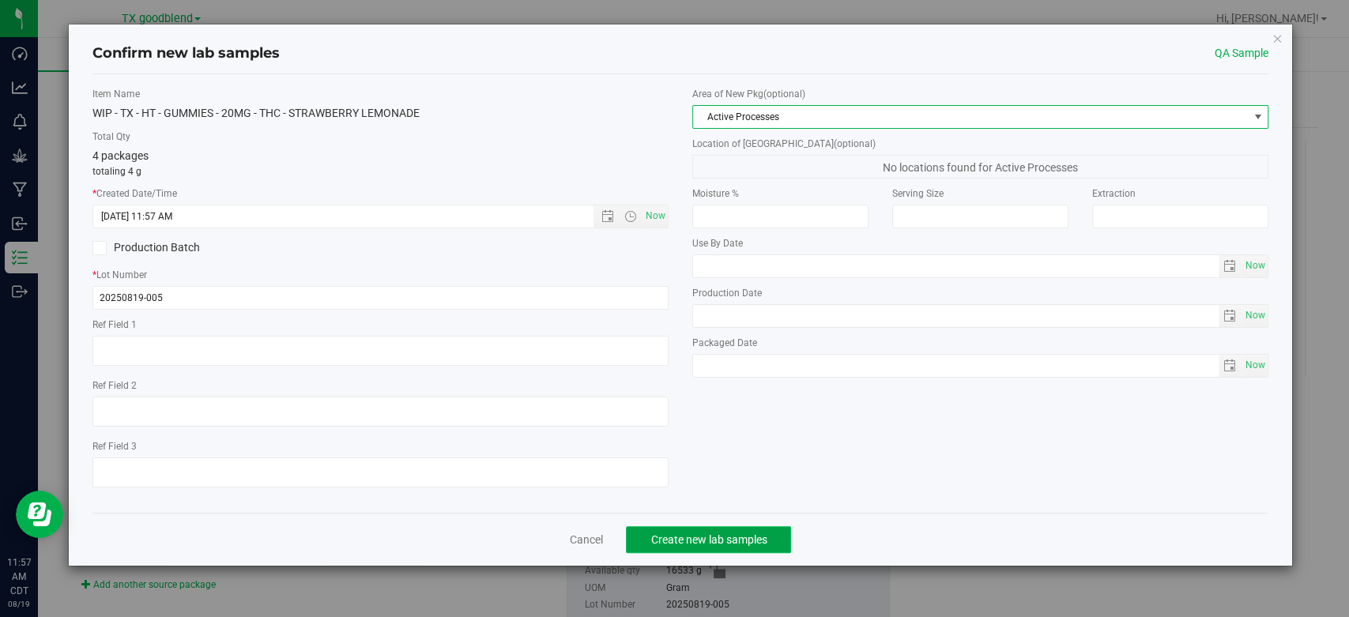
click at [697, 530] on button "Create new lab samples" at bounding box center [708, 539] width 165 height 27
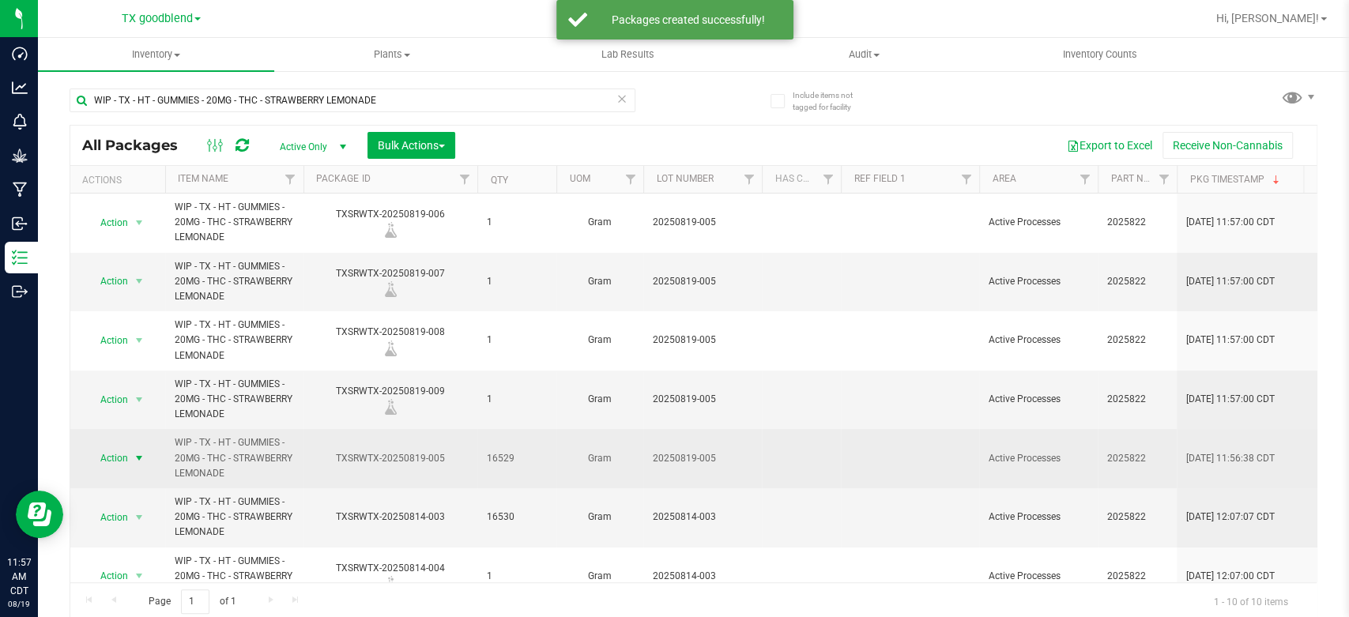
click at [115, 465] on span "Action" at bounding box center [107, 458] width 43 height 22
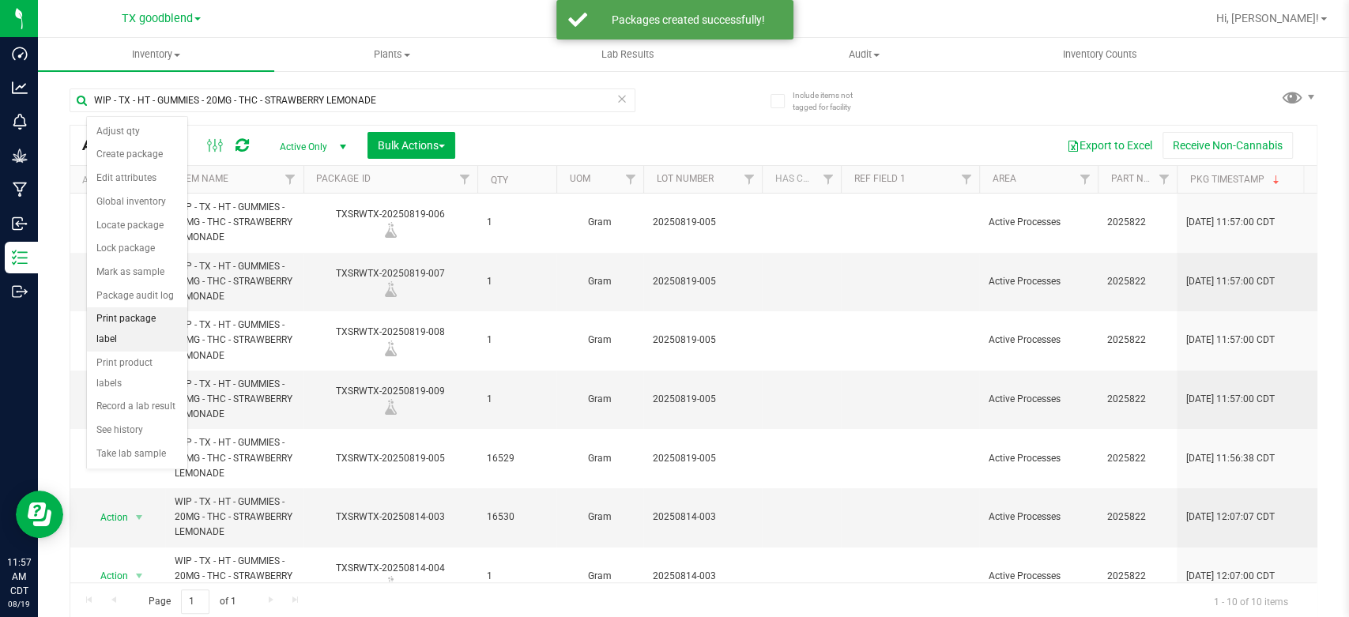
click at [134, 320] on li "Print package label" at bounding box center [137, 328] width 100 height 43
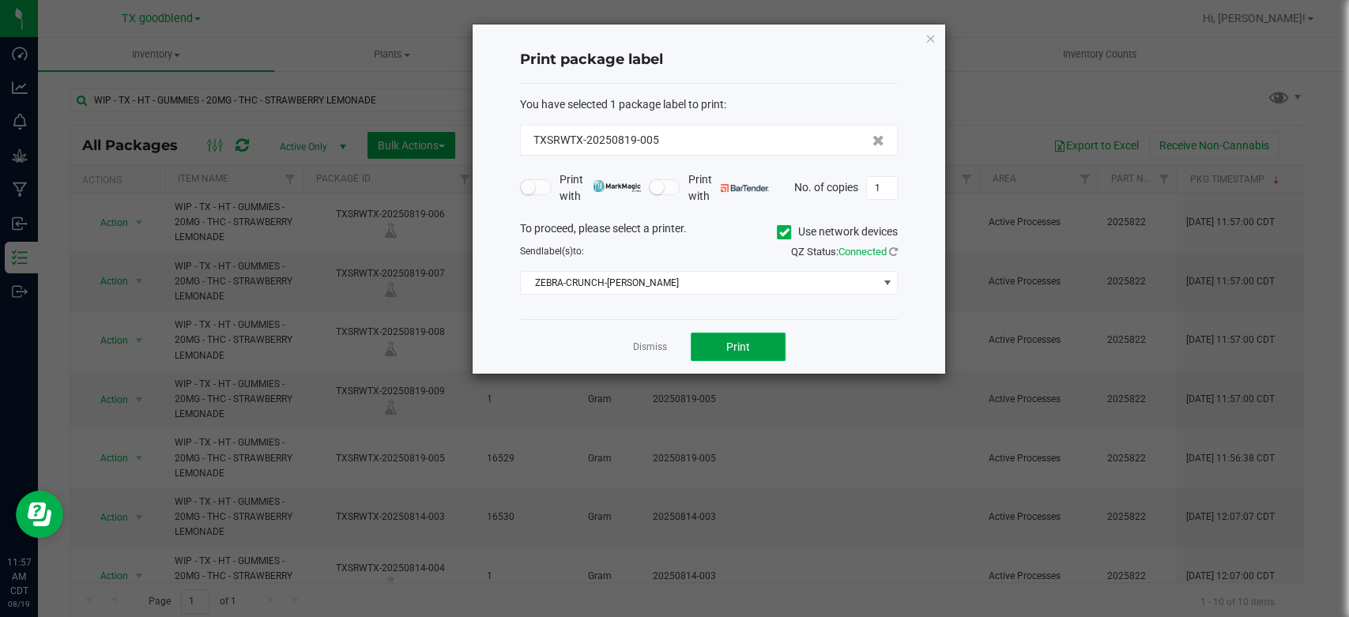
click at [727, 341] on span "Print" at bounding box center [738, 347] width 24 height 13
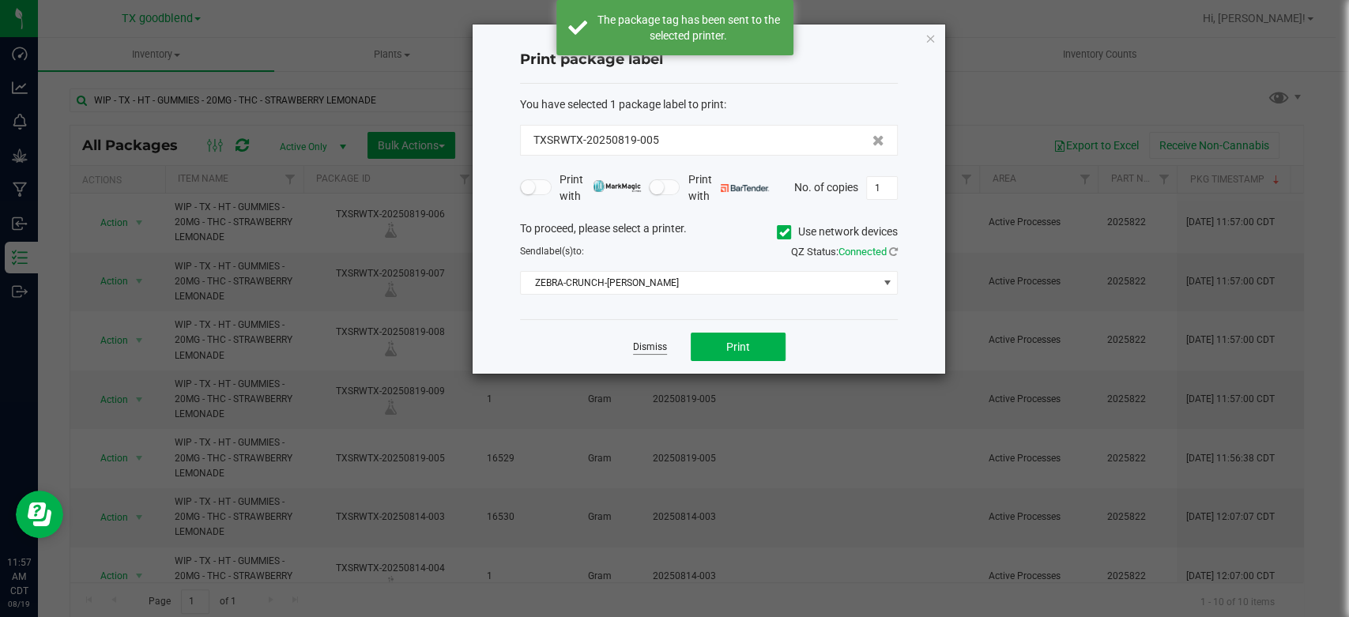
click at [652, 348] on link "Dismiss" at bounding box center [650, 347] width 34 height 13
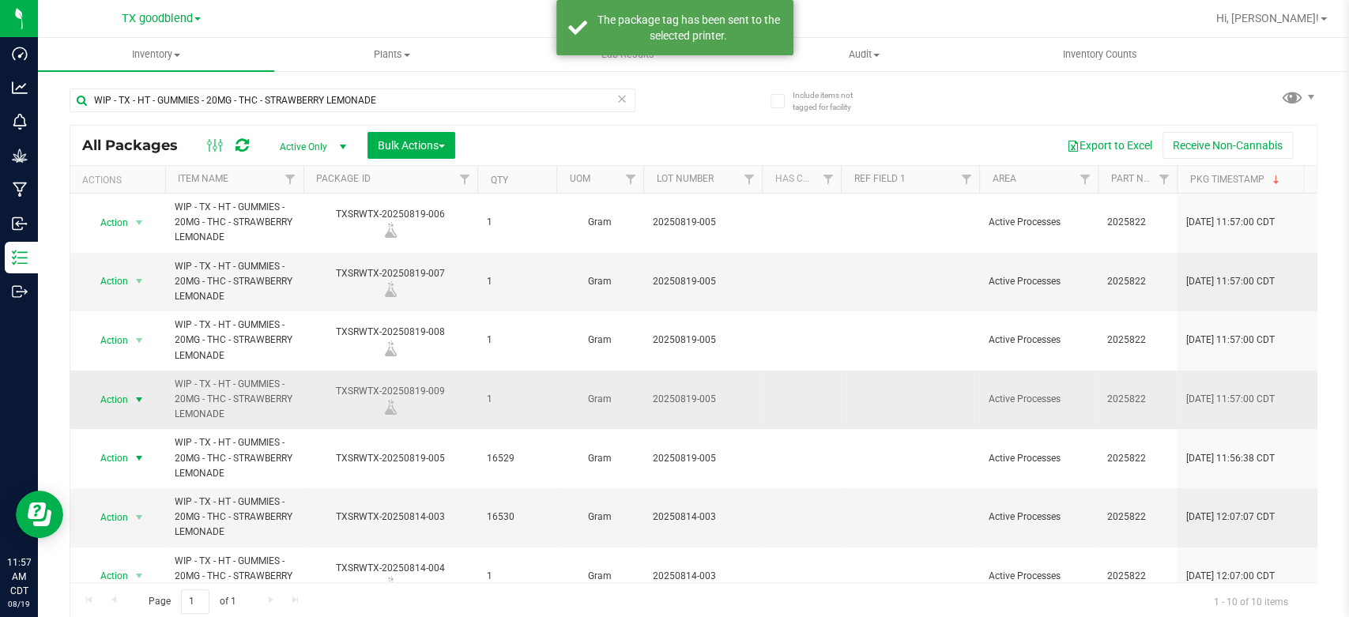
click at [112, 395] on span "Action" at bounding box center [107, 400] width 43 height 22
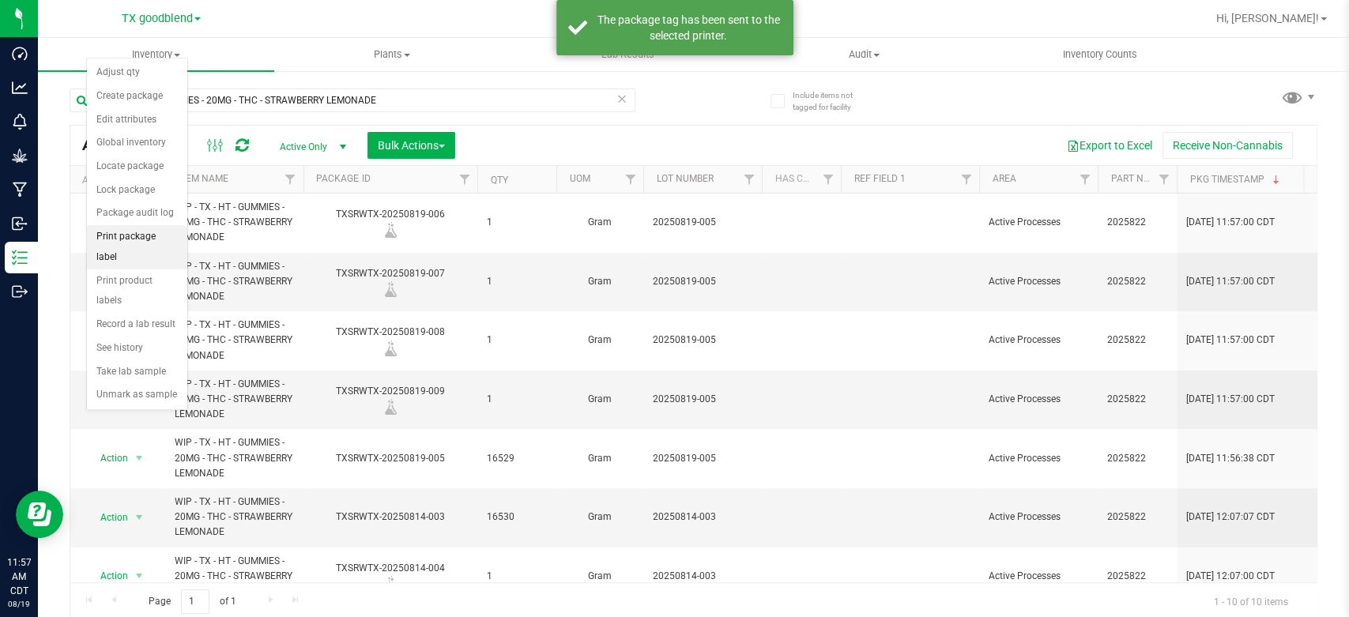
click at [137, 239] on li "Print package label" at bounding box center [137, 246] width 100 height 43
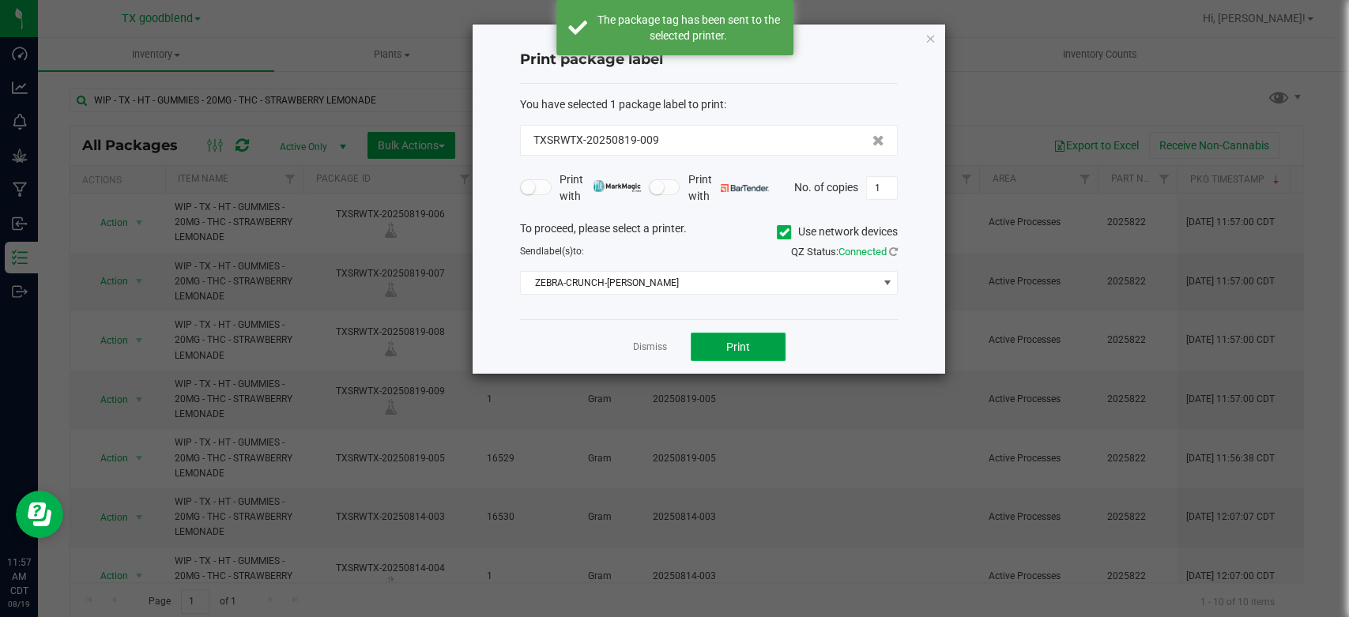
click at [733, 352] on span "Print" at bounding box center [738, 347] width 24 height 13
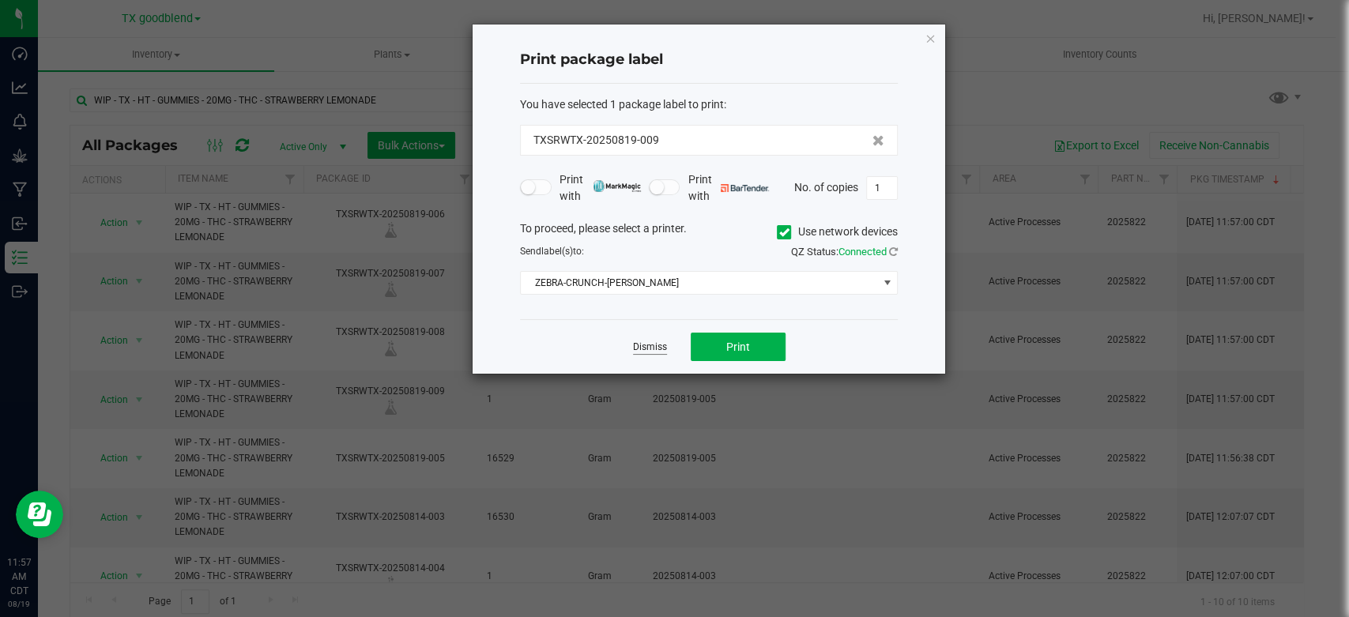
click at [640, 341] on link "Dismiss" at bounding box center [650, 347] width 34 height 13
